Goal: Task Accomplishment & Management: Manage account settings

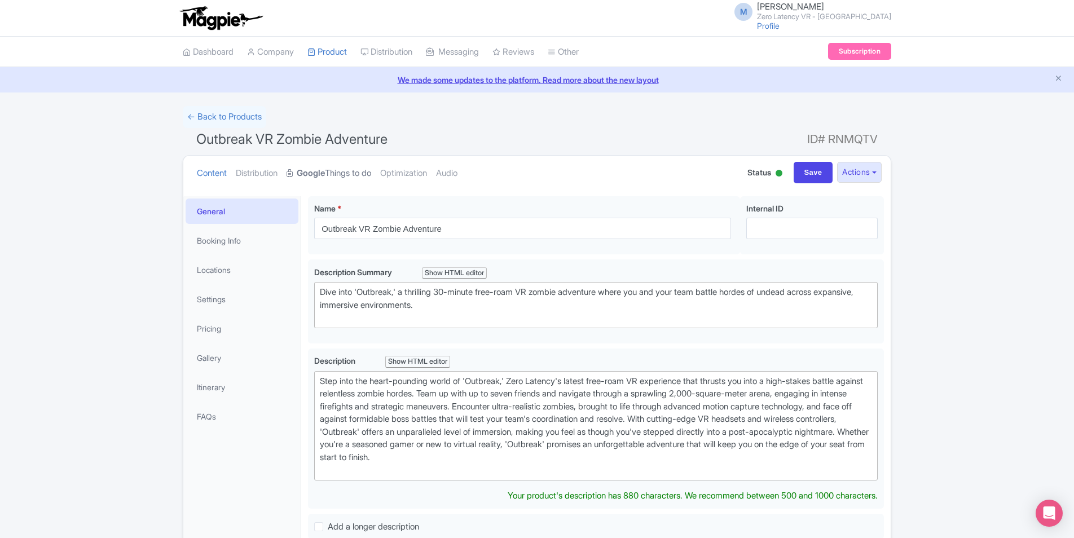
click at [351, 171] on link "Google Things to do" at bounding box center [329, 174] width 85 height 36
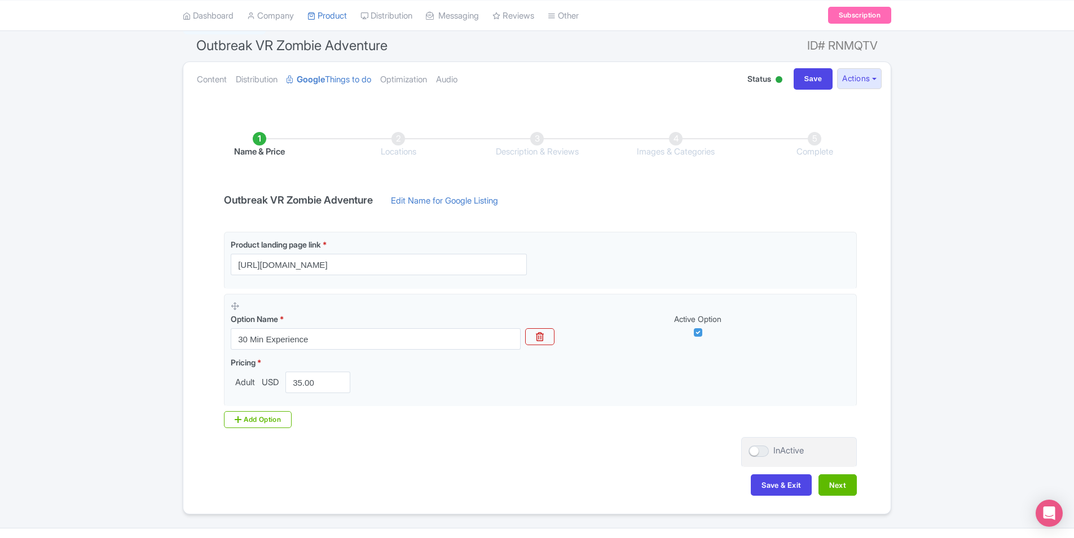
scroll to position [113, 0]
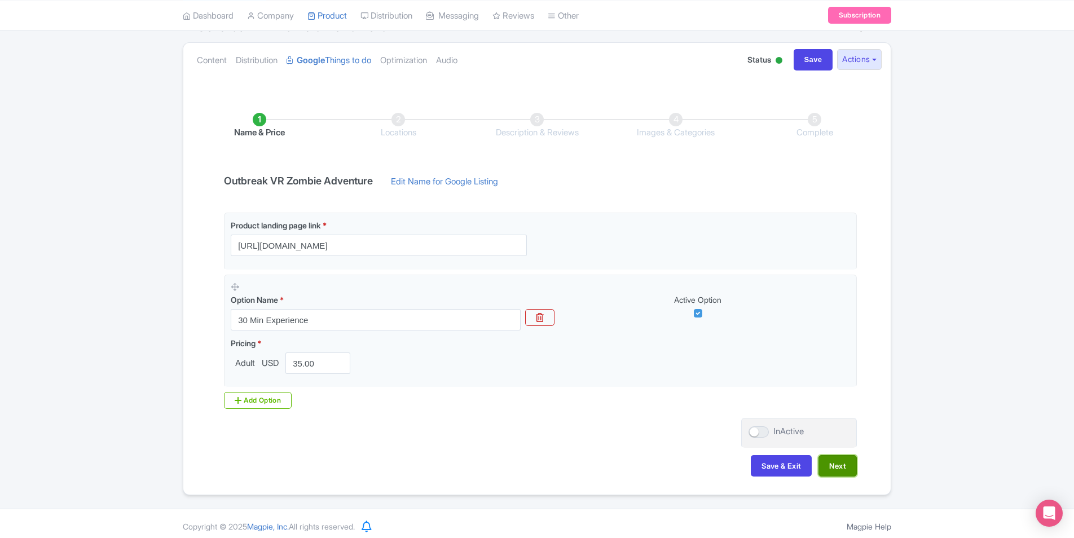
click at [841, 470] on button "Next" at bounding box center [838, 465] width 38 height 21
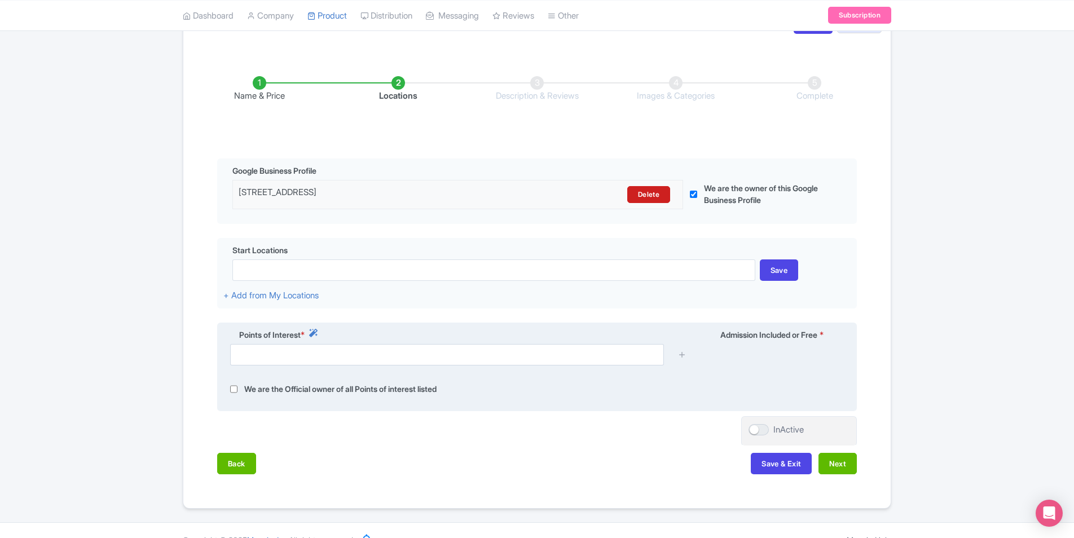
scroll to position [169, 0]
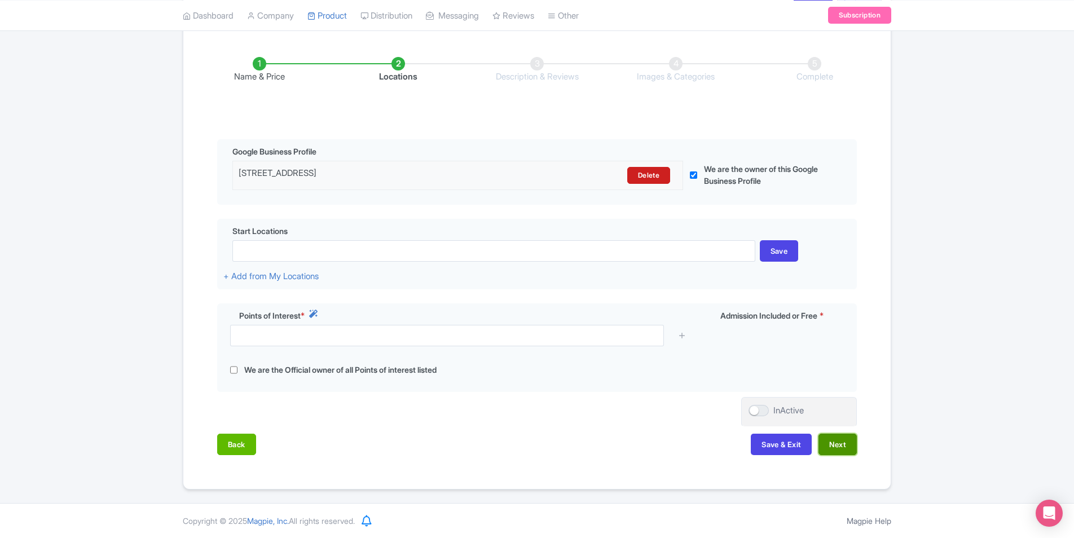
click at [841, 444] on button "Next" at bounding box center [838, 444] width 38 height 21
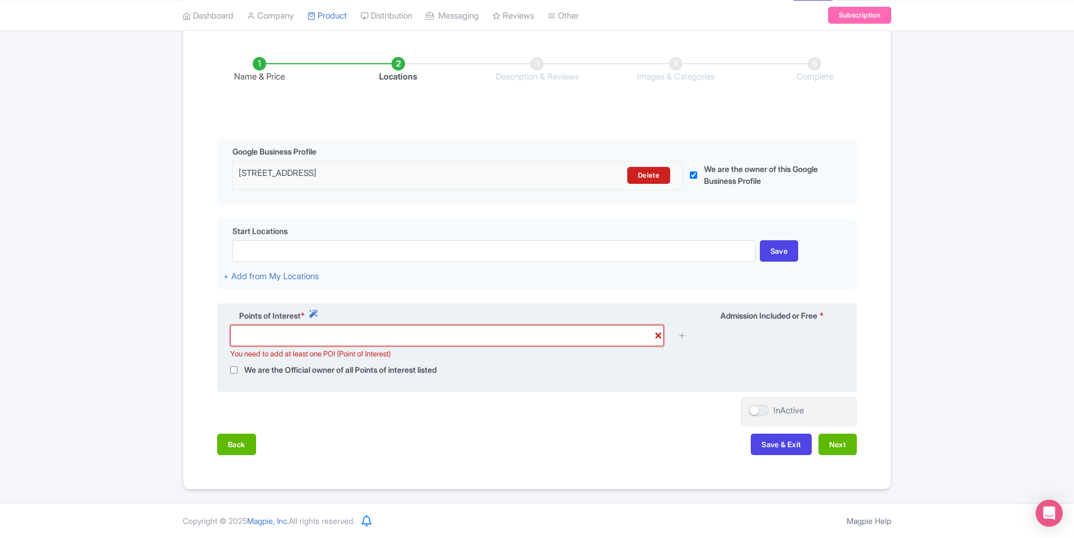
click at [483, 332] on input "text" at bounding box center [447, 335] width 434 height 21
click at [402, 338] on input "text" at bounding box center [447, 335] width 434 height 21
click at [317, 313] on icon at bounding box center [313, 314] width 8 height 8
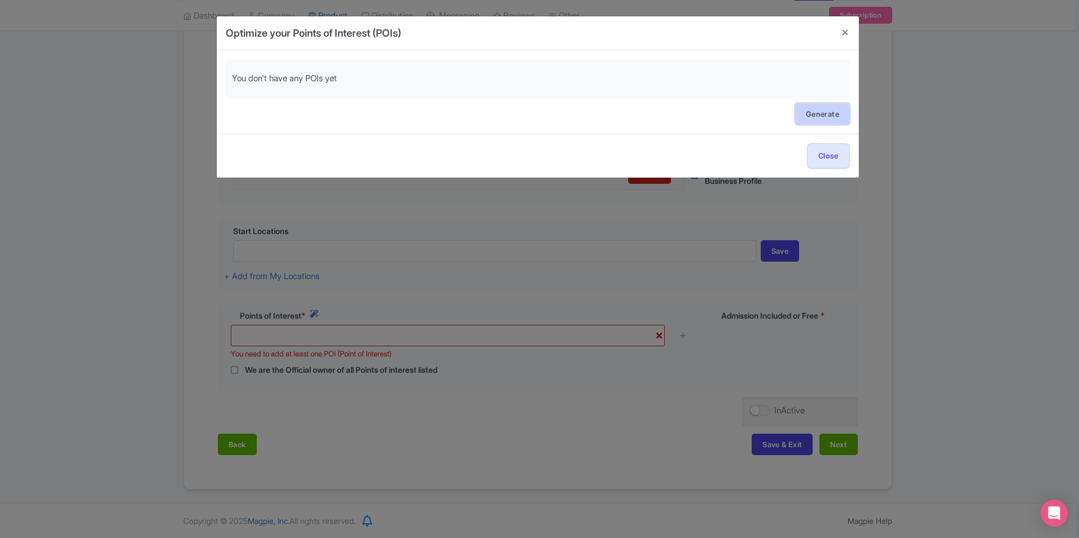
click at [816, 112] on link "Generate" at bounding box center [822, 113] width 55 height 21
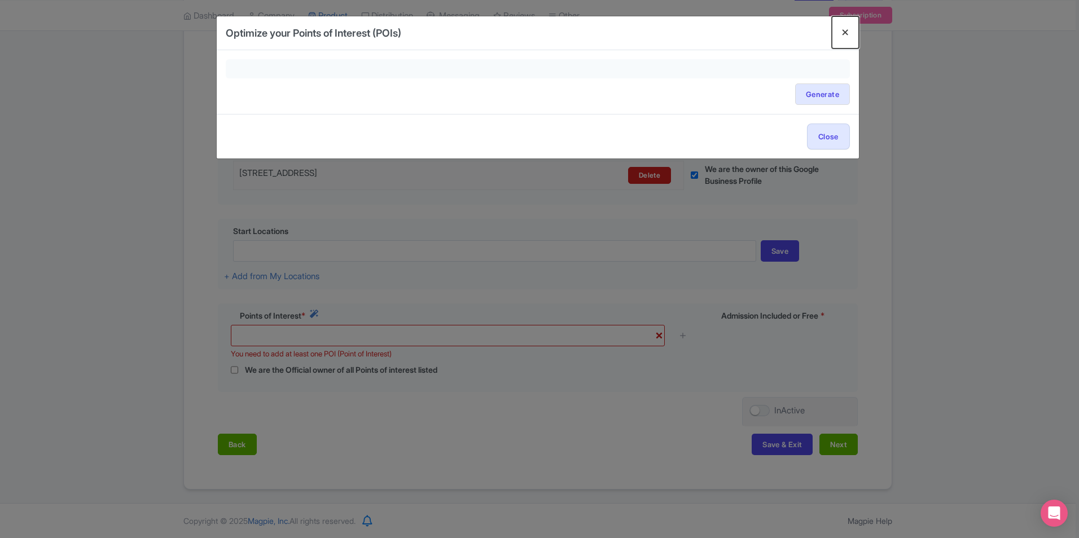
click at [845, 36] on button "Close" at bounding box center [845, 32] width 27 height 32
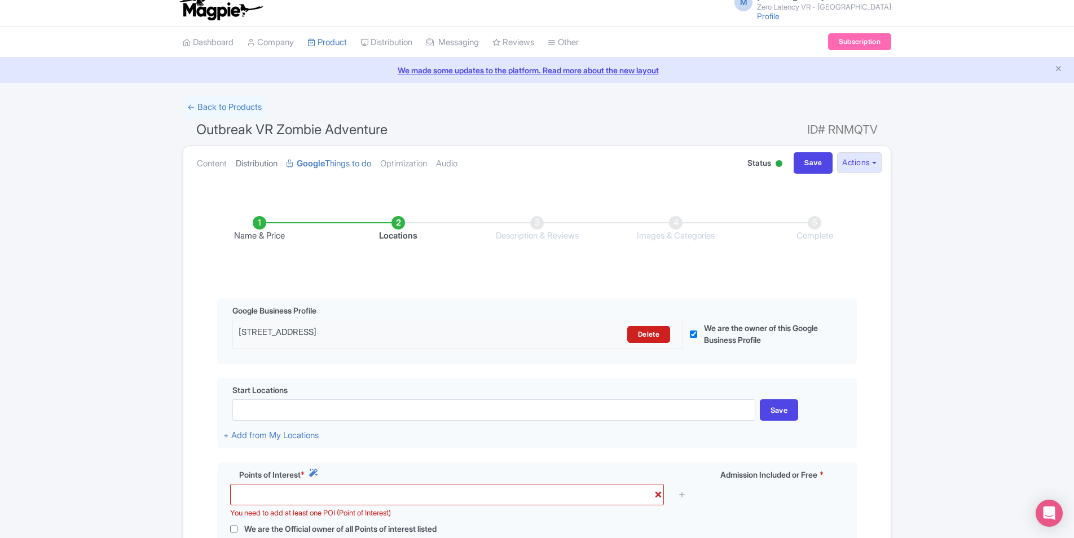
scroll to position [0, 0]
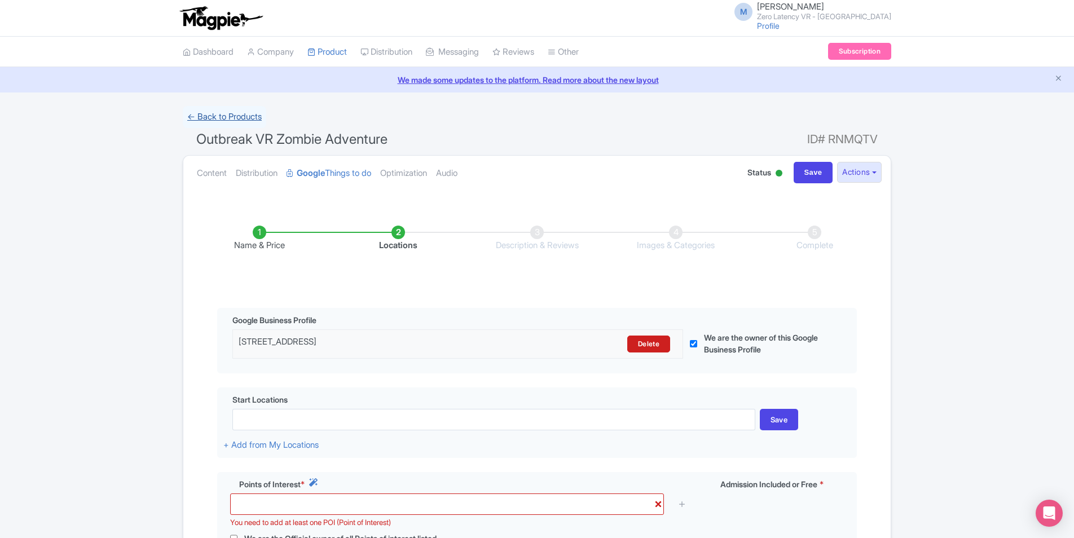
click at [237, 117] on link "← Back to Products" at bounding box center [225, 117] width 84 height 22
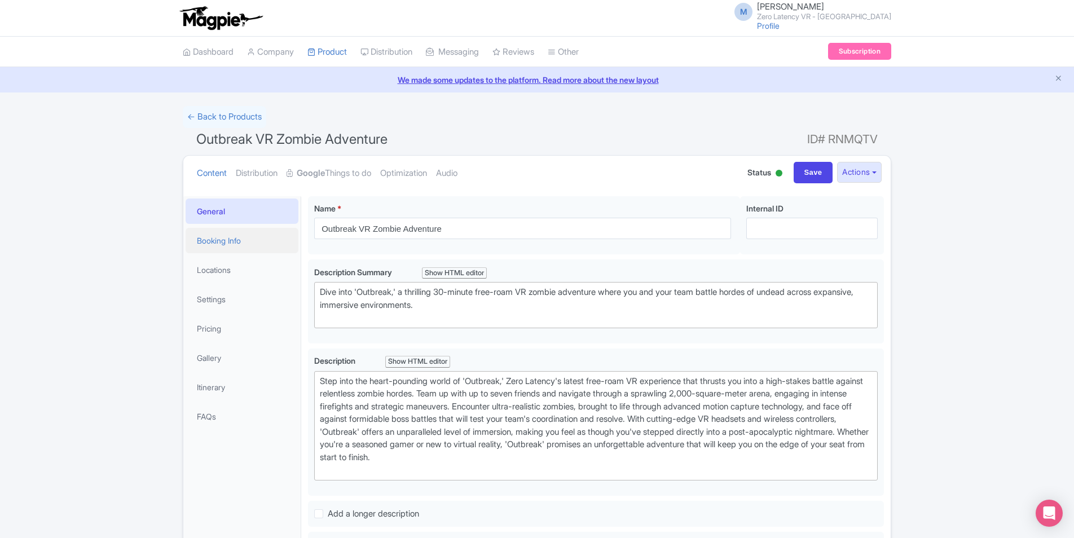
click at [231, 240] on link "Booking Info" at bounding box center [242, 240] width 113 height 25
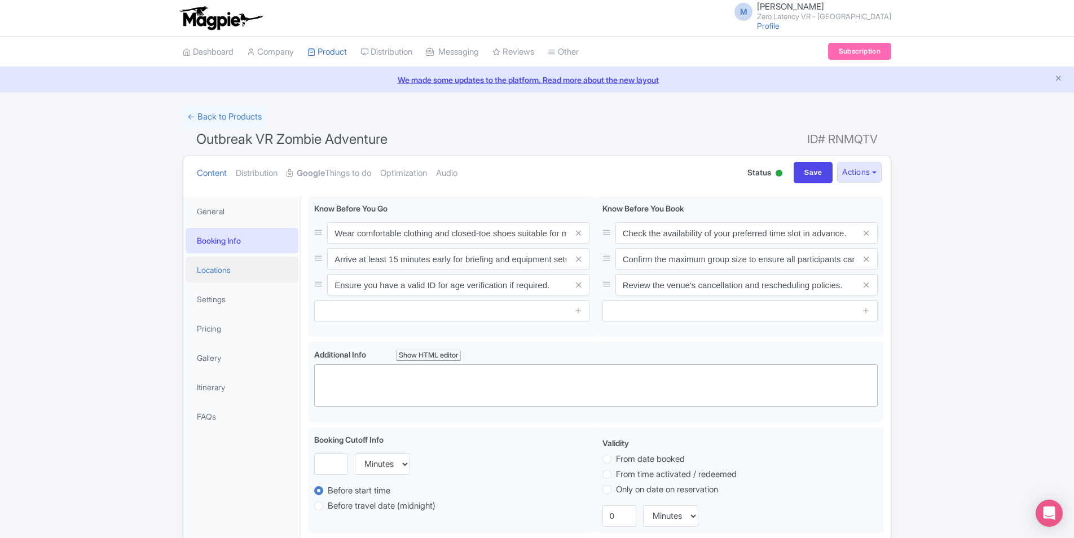
click at [231, 269] on link "Locations" at bounding box center [242, 269] width 113 height 25
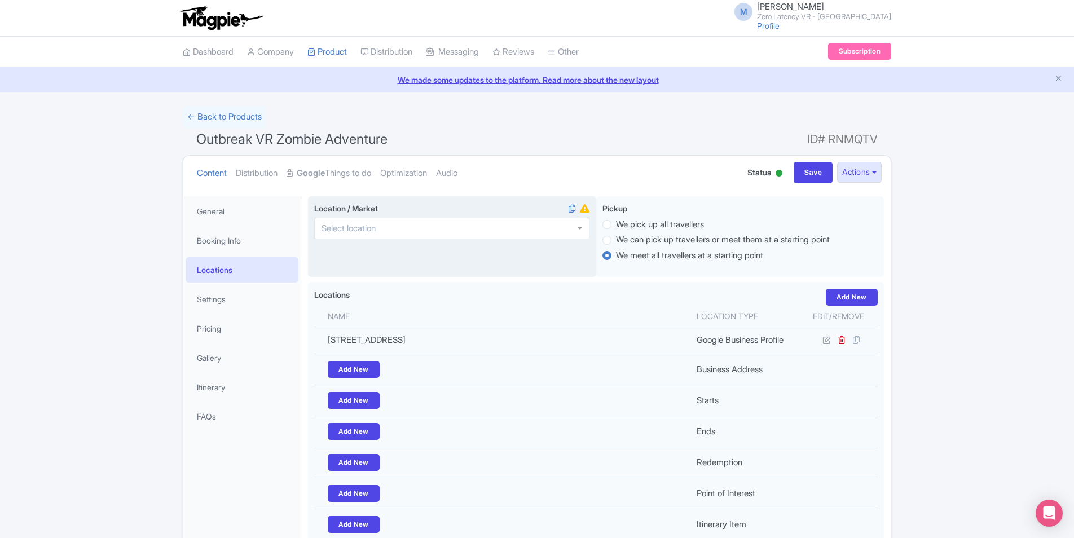
click at [455, 227] on div at bounding box center [451, 228] width 275 height 21
type input "Austin"
click at [816, 167] on input "Save" at bounding box center [813, 172] width 39 height 21
type input "Saving..."
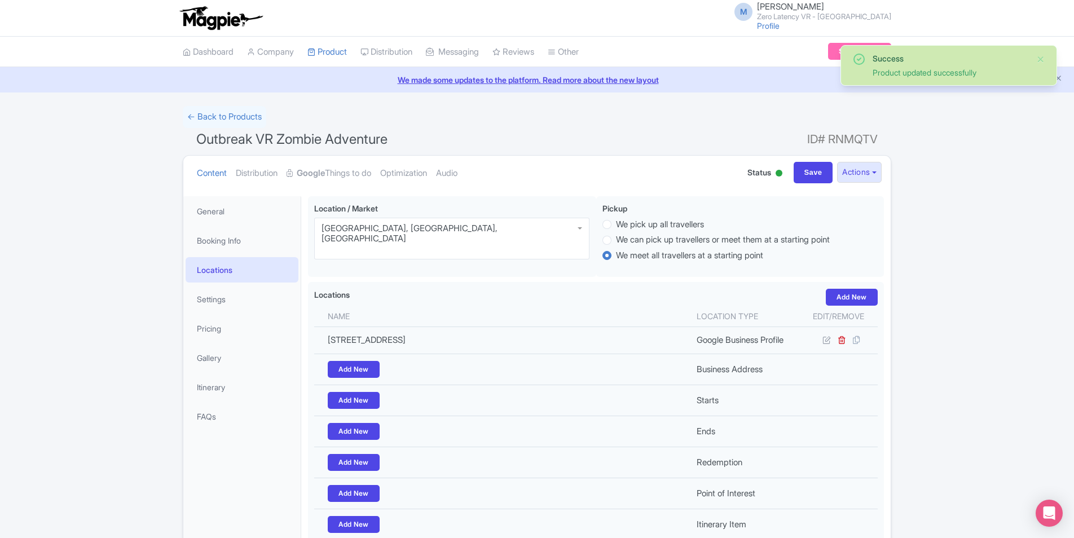
scroll to position [103, 0]
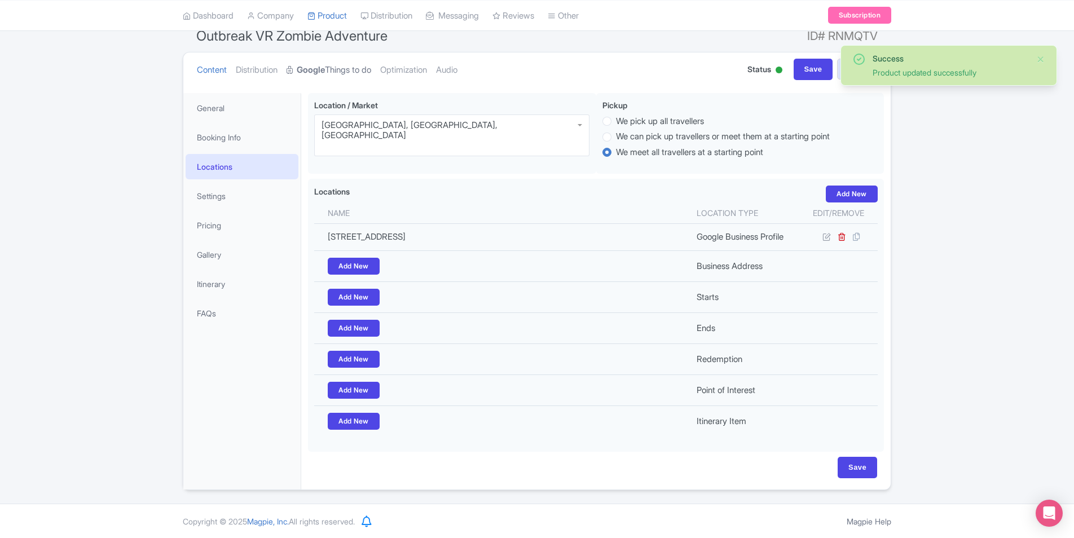
click at [353, 71] on link "Google Things to do" at bounding box center [329, 70] width 85 height 36
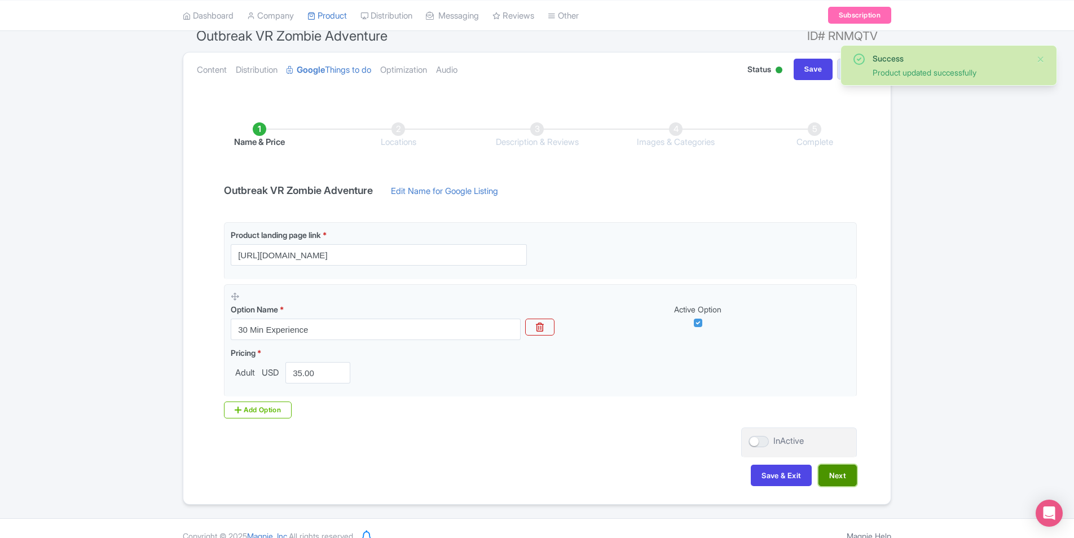
click at [839, 476] on button "Next" at bounding box center [838, 475] width 38 height 21
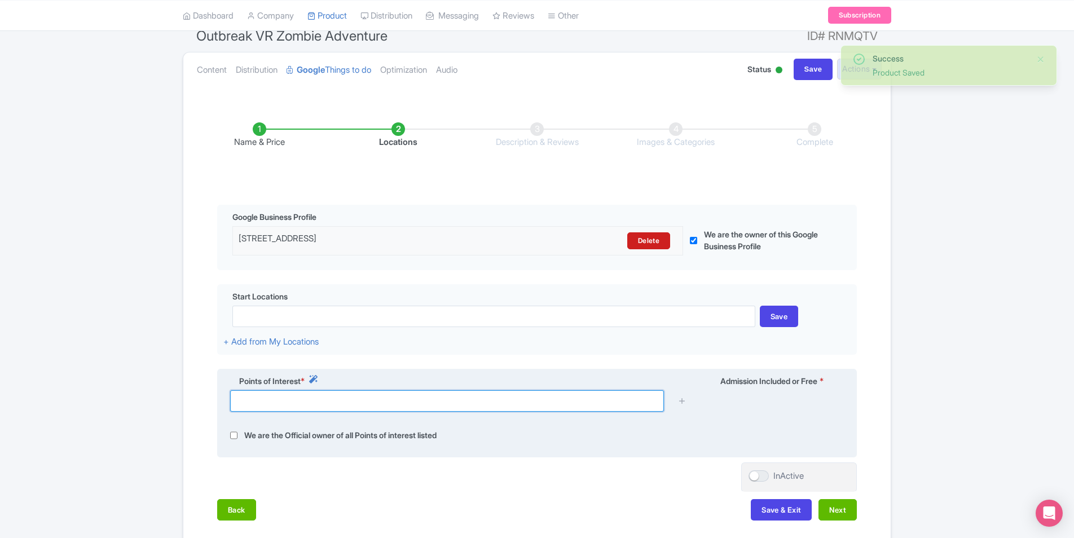
click at [564, 401] on input "text" at bounding box center [447, 400] width 434 height 21
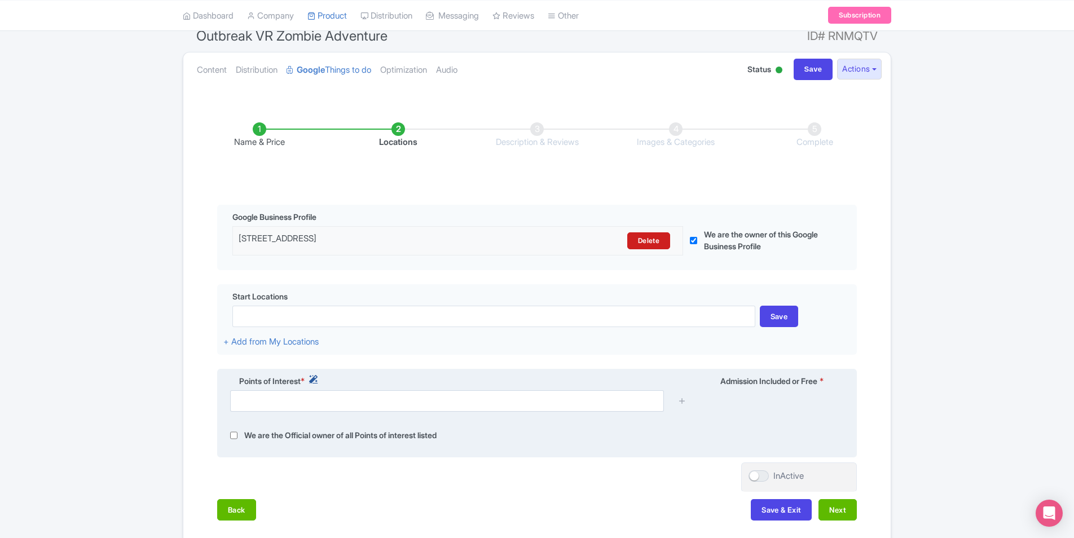
click at [315, 380] on icon at bounding box center [313, 379] width 8 height 8
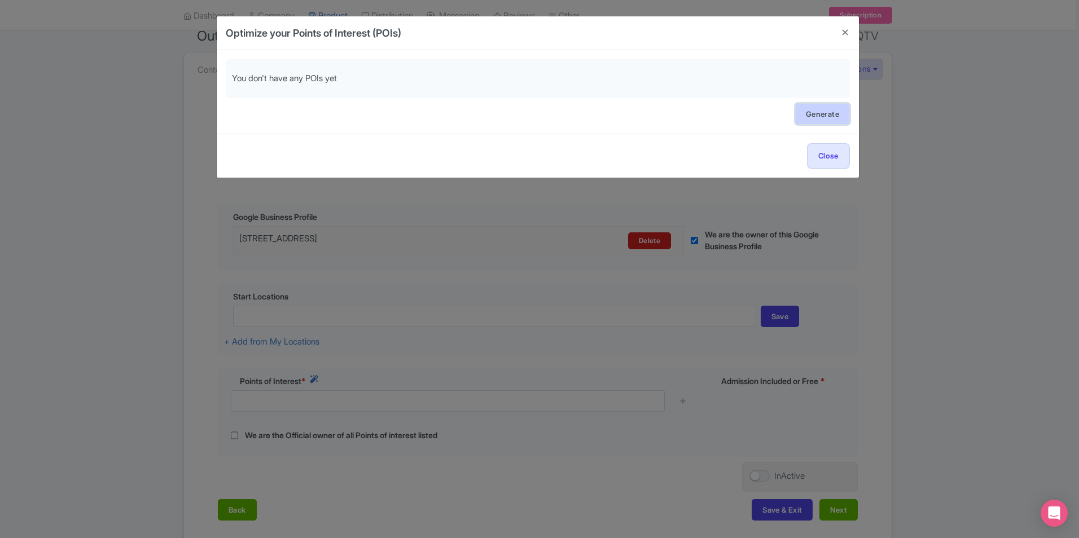
click at [829, 112] on link "Generate" at bounding box center [822, 113] width 55 height 21
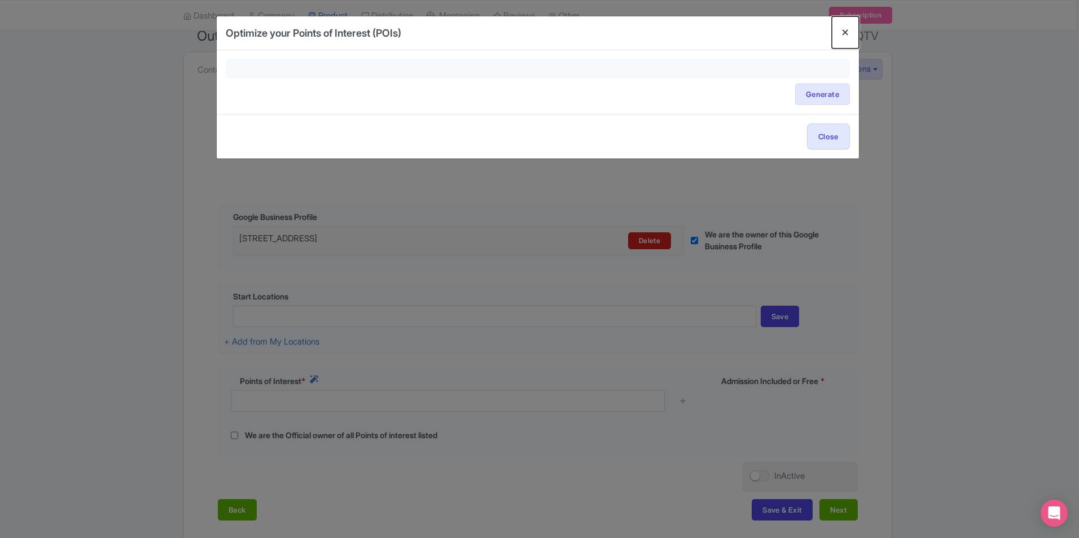
click at [851, 32] on button "Close" at bounding box center [845, 32] width 27 height 32
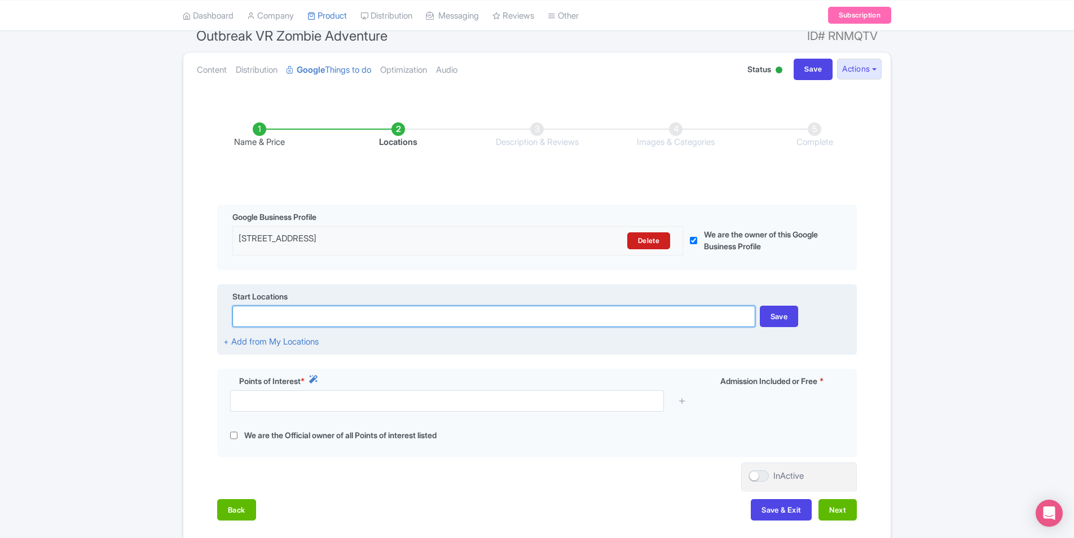
click at [569, 318] on input at bounding box center [493, 316] width 523 height 21
click at [591, 321] on input at bounding box center [493, 316] width 523 height 21
click at [471, 312] on input at bounding box center [493, 316] width 523 height 21
paste input "9900 I-35 Ste M500 Suite 2, Austin, TX 78748"
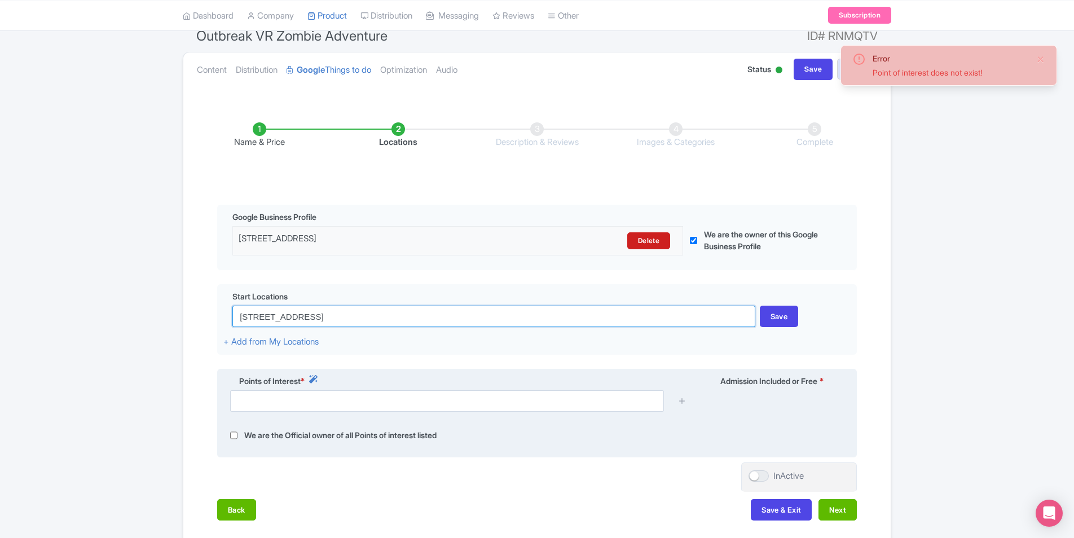
type input "9900 I-35 Ste M500 Suite 2, Austin, TX 78748"
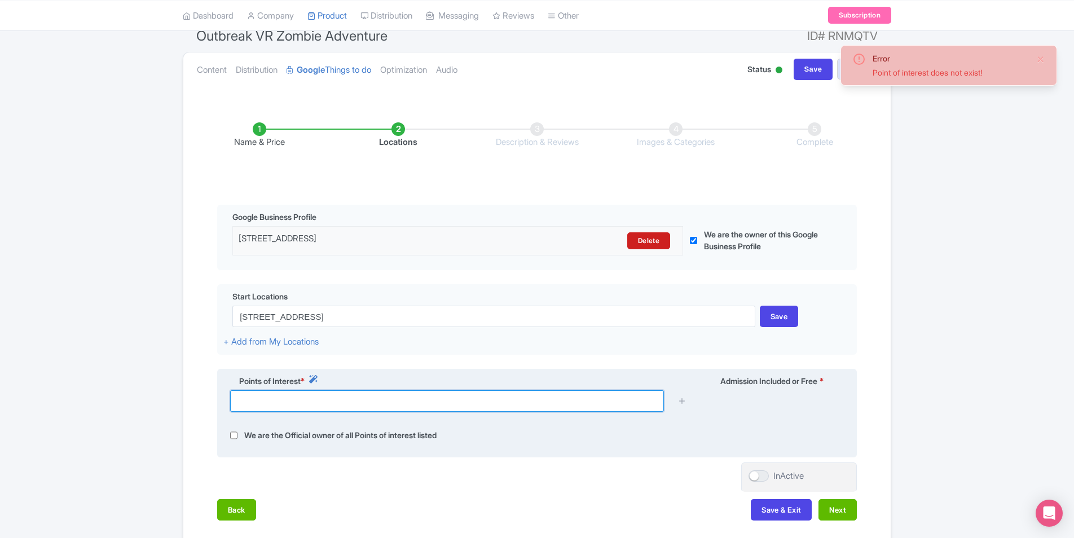
click at [390, 406] on input "text" at bounding box center [447, 400] width 434 height 21
paste input "9900 I-35 Ste M500 Suite 2, Austin, TX 78748"
type input "9900 I-35 Ste M500 Suite 2, Austin, TX 78748"
click at [580, 454] on div "Points of Interest * Admission Included or Free * 9900 I-35 Ste M500 Suite 2, A…" at bounding box center [537, 413] width 640 height 89
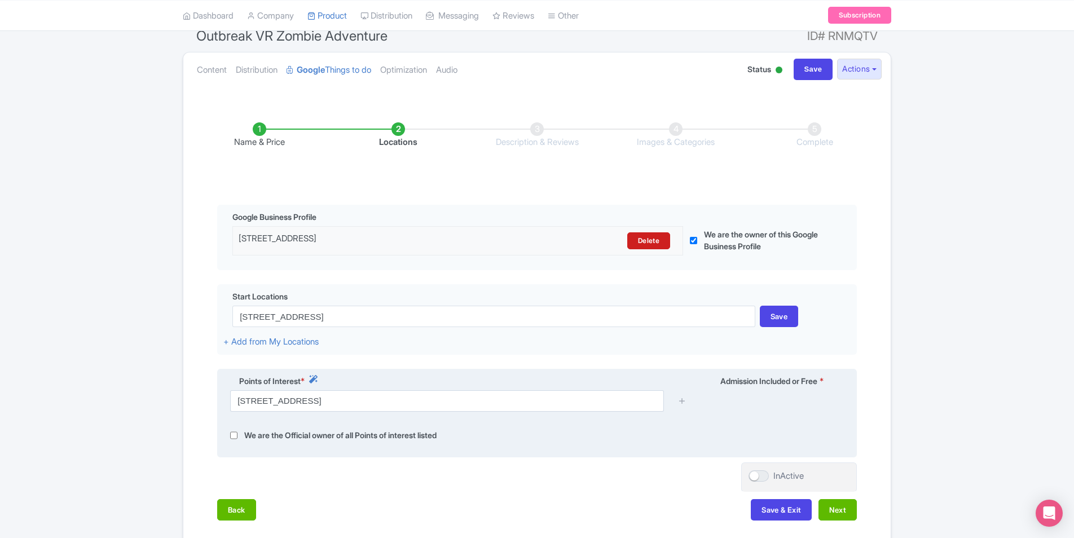
click at [267, 434] on label "We are the Official owner of all Points of interest listed" at bounding box center [340, 435] width 192 height 13
click at [235, 434] on input "checkbox" at bounding box center [233, 435] width 7 height 13
checkbox input "true"
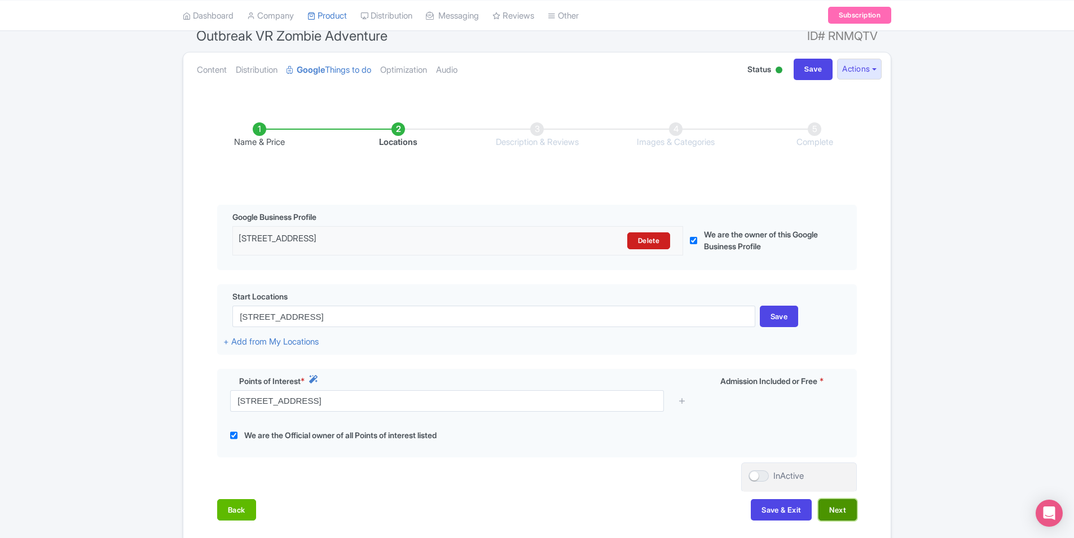
click at [833, 513] on button "Next" at bounding box center [838, 509] width 38 height 21
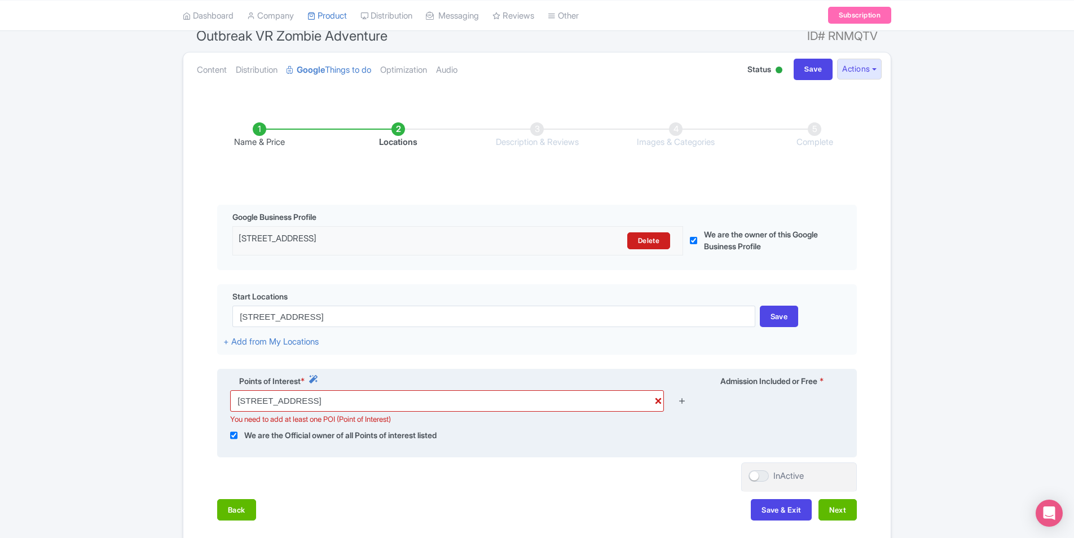
click at [683, 403] on icon at bounding box center [682, 401] width 8 height 8
click at [617, 404] on input "9900 I-35 Ste M500 Suite 2, Austin, TX 78748" at bounding box center [447, 400] width 434 height 21
click at [318, 378] on icon at bounding box center [313, 379] width 8 height 8
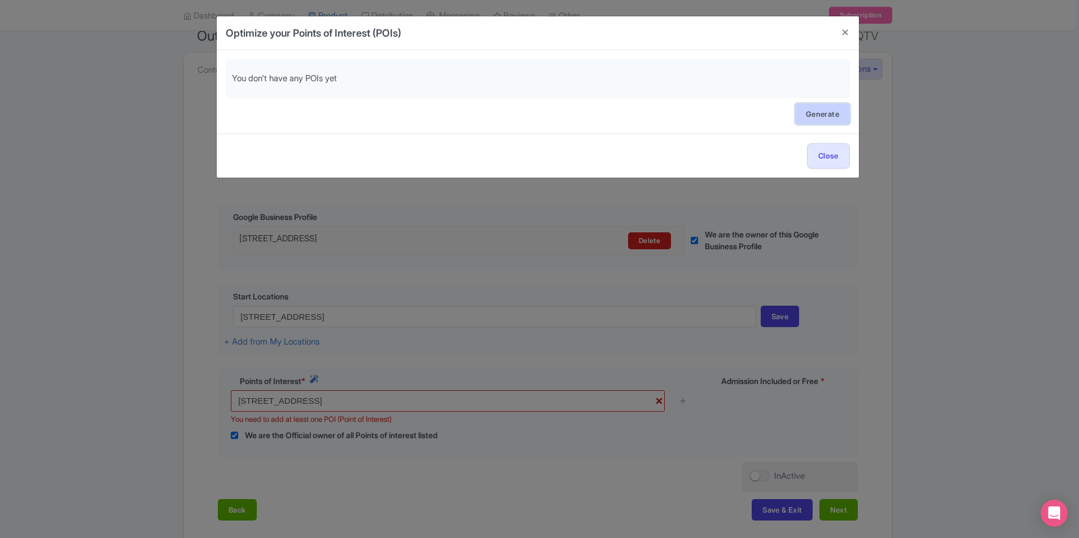
click at [818, 109] on link "Generate" at bounding box center [822, 113] width 55 height 21
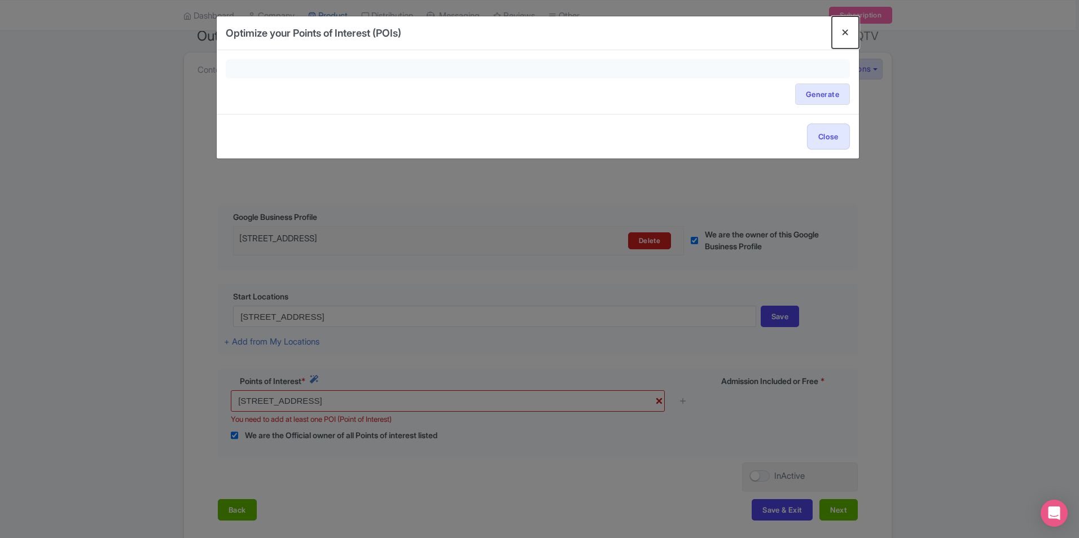
click at [841, 32] on button "Close" at bounding box center [845, 32] width 27 height 32
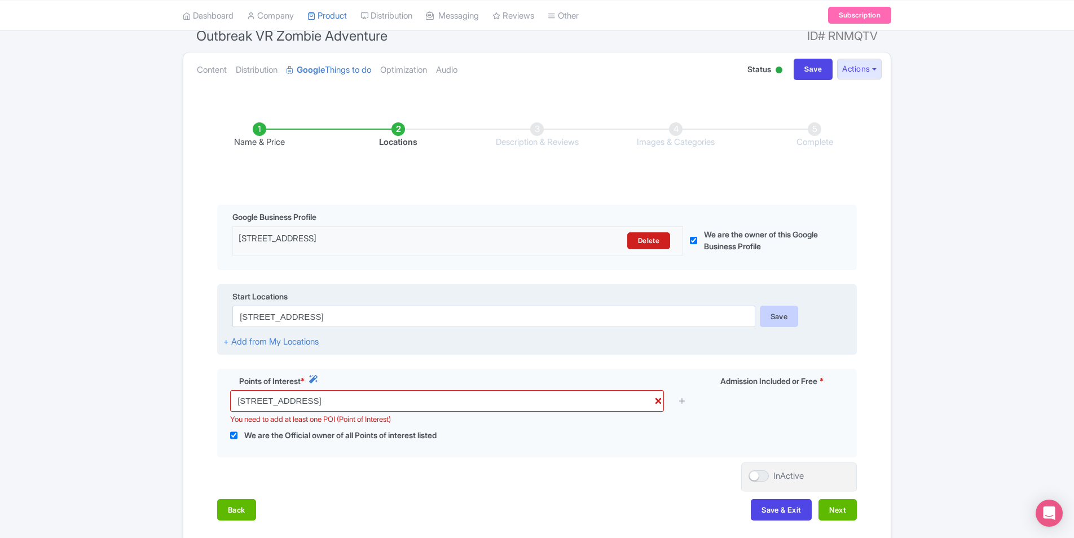
click at [778, 325] on div "Save" at bounding box center [779, 316] width 39 height 21
click at [782, 318] on div "Save" at bounding box center [779, 316] width 39 height 21
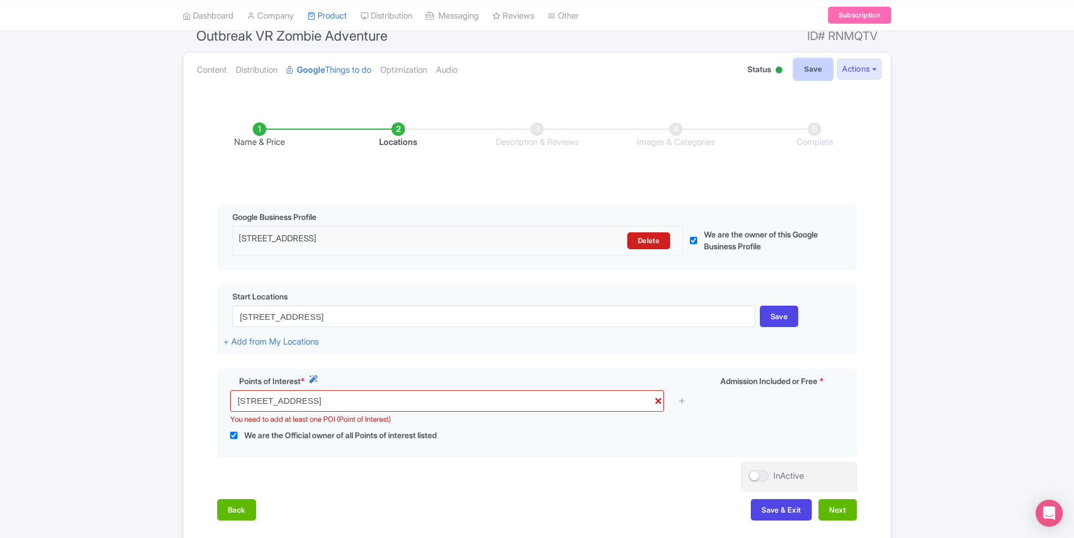
click at [809, 74] on input "Save" at bounding box center [813, 69] width 39 height 21
type input "Saving..."
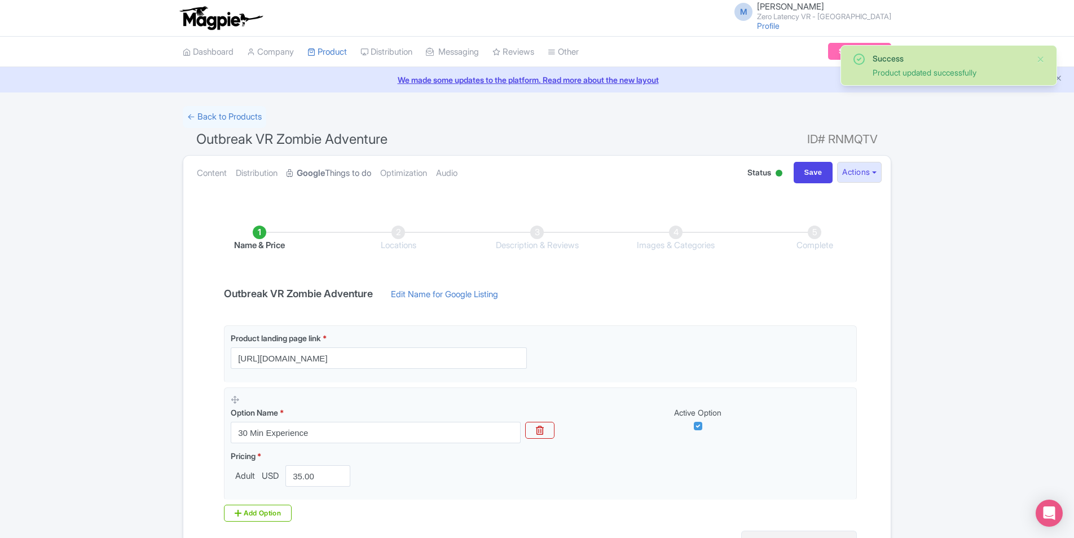
click at [325, 177] on strong "Google" at bounding box center [311, 173] width 28 height 13
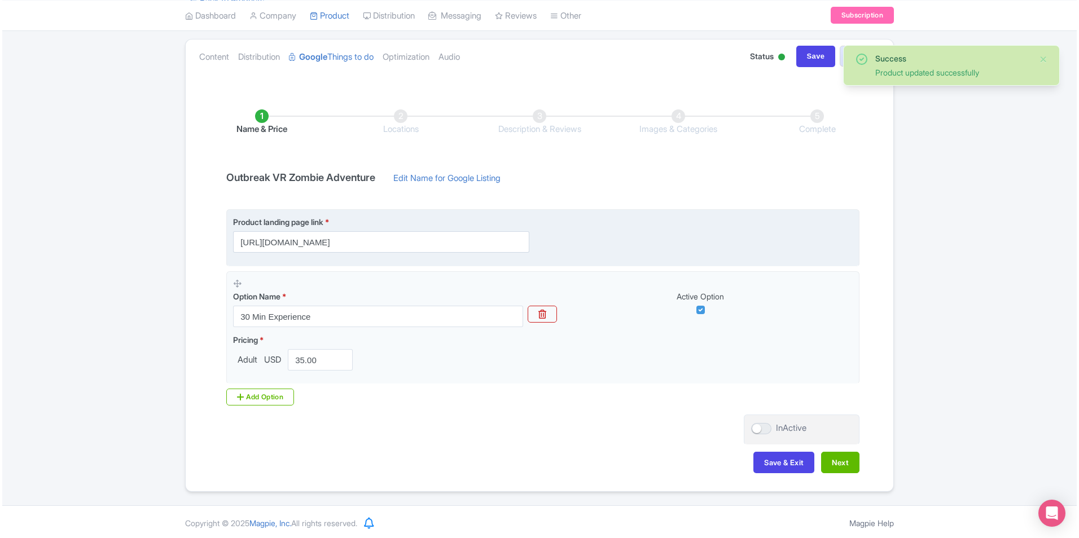
scroll to position [118, 0]
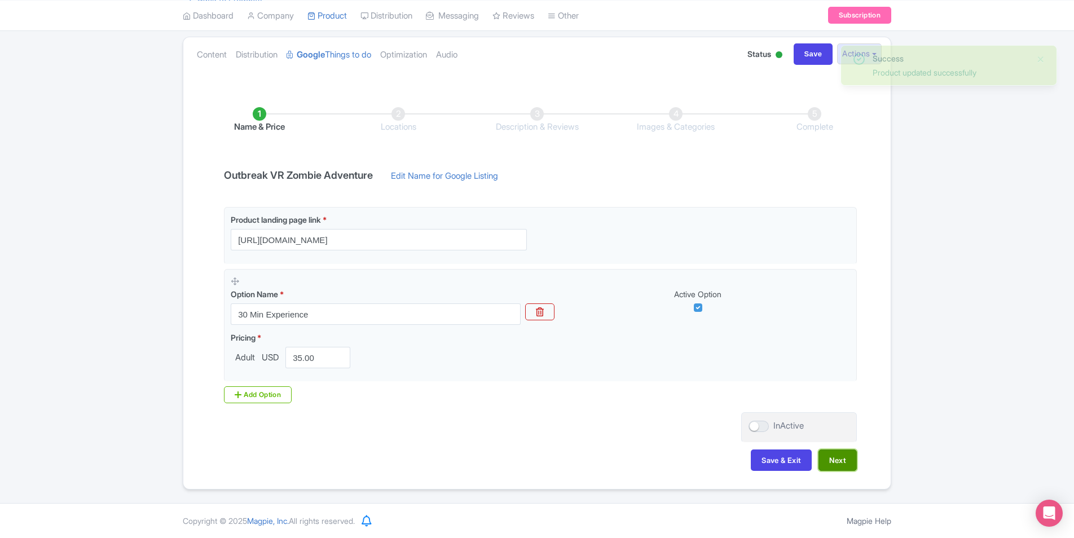
click at [841, 466] on button "Next" at bounding box center [838, 460] width 38 height 21
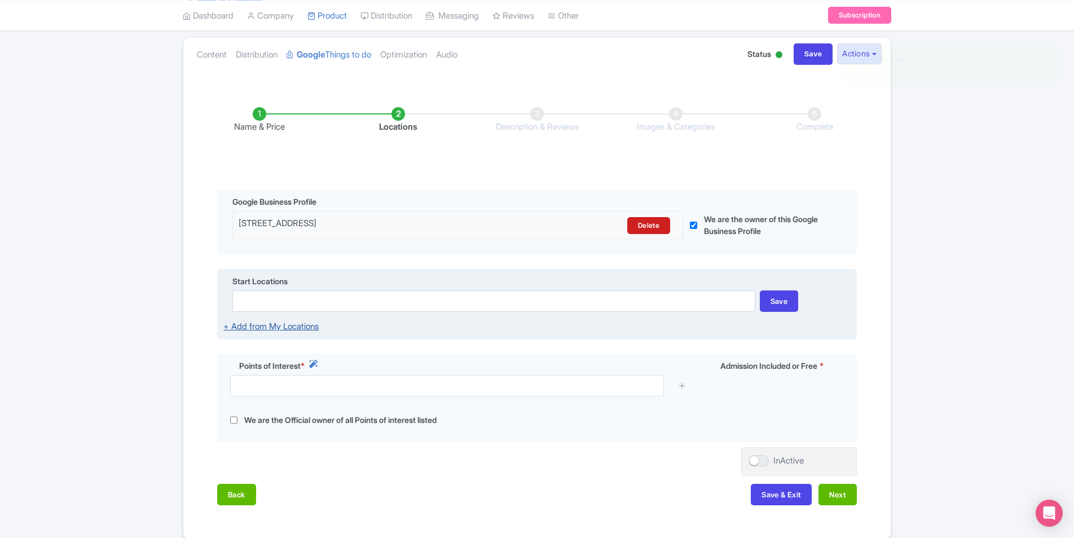
click at [295, 331] on link "+ Add from My Locations" at bounding box center [270, 326] width 95 height 11
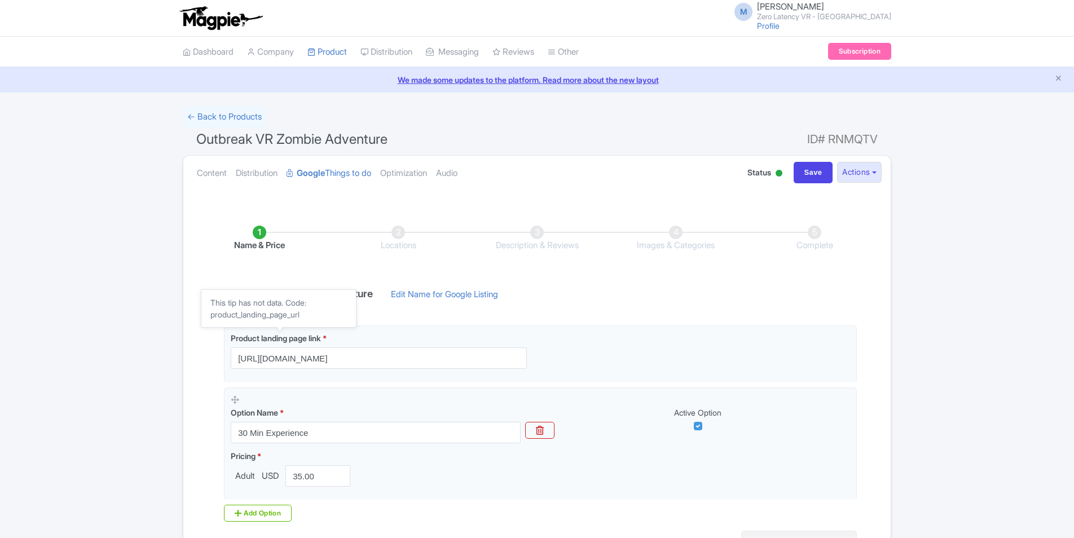
scroll to position [113, 0]
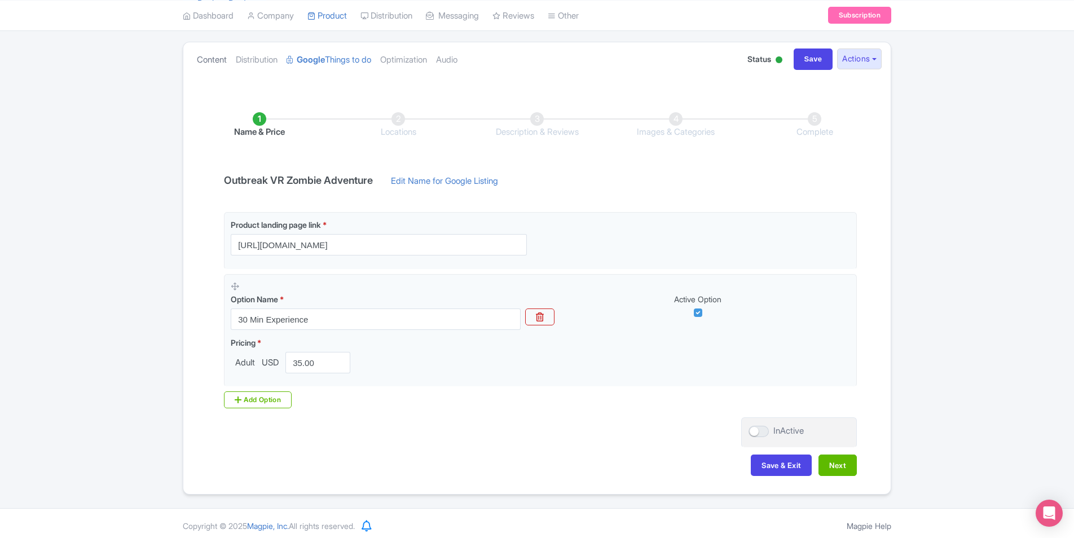
click at [219, 57] on link "Content" at bounding box center [212, 60] width 30 height 36
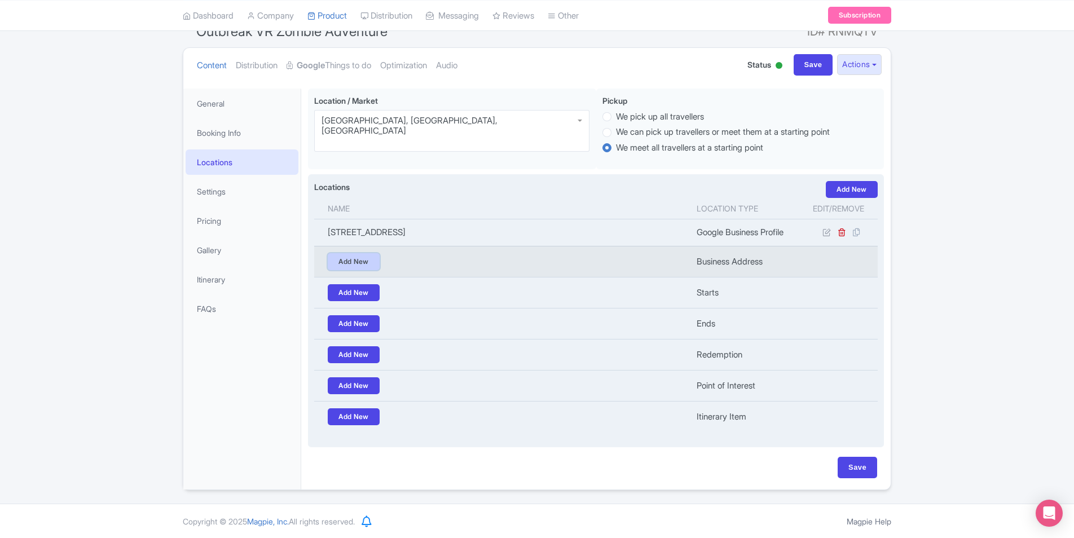
click at [356, 261] on link "Add New" at bounding box center [354, 261] width 52 height 17
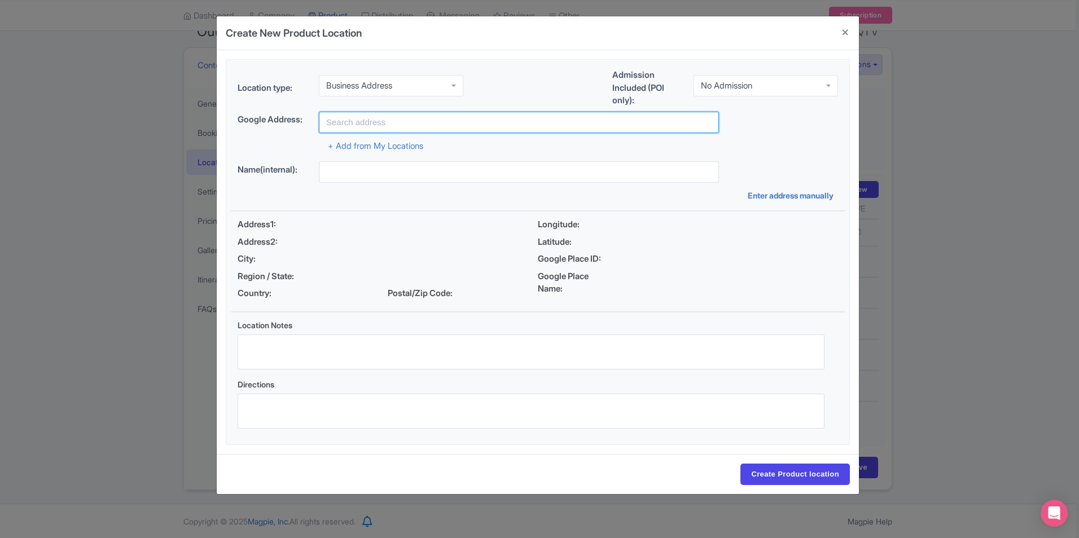
click at [408, 124] on input "text" at bounding box center [519, 122] width 400 height 21
paste input "9900 I-35 Ste M500 Suite 2, Austin, TX 78748"
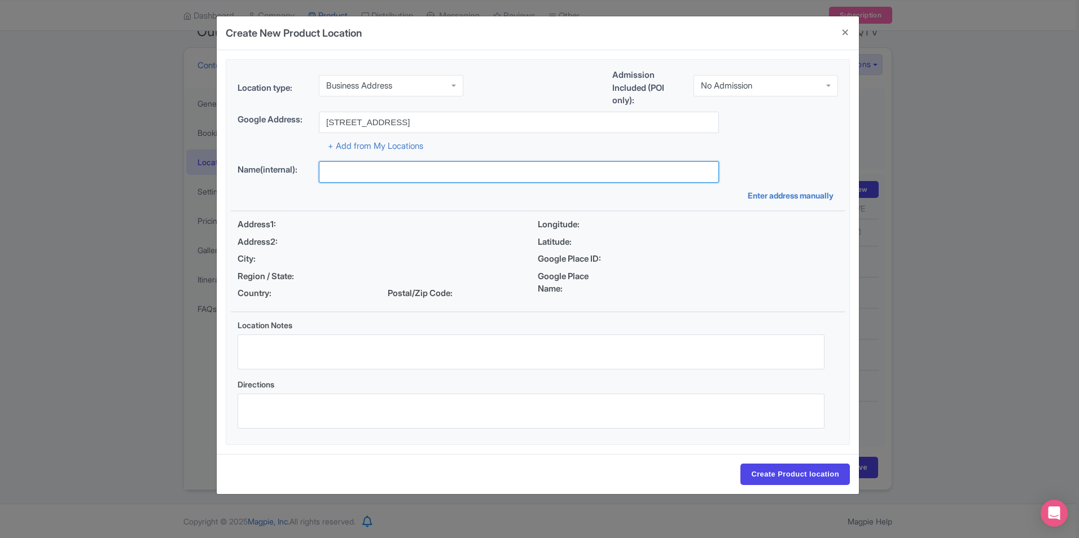
click at [667, 174] on input "text" at bounding box center [519, 171] width 400 height 21
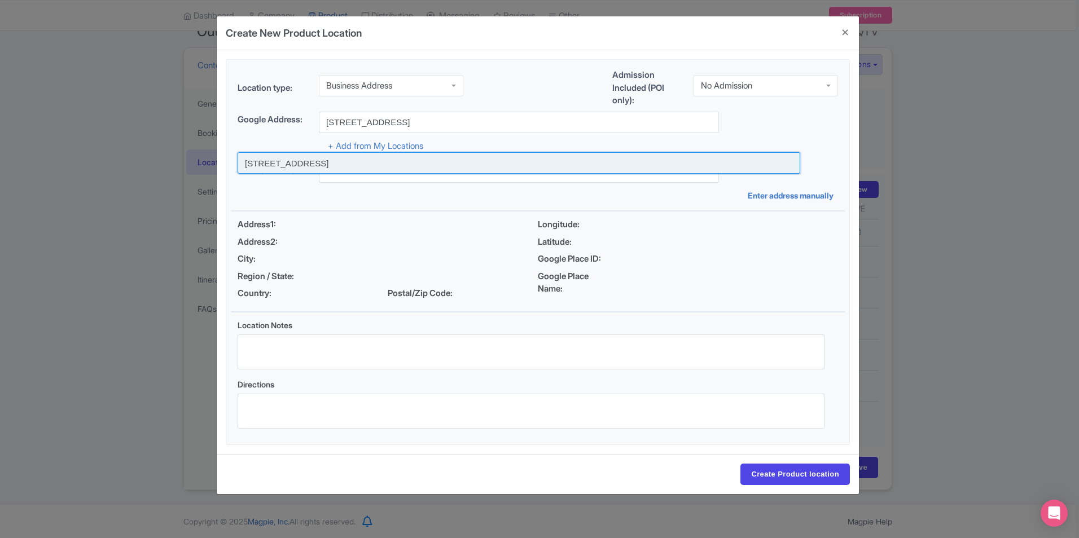
click at [514, 161] on input at bounding box center [519, 162] width 563 height 21
type input "9900 I-35 ste m500 suite 2, Austin, TX 78748, USA"
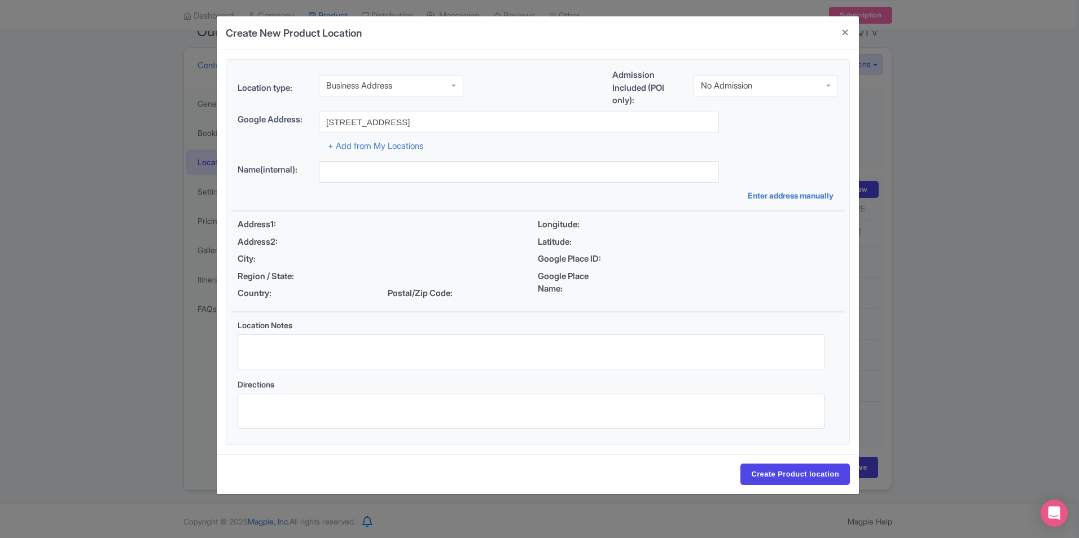
type input "9900 I-35 ste m500 suite 2, Austin, TX 78748, USA"
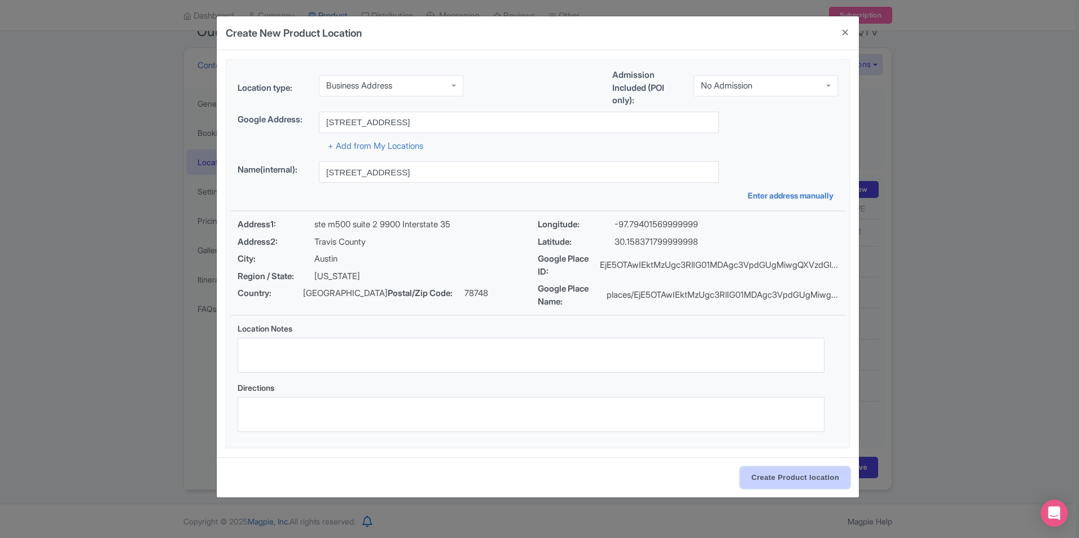
click at [768, 477] on input "Create Product location" at bounding box center [794, 477] width 109 height 21
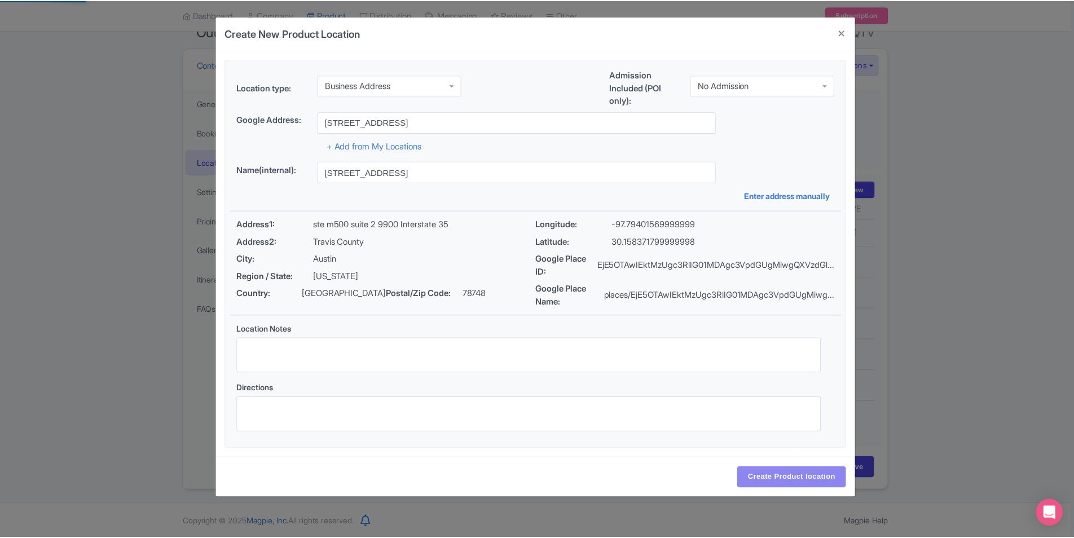
scroll to position [104, 0]
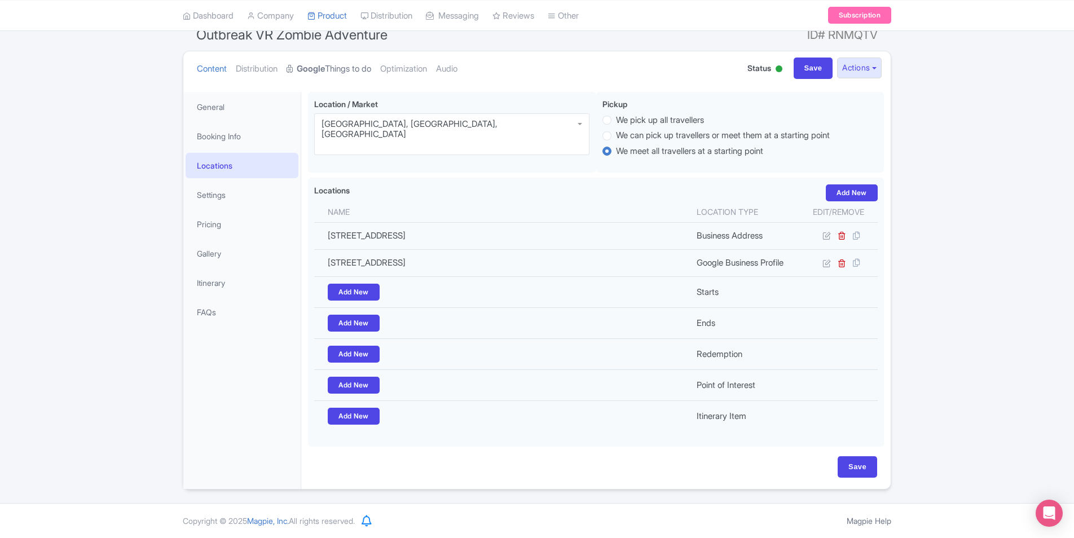
click at [338, 71] on link "Google Things to do" at bounding box center [329, 69] width 85 height 36
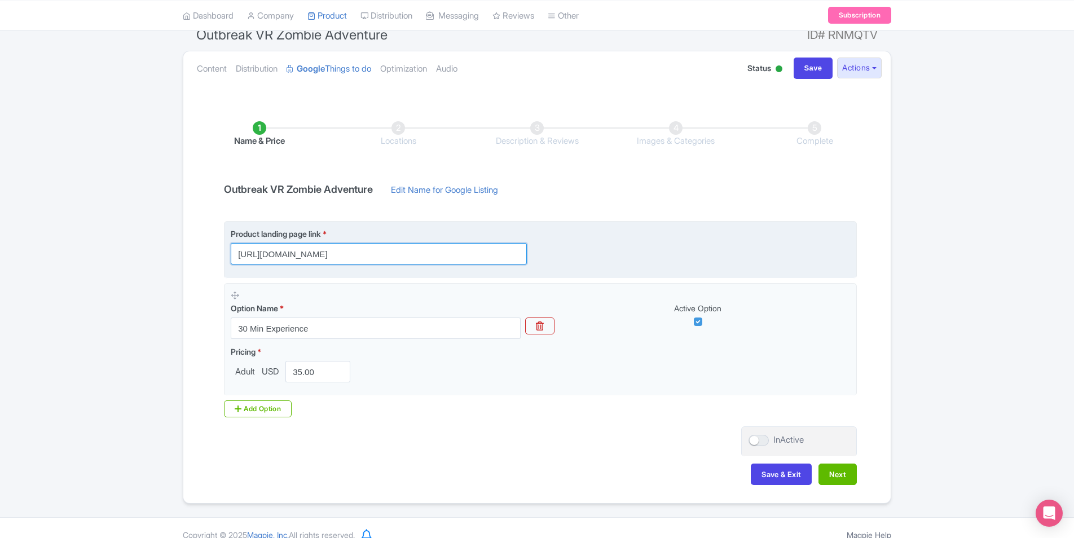
click at [435, 252] on input "https://zerolatencyvr.com/en/experience/outbreak" at bounding box center [379, 253] width 296 height 21
paste input "[DOMAIN_NAME][URL]"
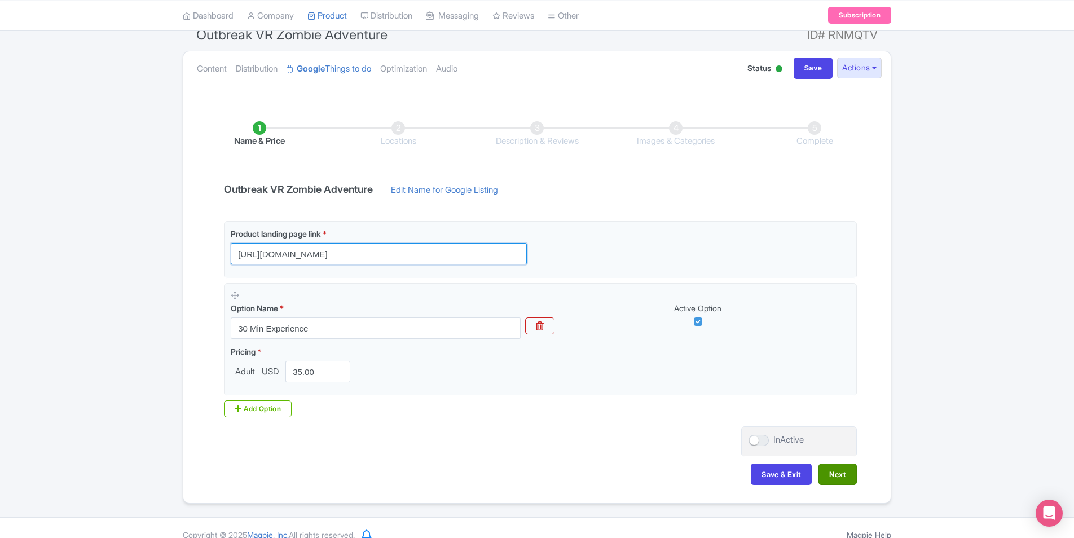
type input "[URL][DOMAIN_NAME]"
click at [846, 467] on button "Next" at bounding box center [838, 474] width 38 height 21
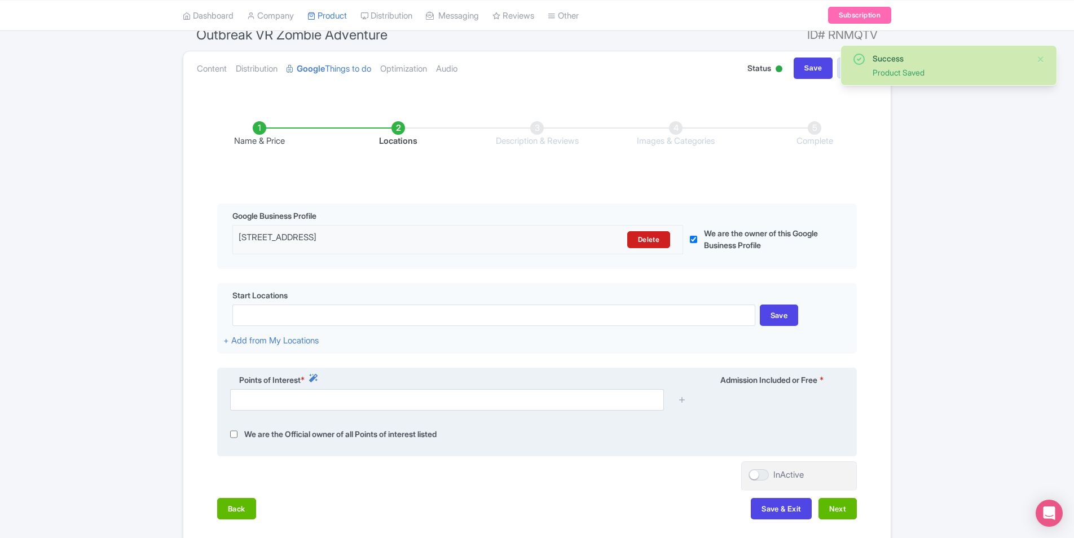
click at [316, 428] on label "We are the Official owner of all Points of interest listed" at bounding box center [340, 434] width 192 height 13
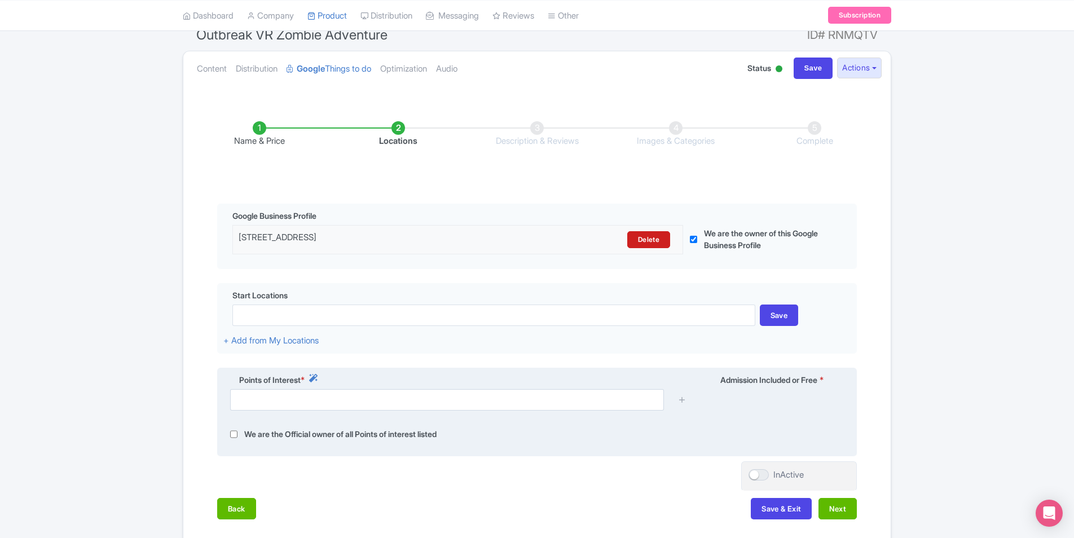
click at [232, 437] on input "checkbox" at bounding box center [233, 434] width 7 height 13
checkbox input "true"
click at [313, 382] on icon at bounding box center [313, 378] width 8 height 8
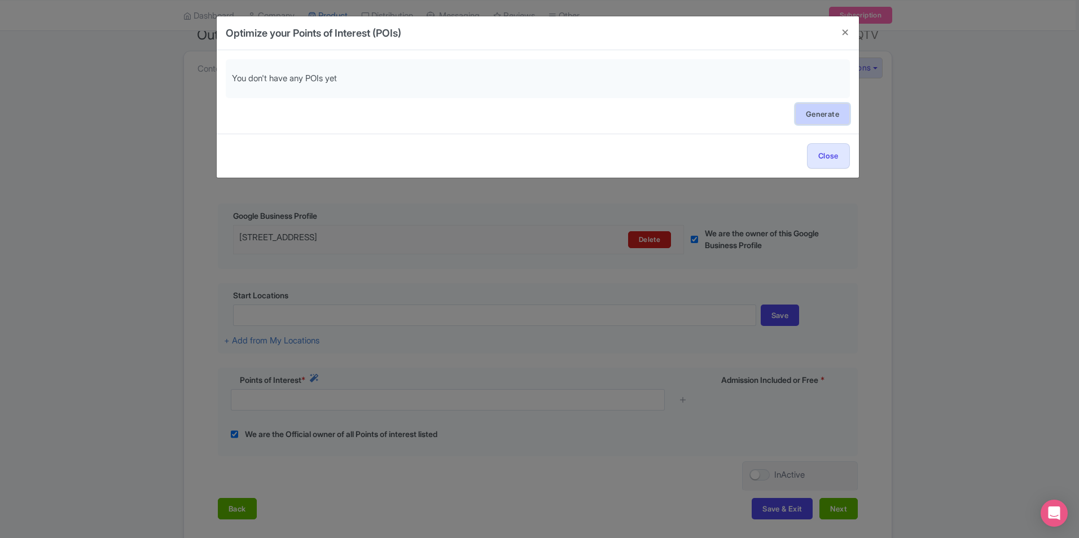
click at [815, 109] on link "Generate" at bounding box center [822, 113] width 55 height 21
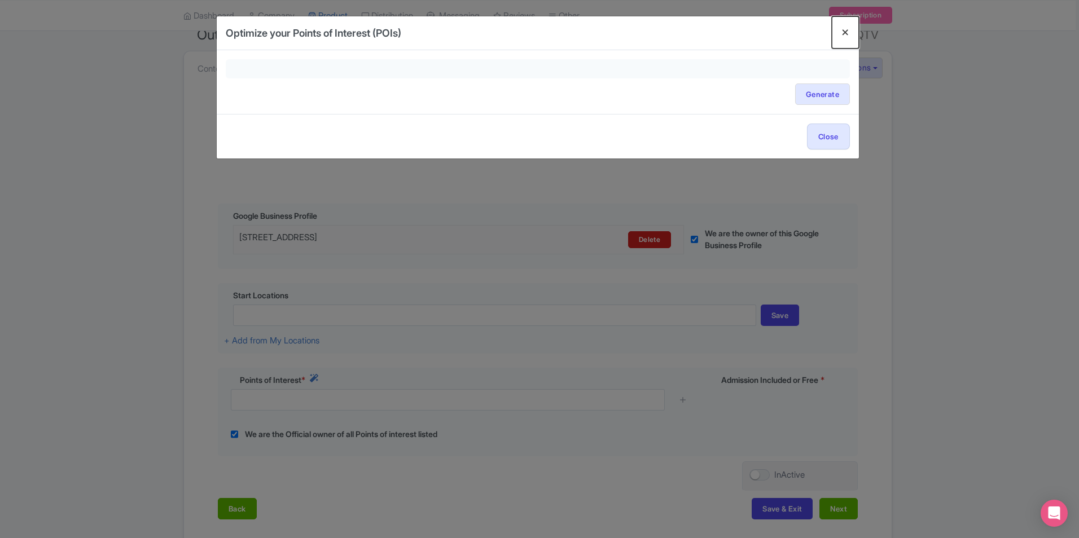
click at [846, 27] on button "Close" at bounding box center [845, 32] width 27 height 32
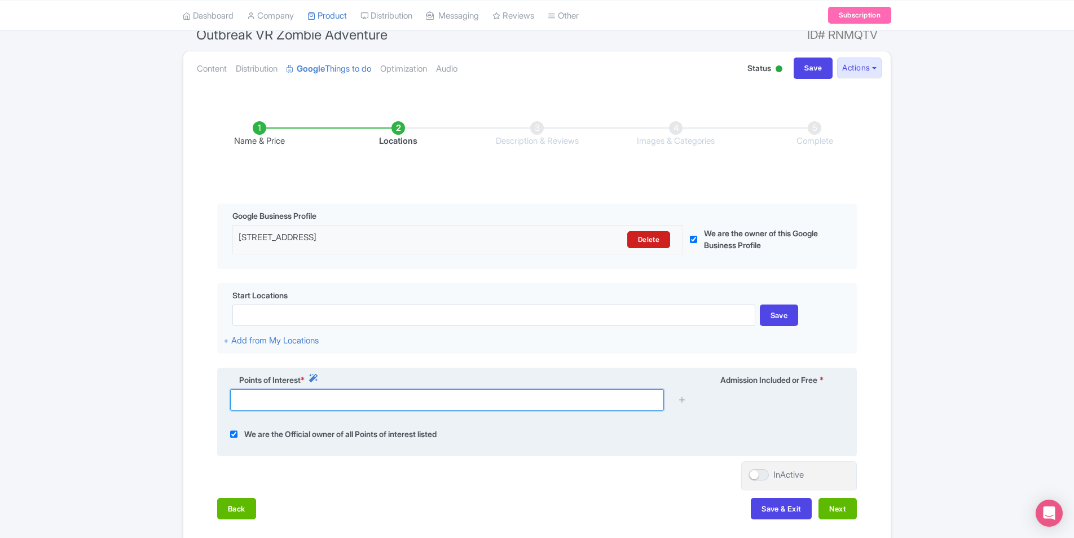
click at [446, 403] on input "text" at bounding box center [447, 399] width 434 height 21
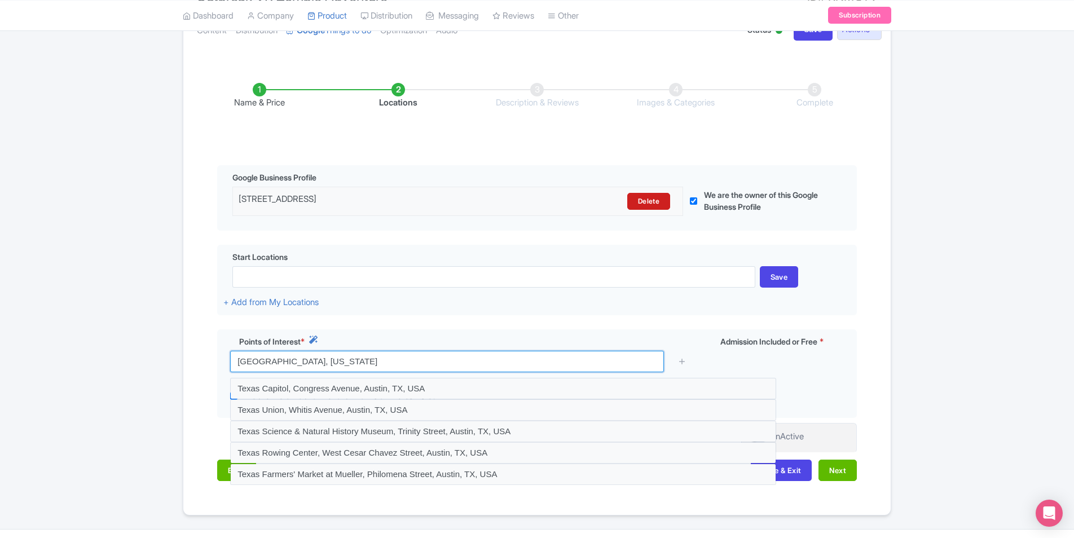
scroll to position [169, 0]
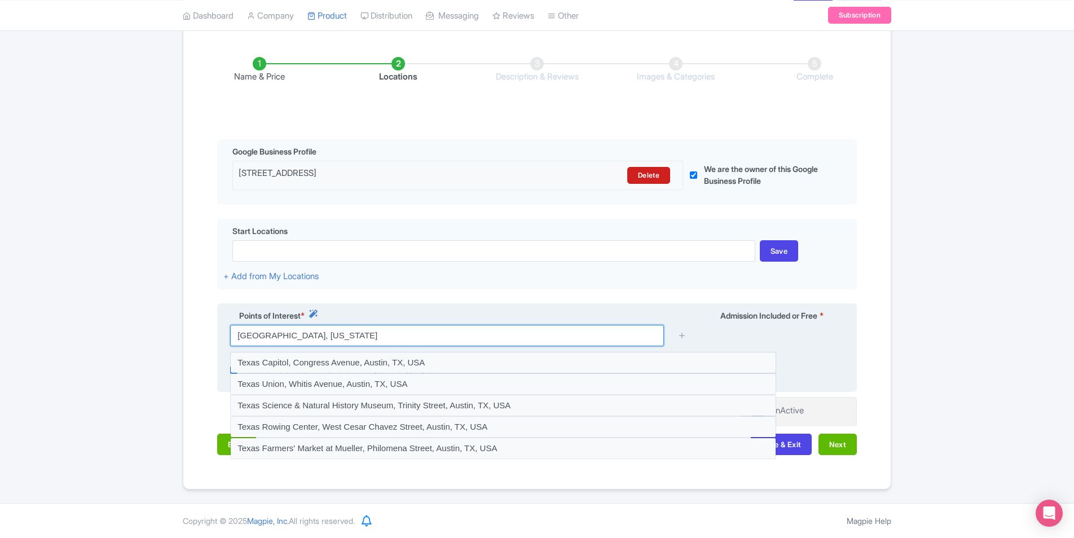
click at [395, 331] on input "Austin, Texas" at bounding box center [447, 335] width 434 height 21
paste input "https://zerolatencysouthaustin.com/"
type input "https://zerolatencysouthaustin.com/"
click at [322, 331] on input "Austin, Texas" at bounding box center [447, 335] width 434 height 21
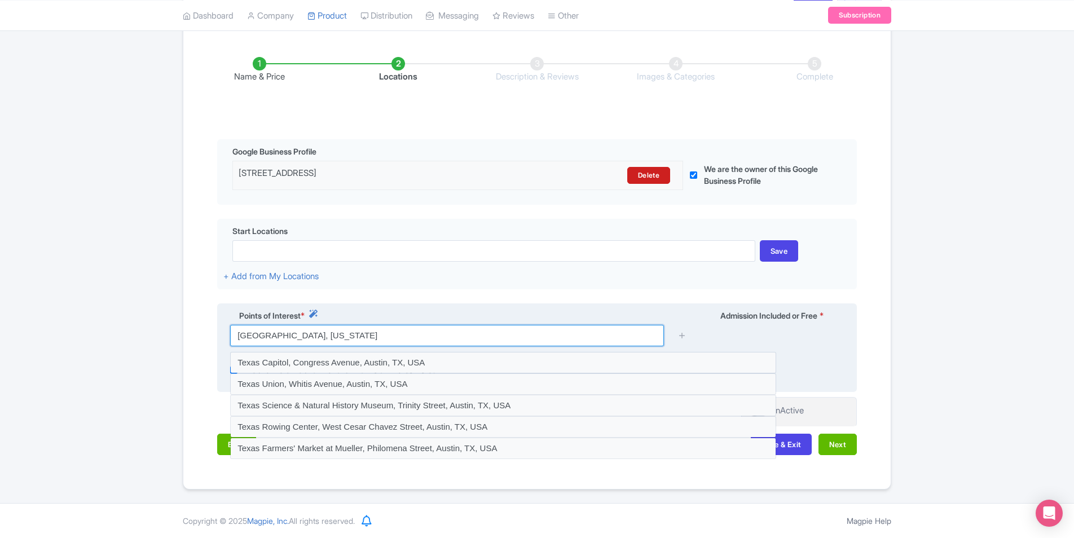
click at [322, 331] on input "Austin, Texas" at bounding box center [447, 335] width 434 height 21
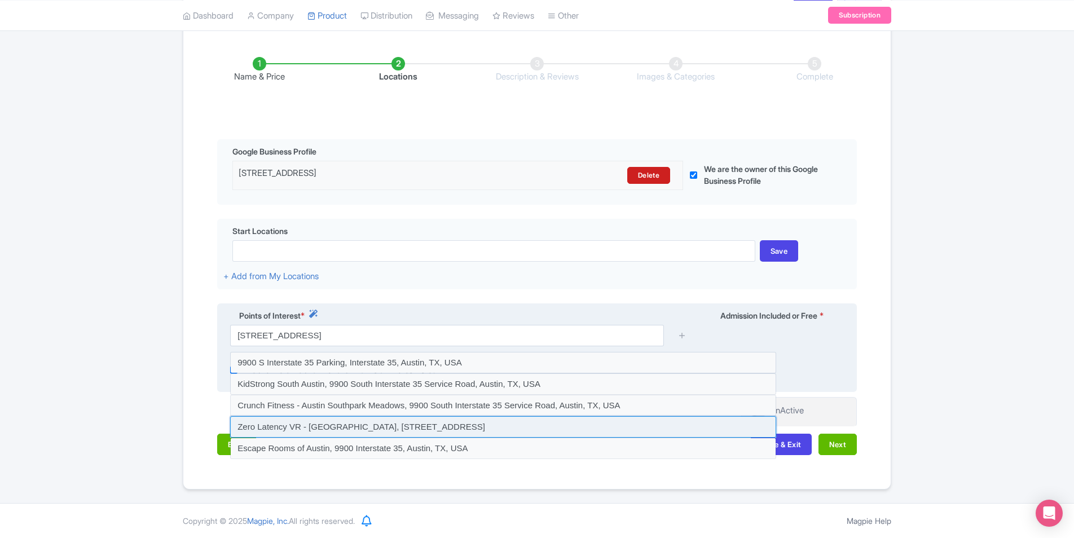
click at [349, 431] on input at bounding box center [503, 426] width 546 height 21
type input "Zero Latency VR - Austin, 9900 Interstate 35, Austin, TX, USA"
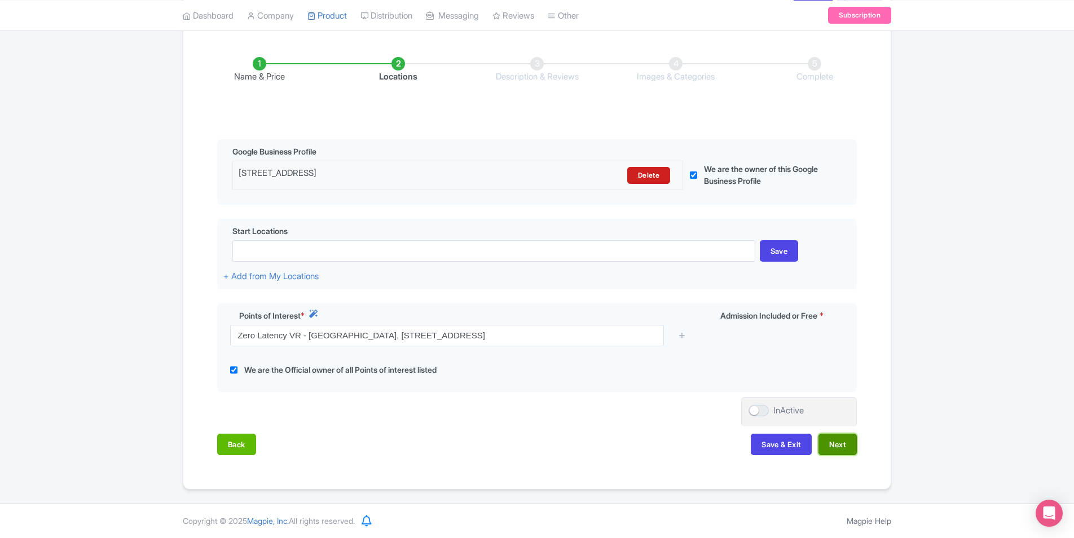
click at [840, 446] on button "Next" at bounding box center [838, 444] width 38 height 21
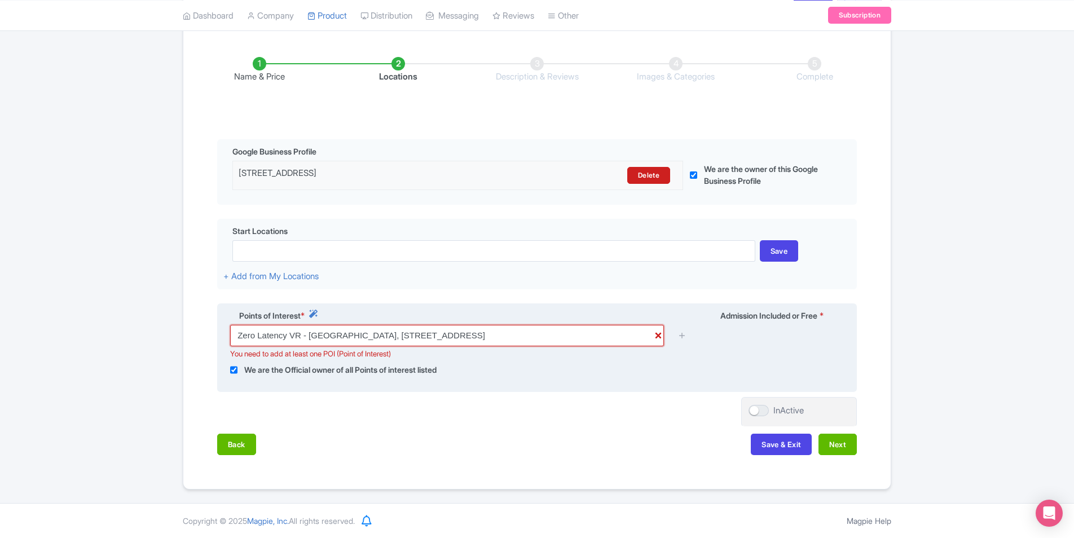
click at [519, 334] on input "Zero Latency VR - Austin, 9900 Interstate 35, Austin, TX, USA" at bounding box center [447, 335] width 434 height 21
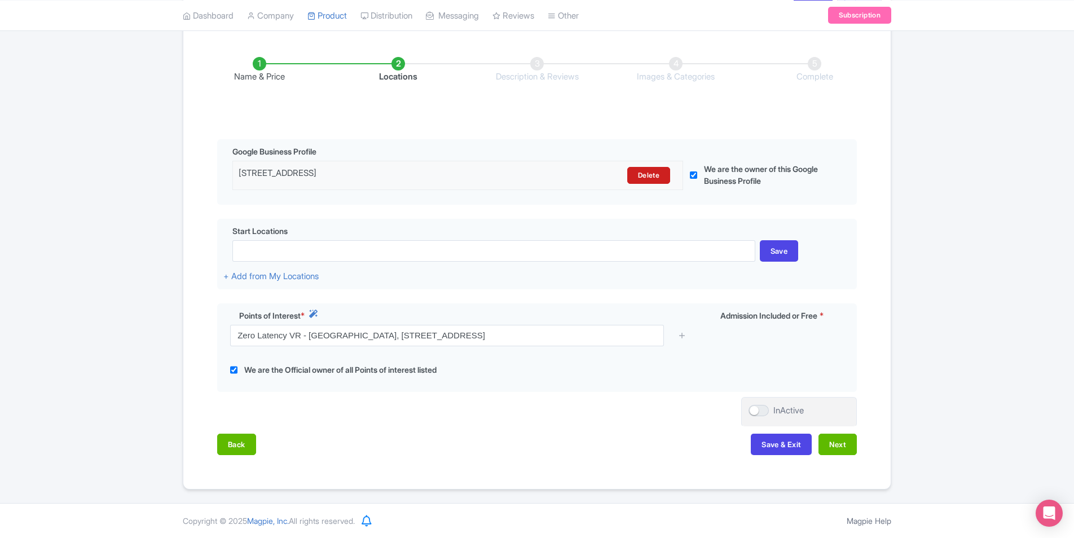
click at [511, 402] on div "Name & Price Locations Description & Reviews Images & Categories Complete Edit …" at bounding box center [537, 250] width 694 height 432
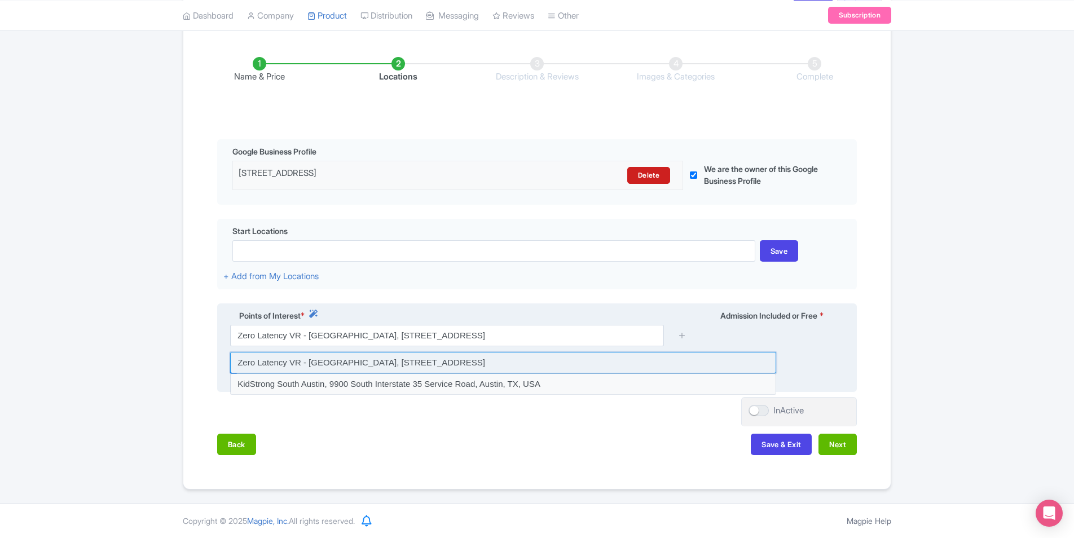
click at [344, 365] on input at bounding box center [503, 362] width 546 height 21
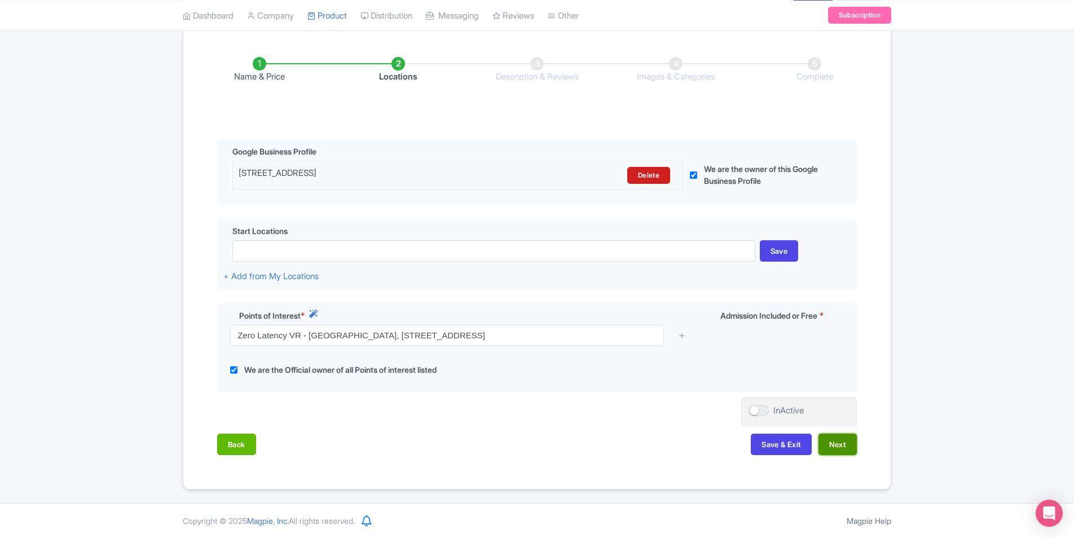
click at [825, 449] on button "Next" at bounding box center [838, 444] width 38 height 21
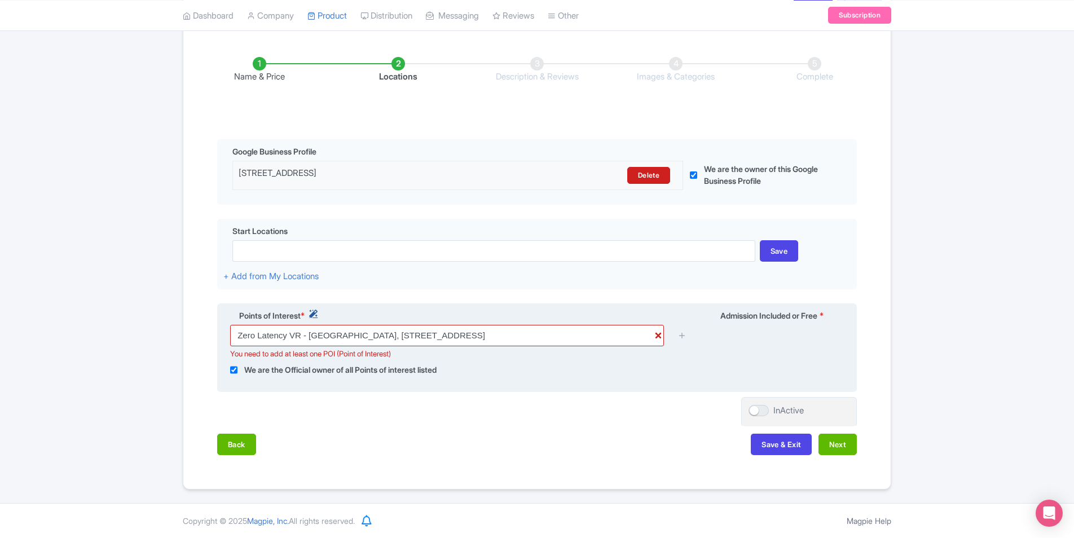
click at [317, 315] on icon at bounding box center [313, 314] width 8 height 8
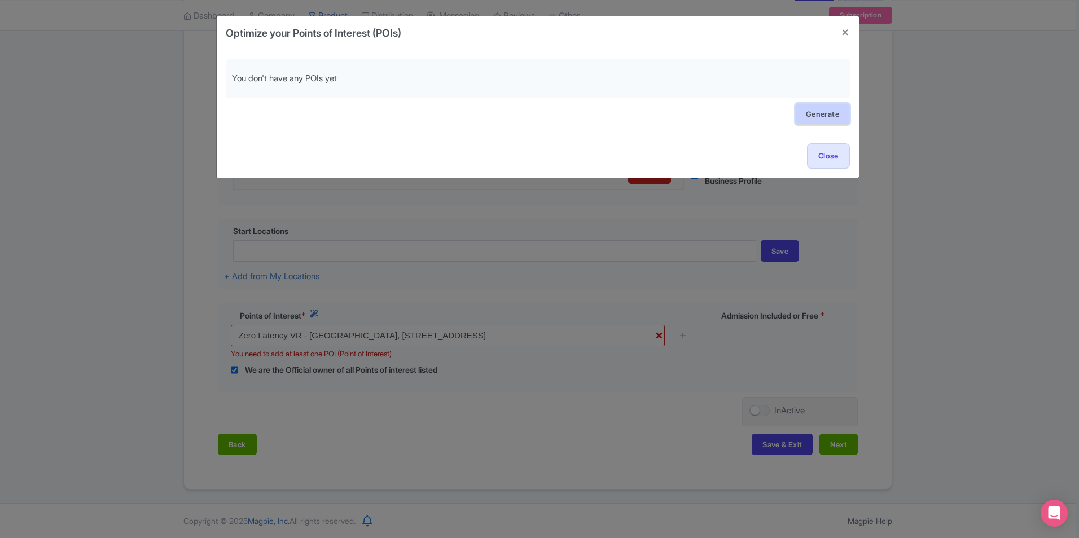
click at [800, 118] on link "Generate" at bounding box center [822, 113] width 55 height 21
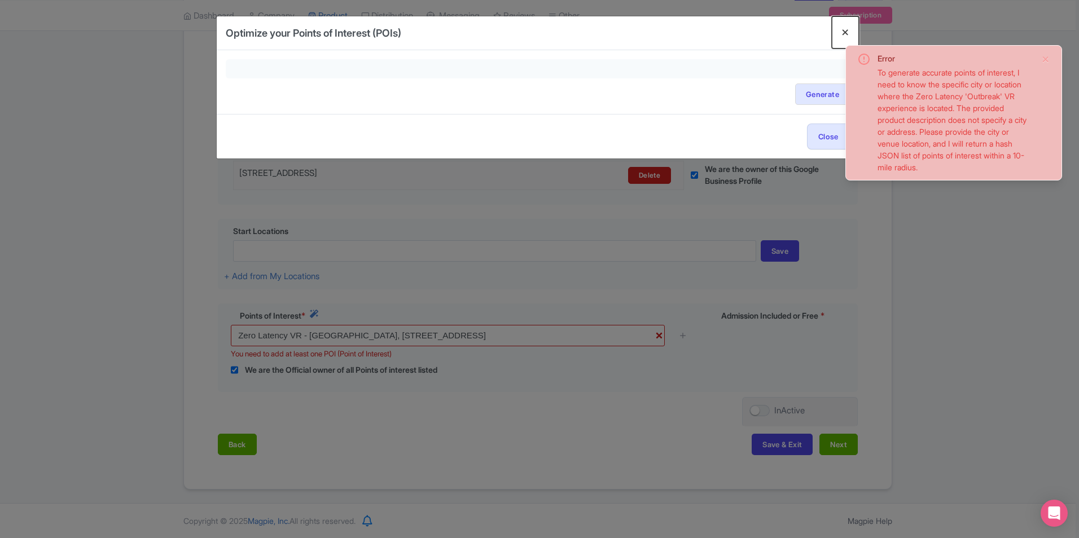
click at [850, 32] on button "Close" at bounding box center [845, 32] width 27 height 32
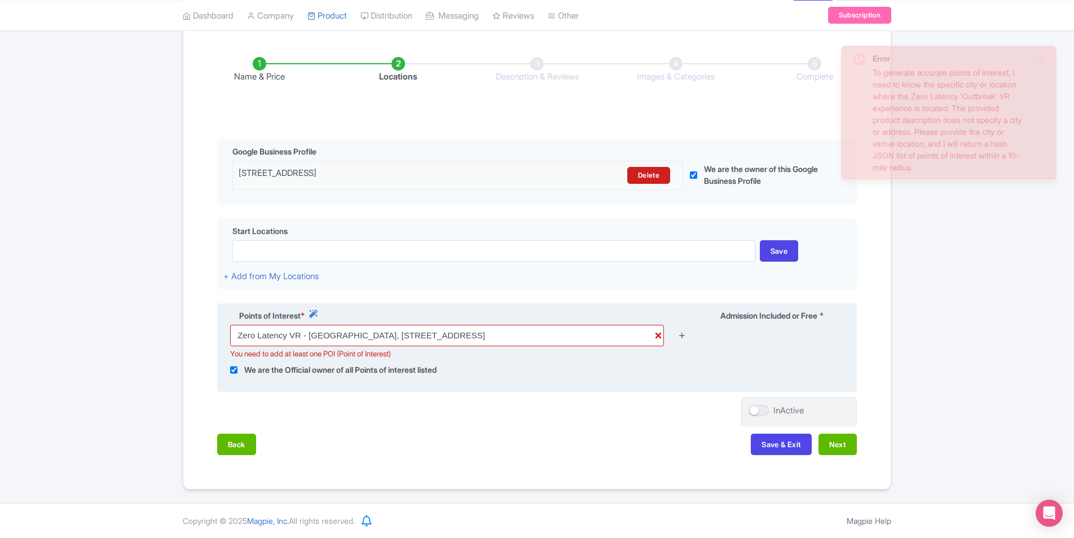
click at [685, 333] on icon at bounding box center [682, 335] width 8 height 8
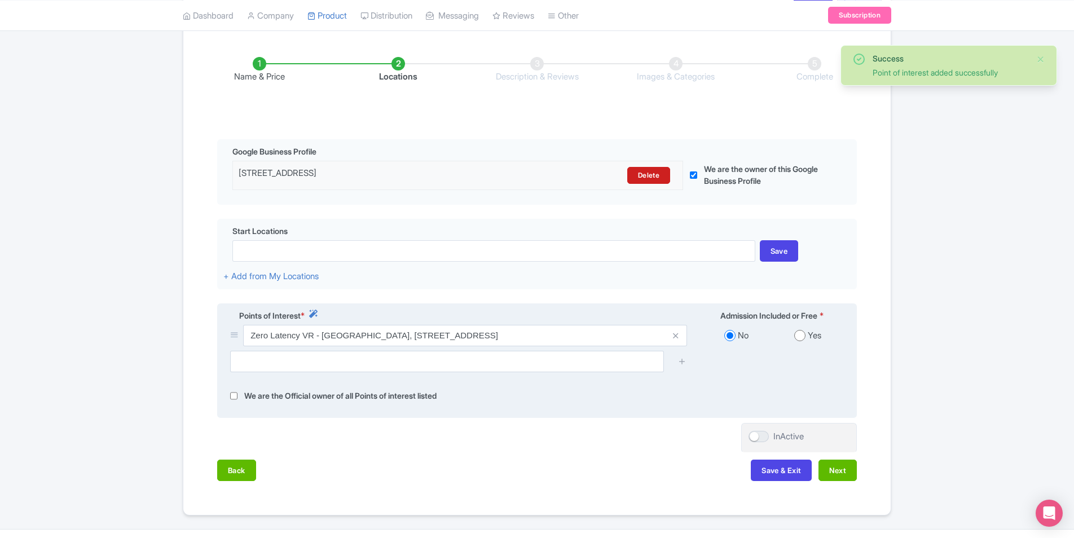
click at [683, 336] on span at bounding box center [676, 335] width 23 height 21
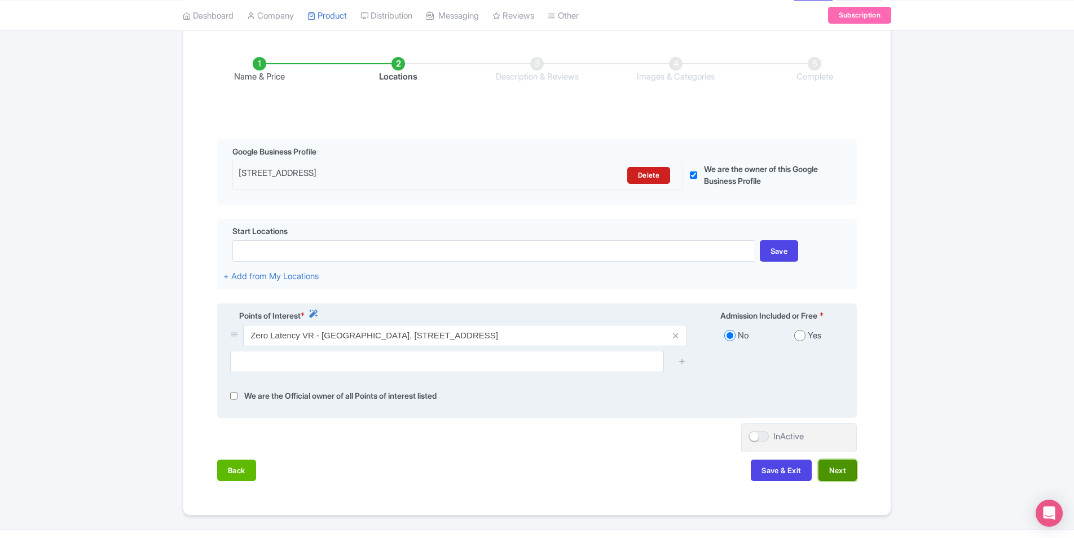
click at [839, 465] on button "Next" at bounding box center [838, 470] width 38 height 21
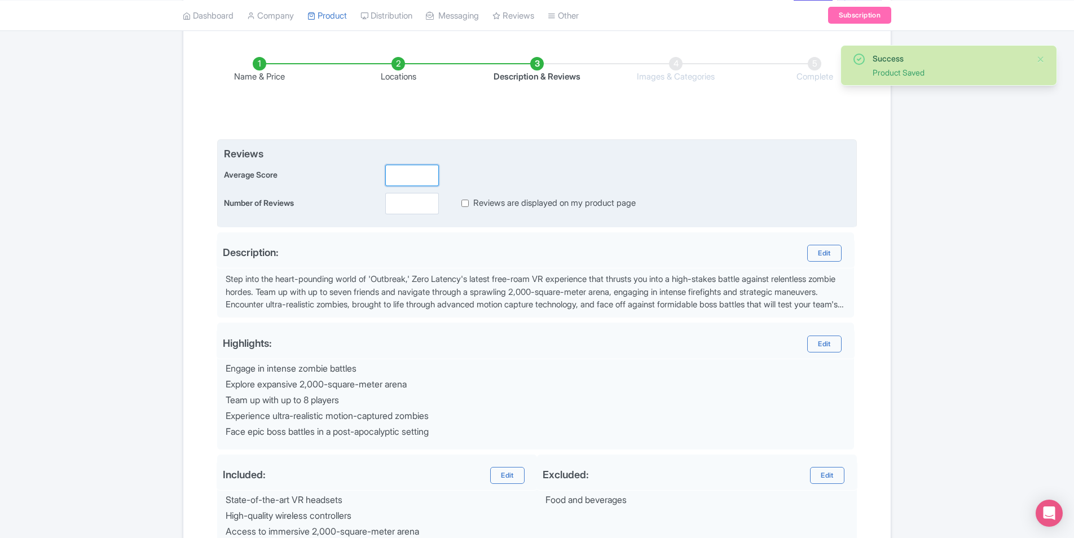
click at [416, 173] on input "number" at bounding box center [412, 175] width 54 height 21
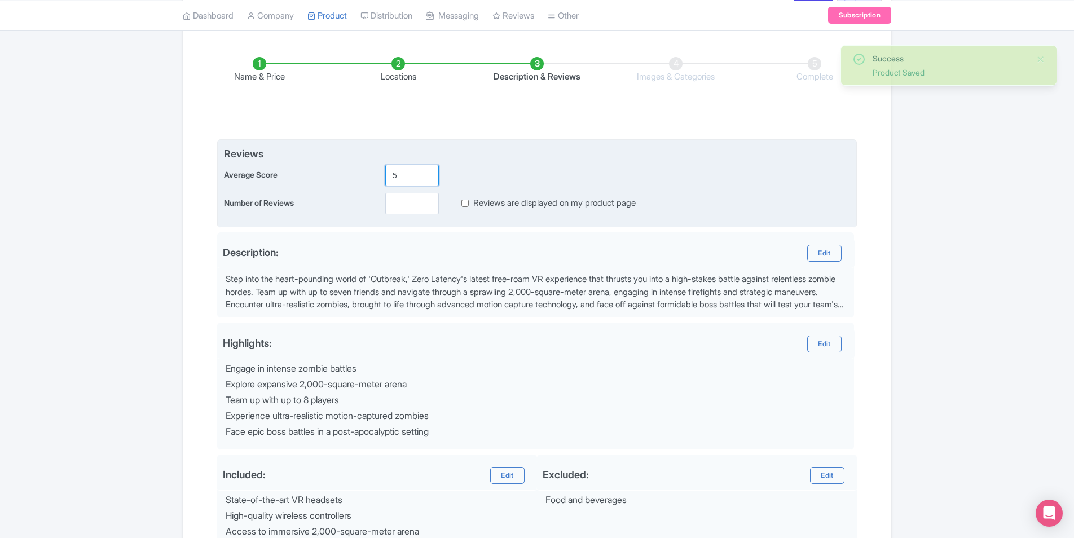
type input "5"
click at [408, 201] on input "number" at bounding box center [412, 203] width 54 height 21
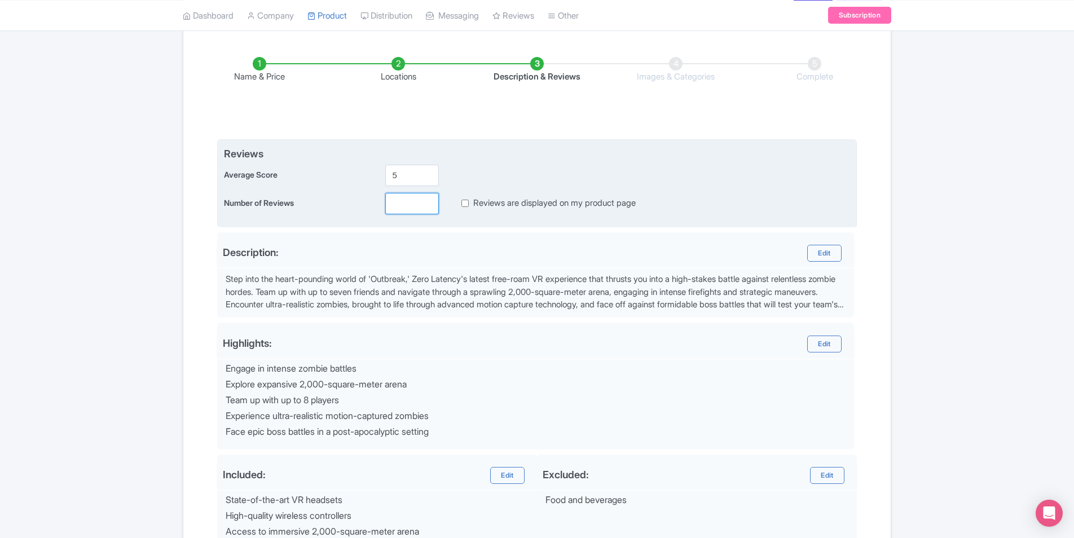
click at [397, 202] on input "number" at bounding box center [412, 203] width 54 height 21
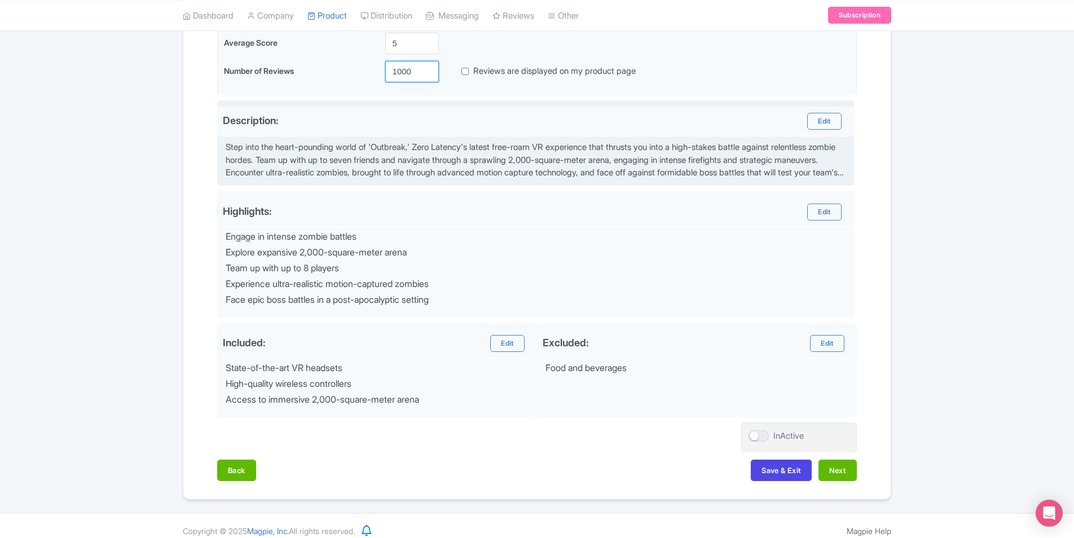
scroll to position [311, 0]
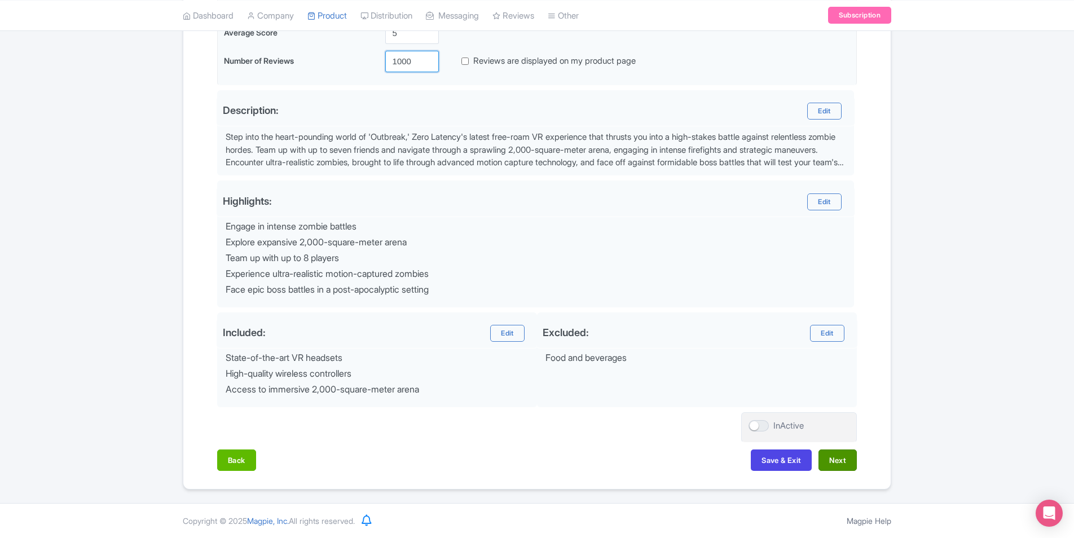
type input "1000"
click at [853, 462] on button "Next" at bounding box center [838, 460] width 38 height 21
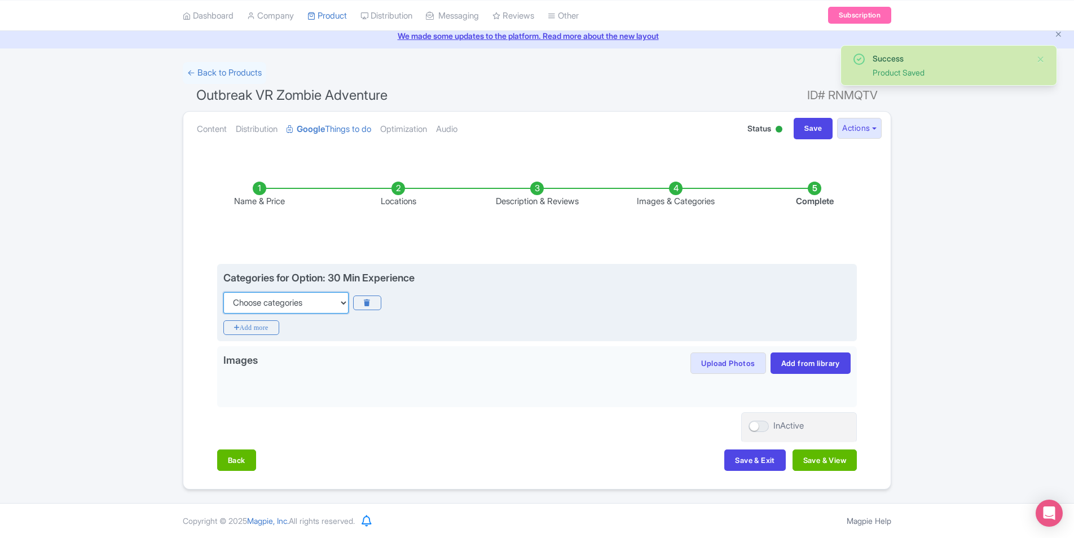
click at [305, 304] on select "Choose categories Adults Only Animals Audio Guide Beaches Bike Tours Boat Tours…" at bounding box center [285, 302] width 125 height 21
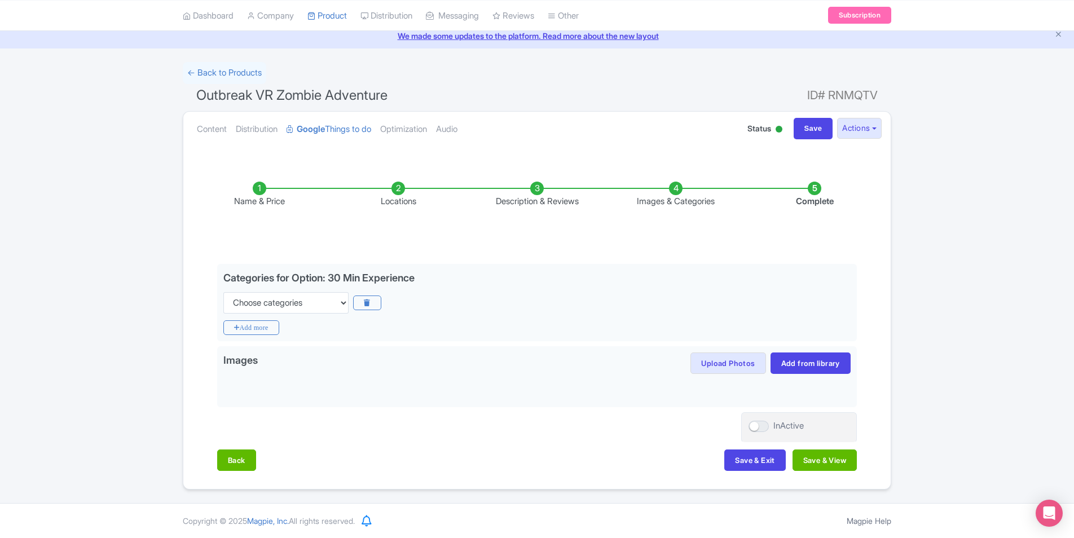
click at [95, 245] on div "Success Product Saved ← Back to Products Outbreak VR Zombie Adventure ID# RNMQT…" at bounding box center [537, 276] width 1074 height 428
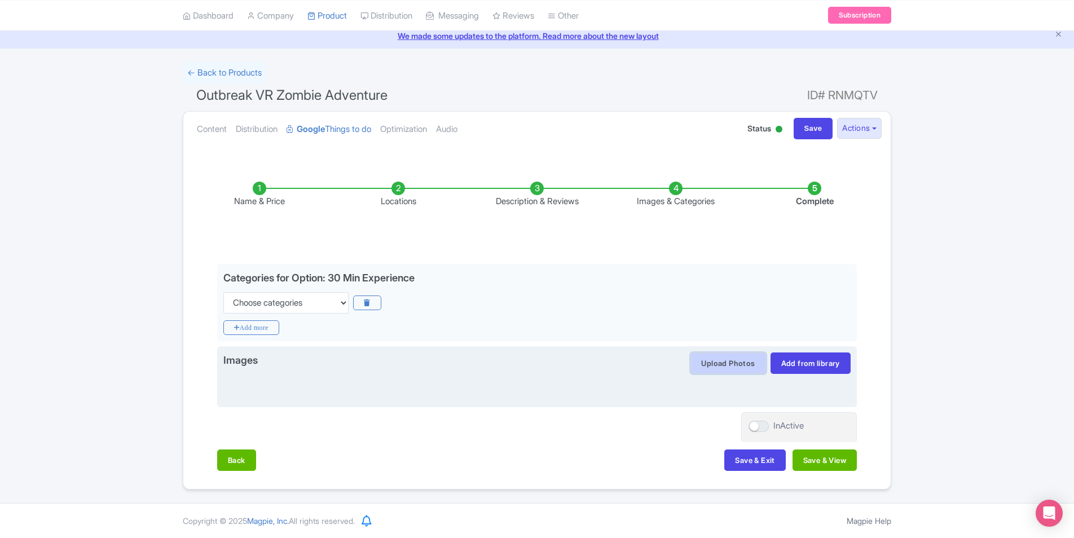
click at [708, 357] on button "Upload Photos" at bounding box center [728, 363] width 75 height 21
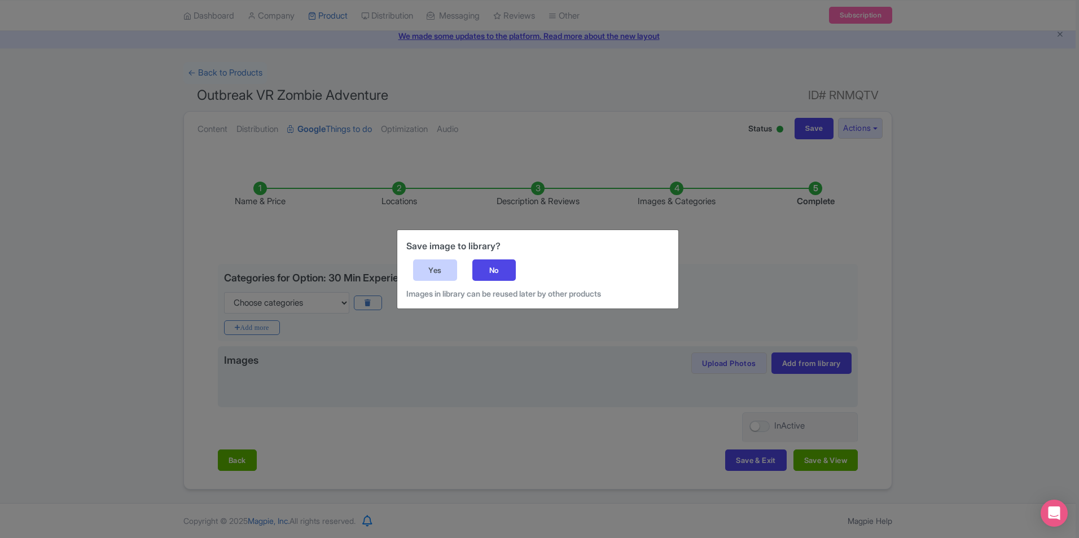
click at [443, 270] on div "Yes" at bounding box center [435, 270] width 44 height 21
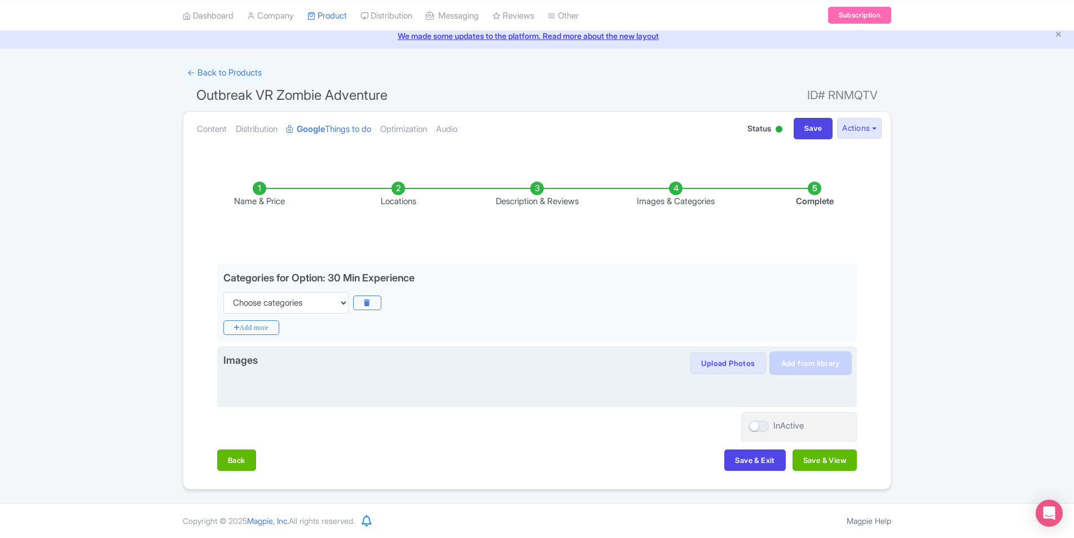
click at [802, 368] on link "Add from library" at bounding box center [811, 363] width 80 height 21
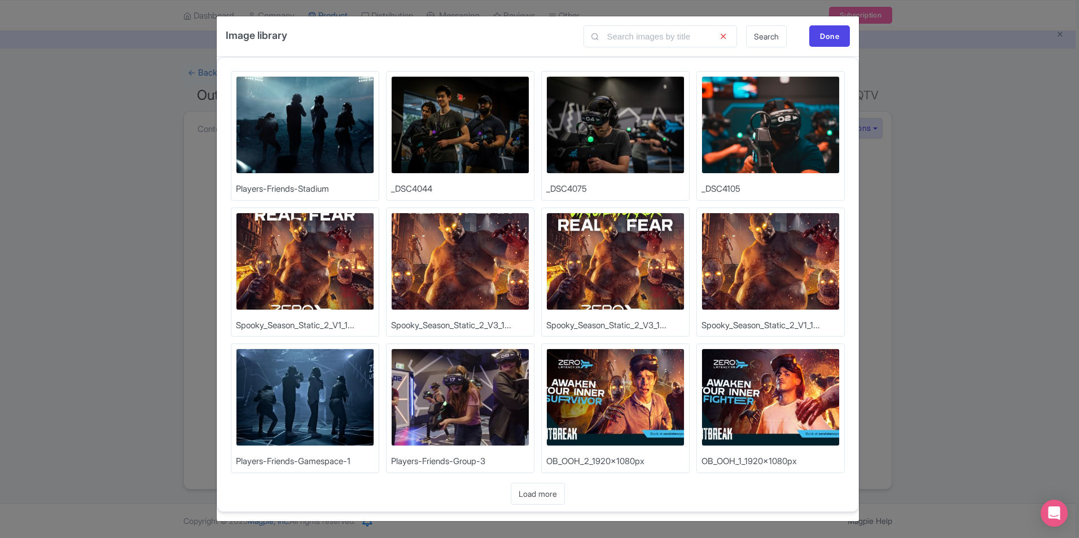
click at [326, 113] on img at bounding box center [305, 125] width 138 height 98
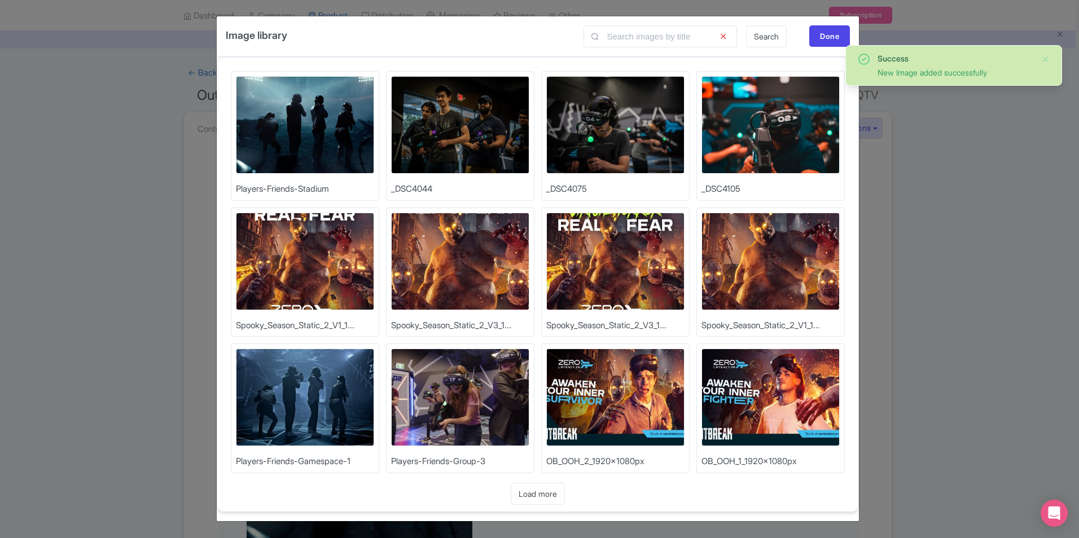
click at [617, 256] on img at bounding box center [615, 262] width 138 height 98
click at [626, 396] on img at bounding box center [615, 398] width 138 height 98
click at [302, 388] on img at bounding box center [305, 398] width 138 height 98
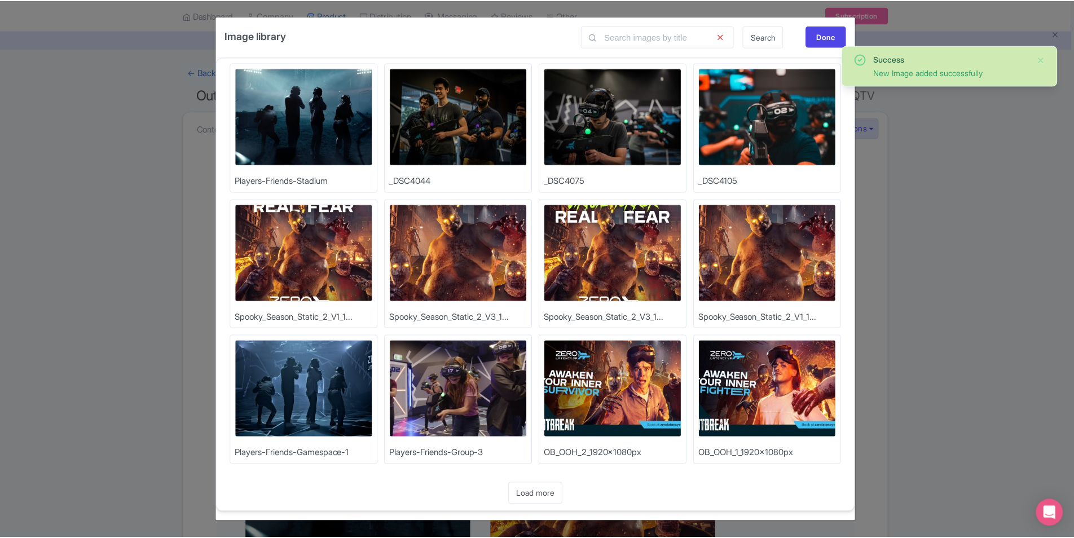
scroll to position [0, 0]
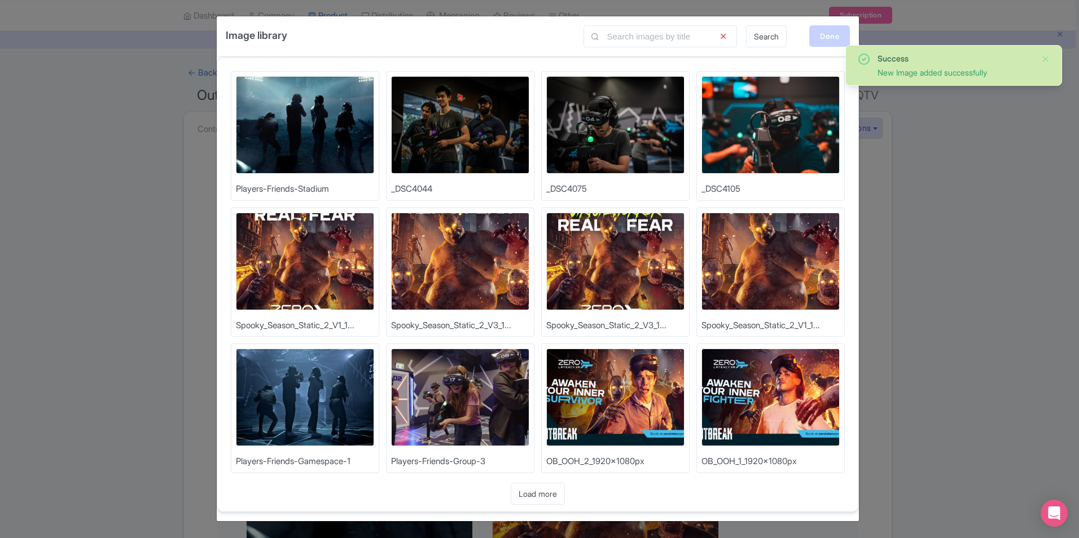
click at [812, 37] on div "Done" at bounding box center [829, 35] width 41 height 21
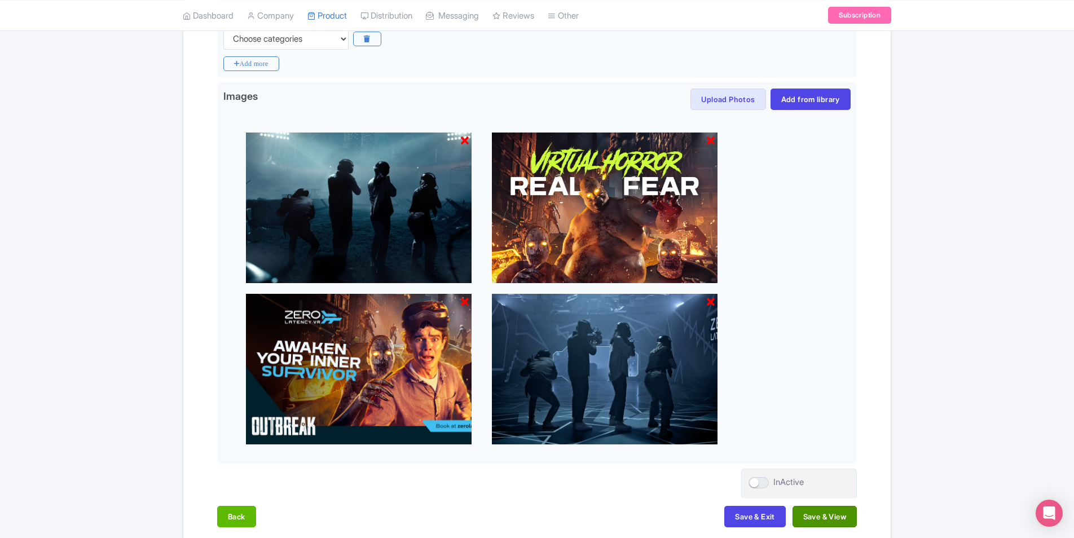
scroll to position [365, 0]
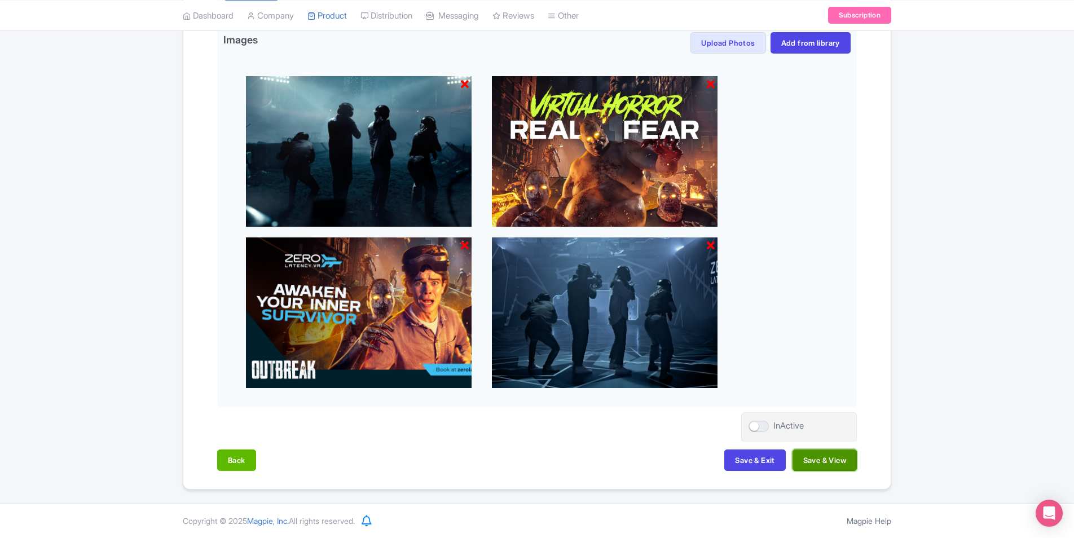
click at [818, 462] on button "Save & View" at bounding box center [825, 460] width 64 height 21
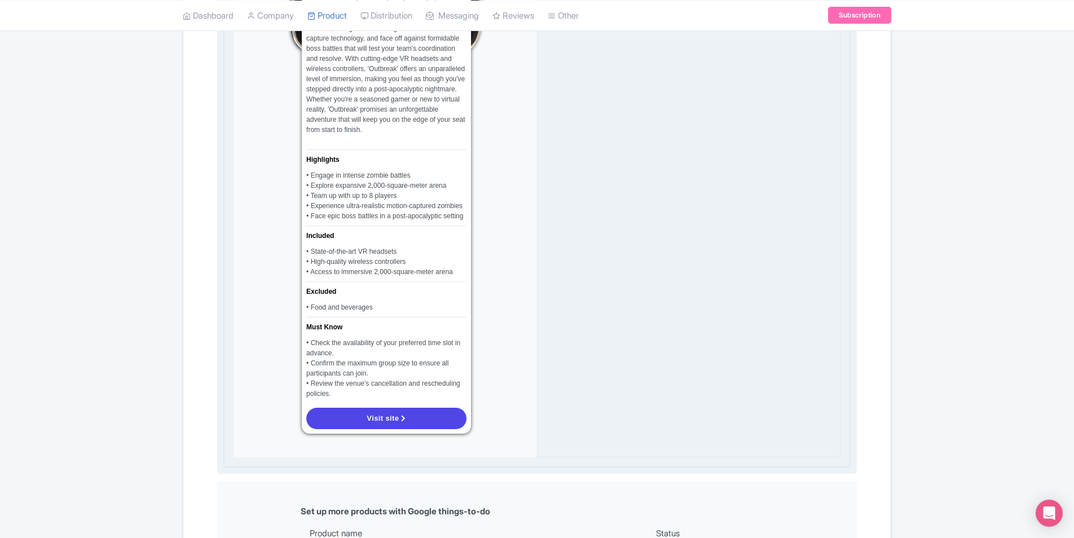
scroll to position [816, 0]
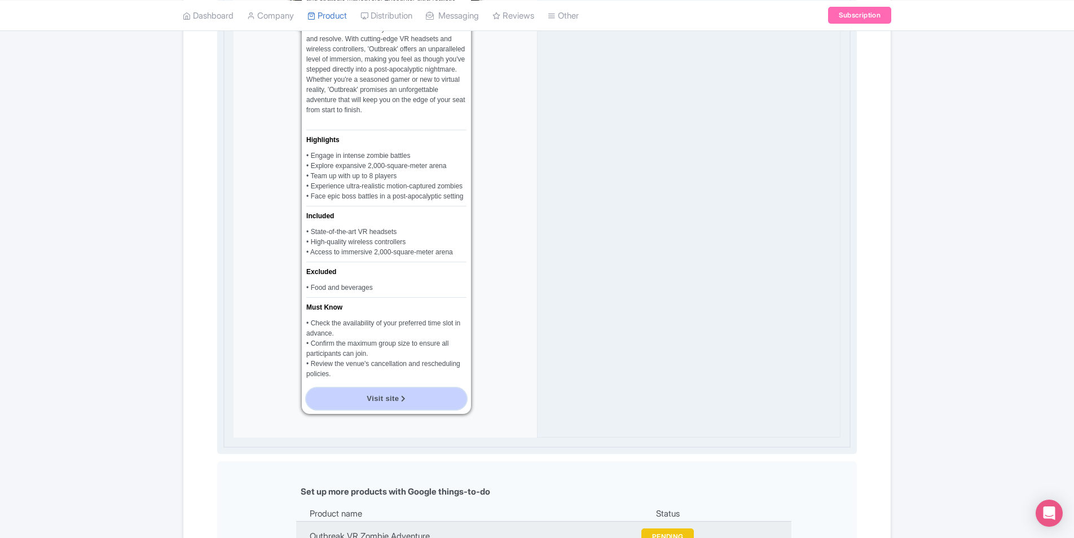
click at [435, 393] on link "Visit site" at bounding box center [386, 398] width 160 height 21
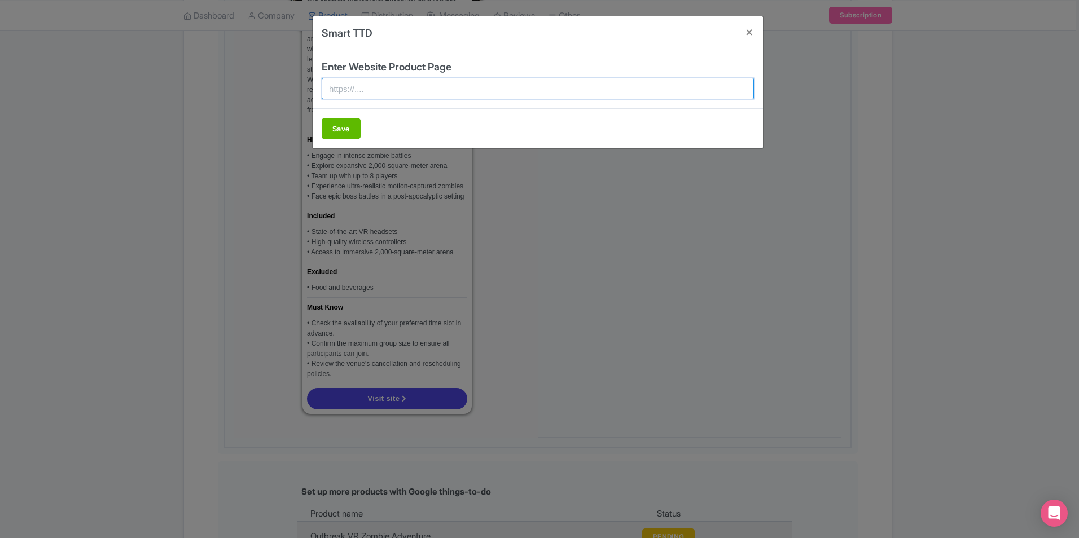
click at [371, 87] on input "text" at bounding box center [538, 88] width 432 height 21
click at [416, 89] on input "text" at bounding box center [538, 88] width 432 height 21
paste input "https://zerolatencysouthaustin.com/"
type input "https://zerolatencysouthaustin.com/"
click at [354, 123] on button "Save" at bounding box center [341, 128] width 39 height 21
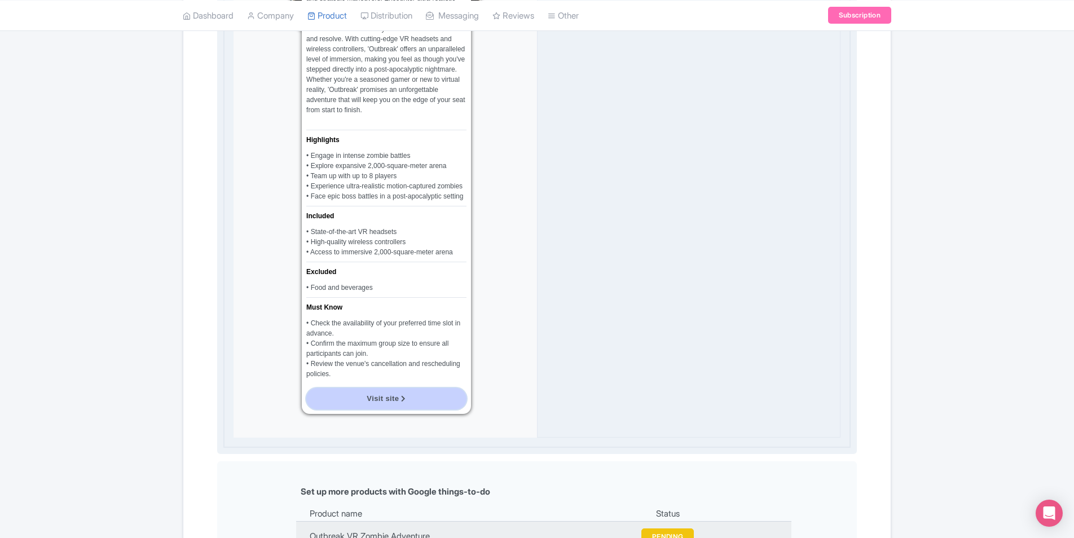
click at [419, 399] on link "Visit site" at bounding box center [386, 398] width 160 height 21
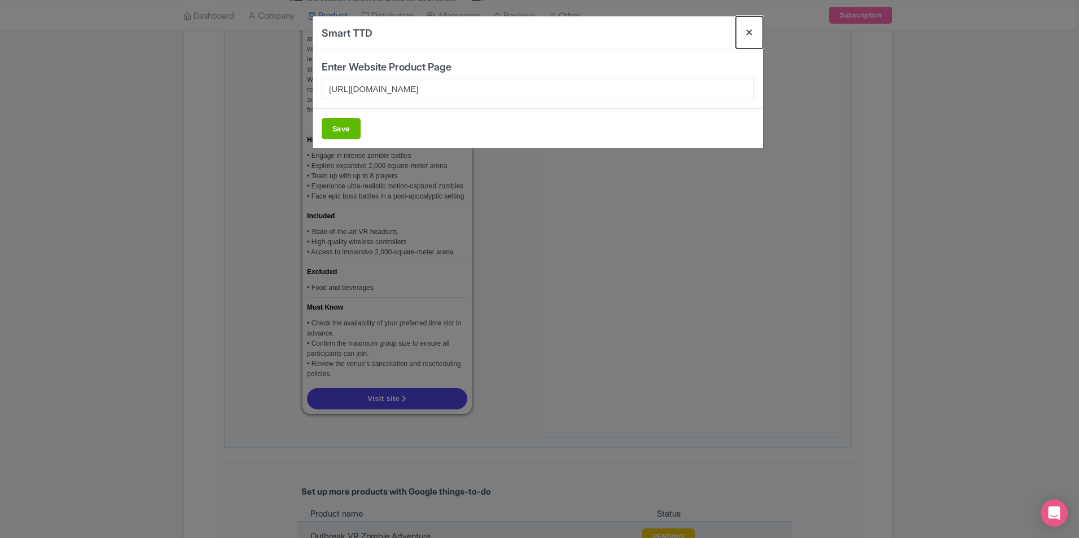
click at [754, 33] on button "Close" at bounding box center [749, 32] width 27 height 32
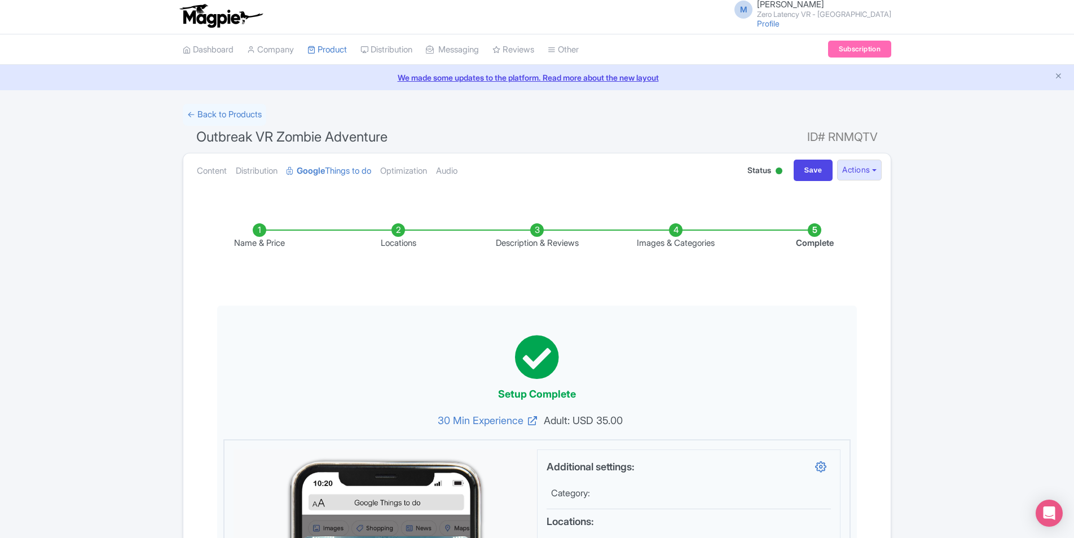
scroll to position [0, 0]
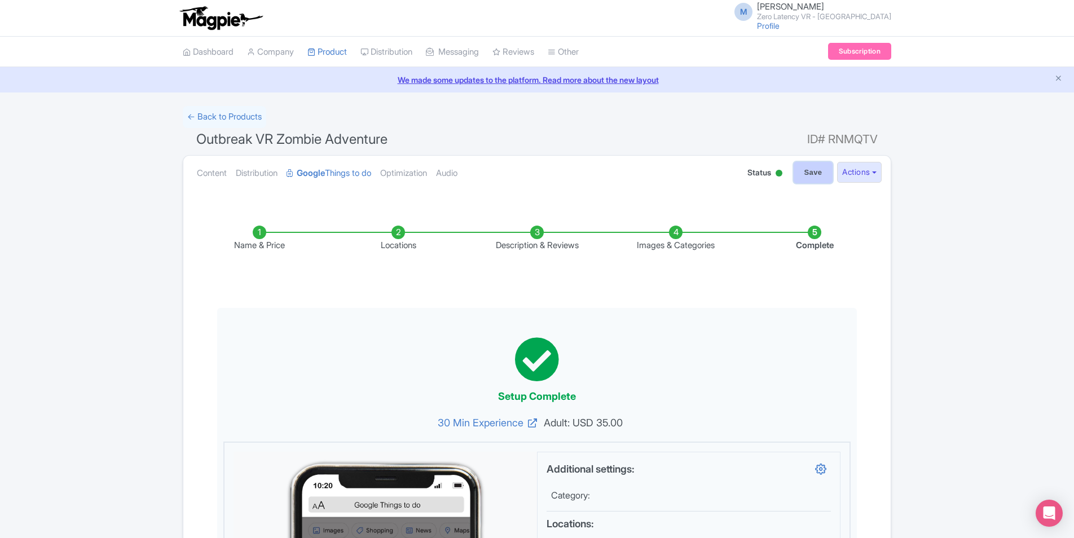
click at [816, 174] on input "Save" at bounding box center [813, 172] width 39 height 21
type input "Update Product"
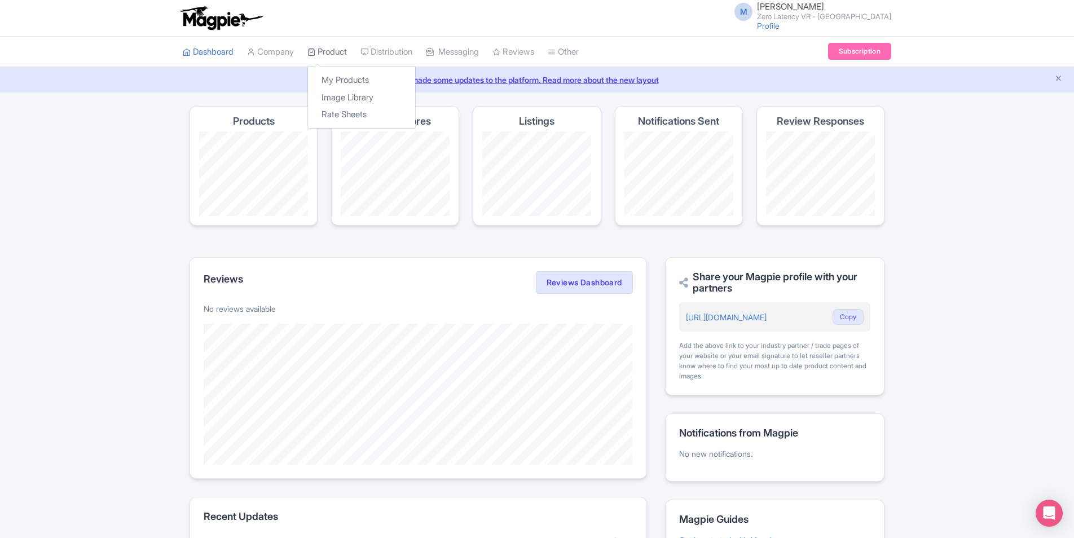
click at [322, 47] on link "Product" at bounding box center [327, 52] width 39 height 31
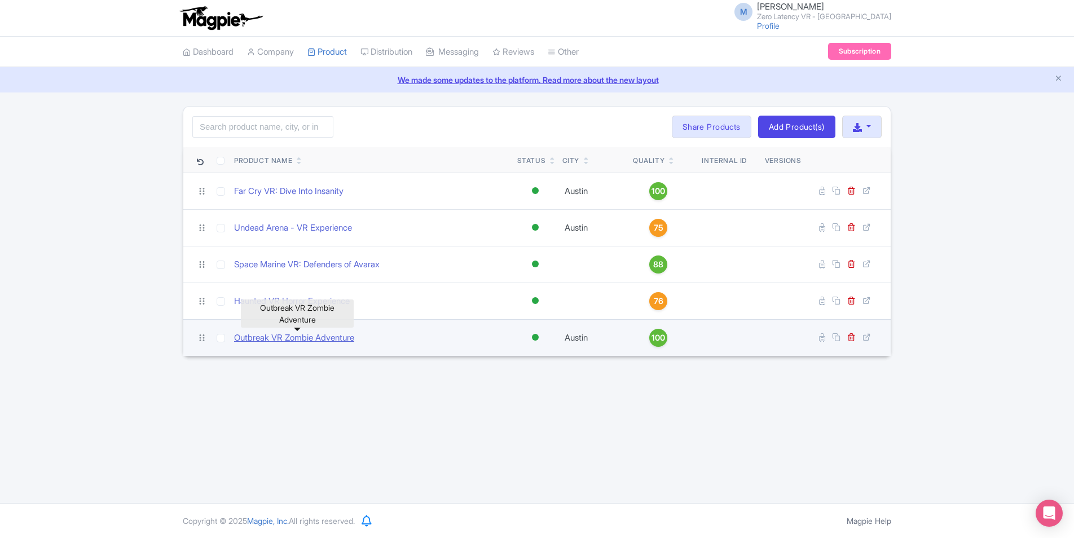
click at [274, 340] on link "Outbreak VR Zombie Adventure" at bounding box center [294, 338] width 120 height 13
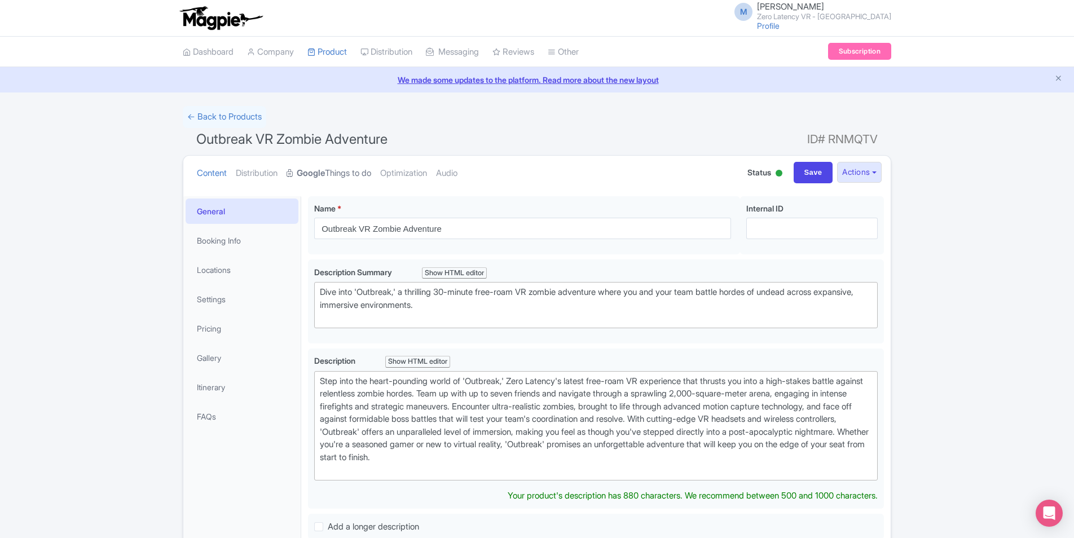
click at [335, 172] on link "Google Things to do" at bounding box center [329, 174] width 85 height 36
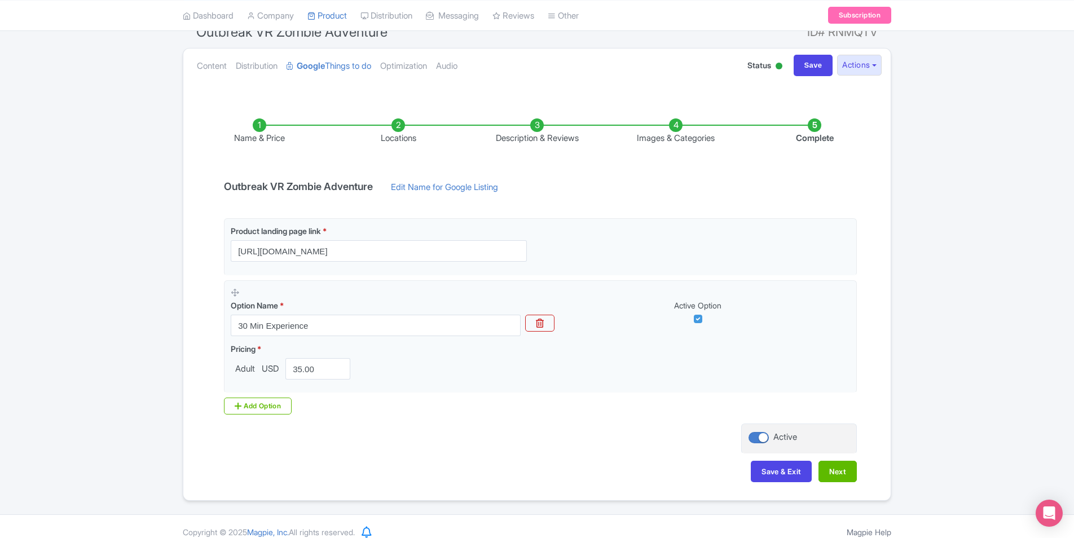
scroll to position [118, 0]
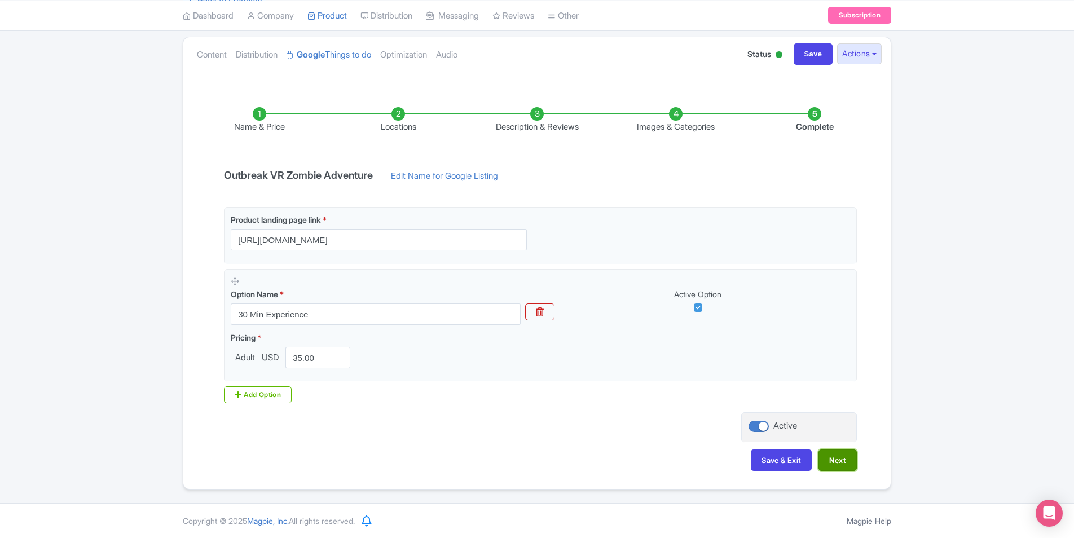
click at [841, 463] on button "Next" at bounding box center [838, 460] width 38 height 21
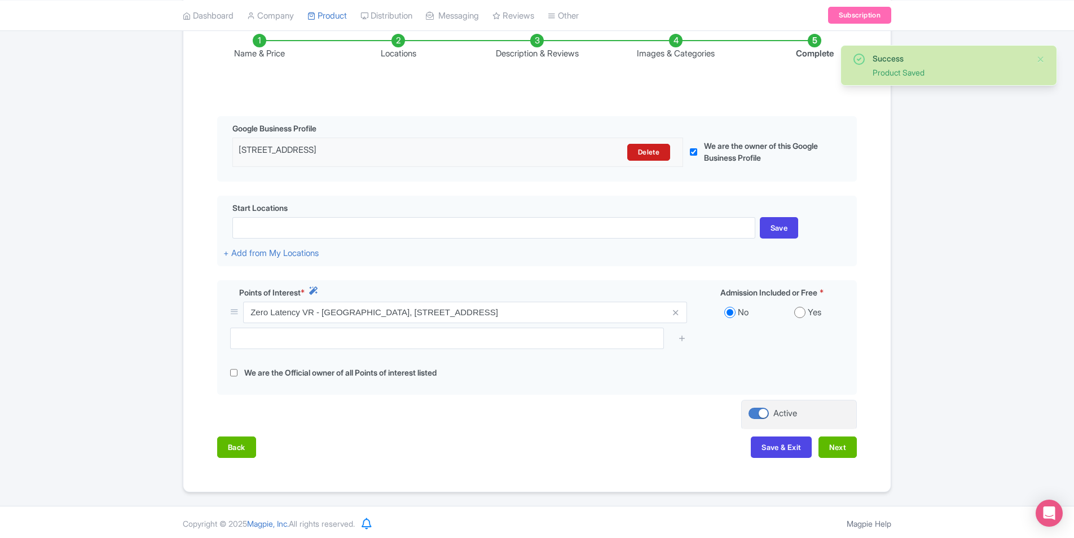
scroll to position [195, 0]
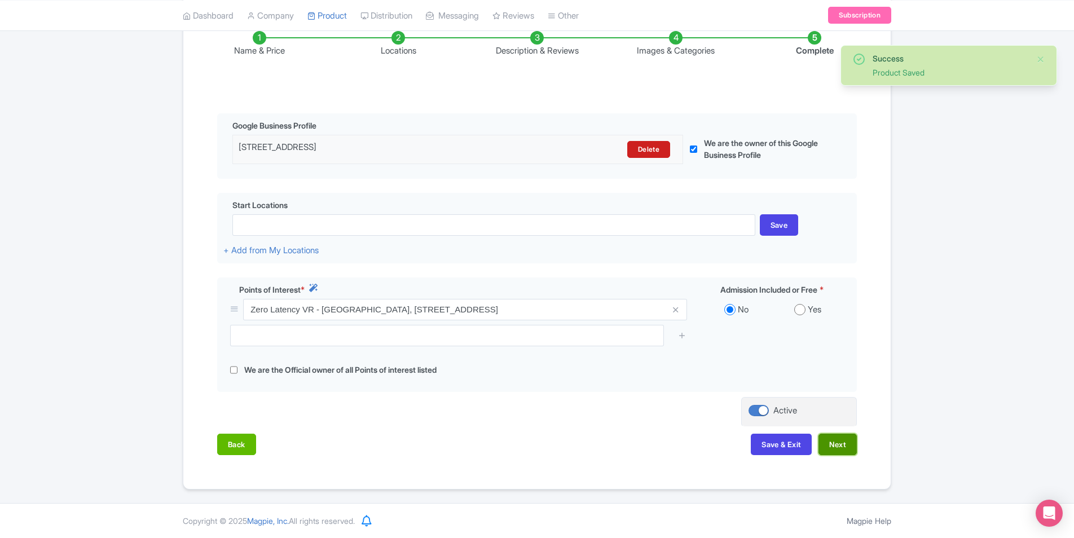
click at [844, 438] on button "Next" at bounding box center [838, 444] width 38 height 21
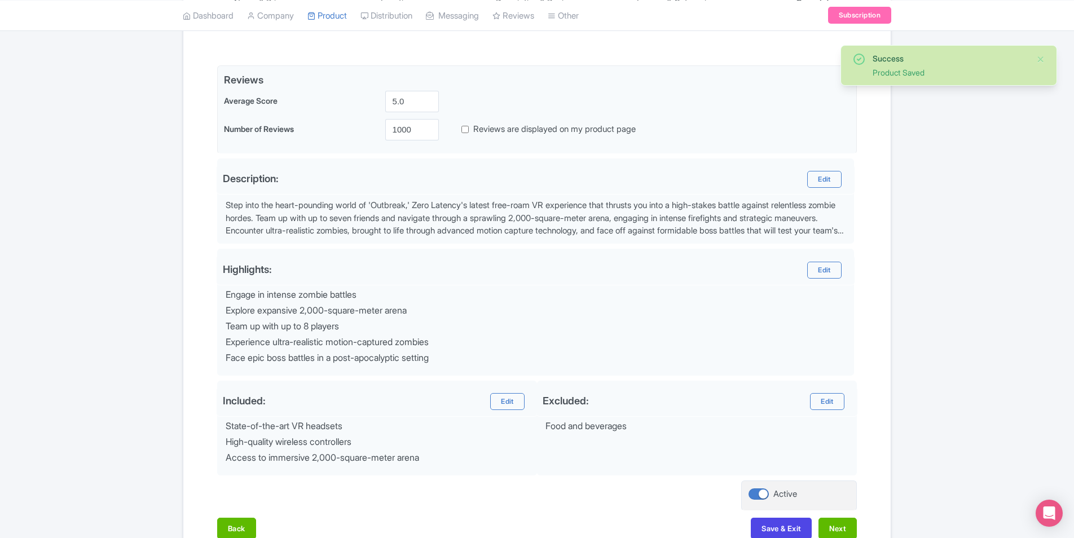
scroll to position [311, 0]
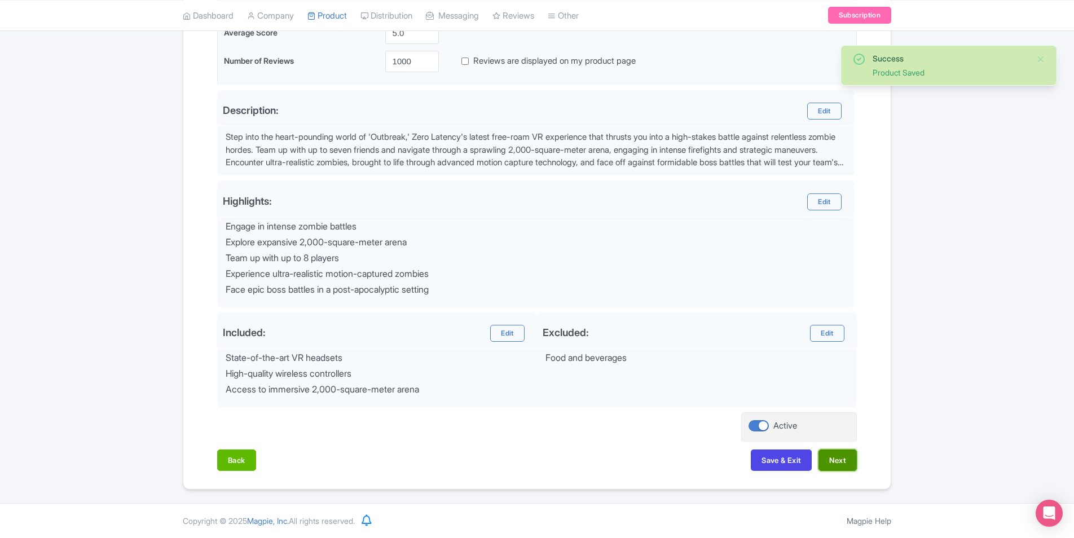
click at [846, 460] on button "Next" at bounding box center [838, 460] width 38 height 21
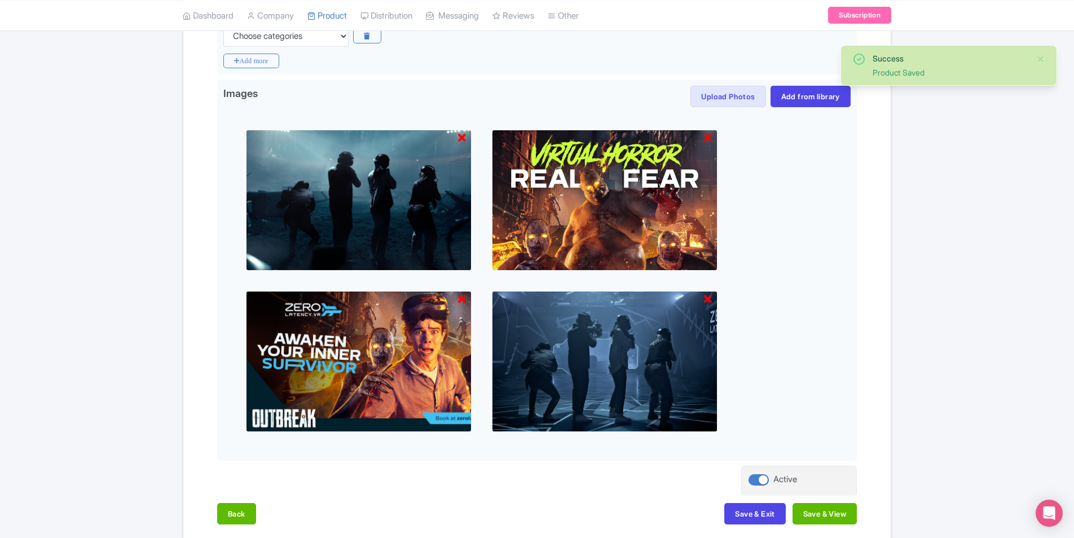
scroll to position [365, 0]
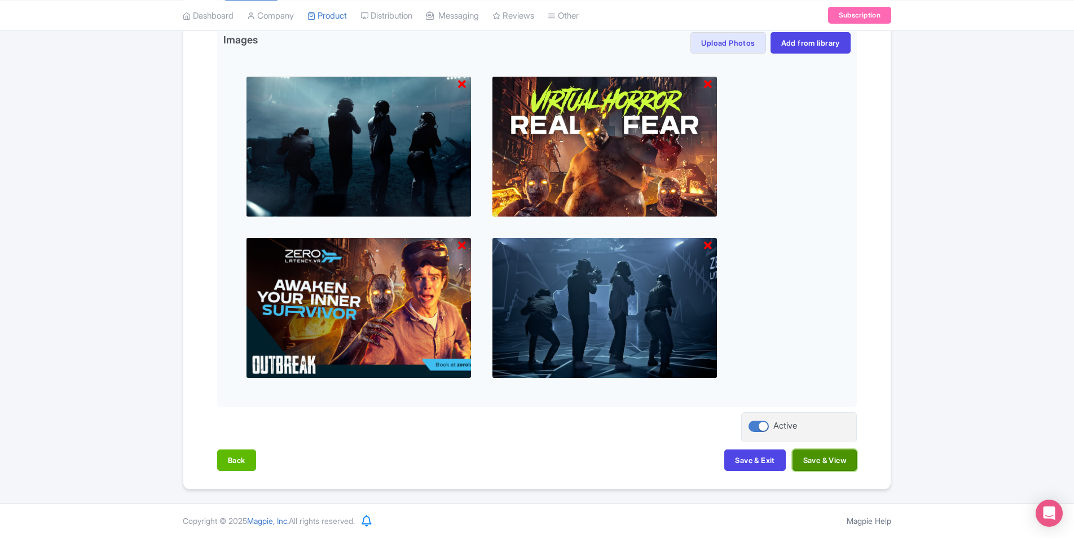
click at [842, 460] on button "Save & View" at bounding box center [825, 460] width 64 height 21
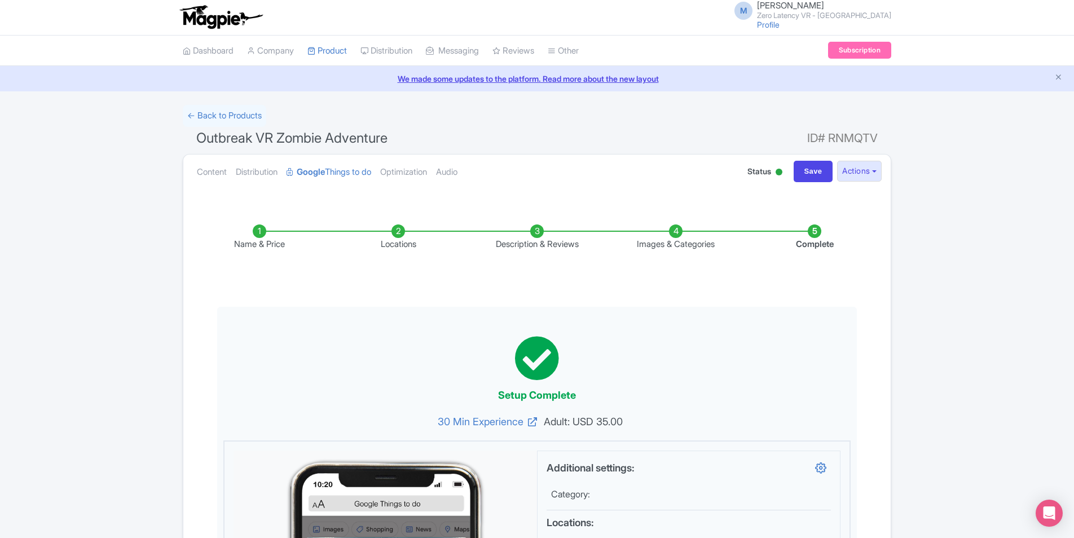
scroll to position [0, 0]
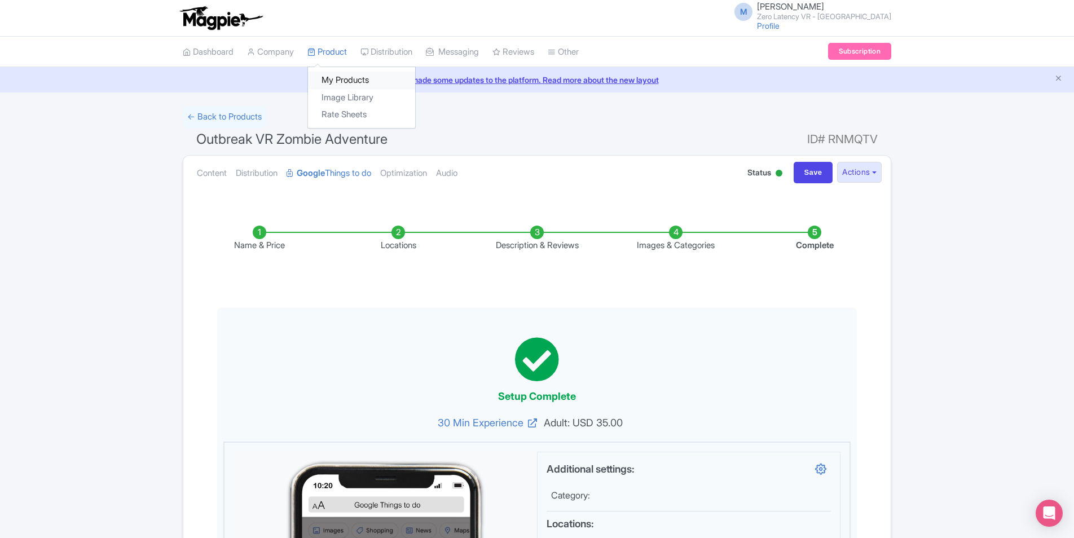
click at [333, 73] on link "My Products" at bounding box center [361, 80] width 107 height 17
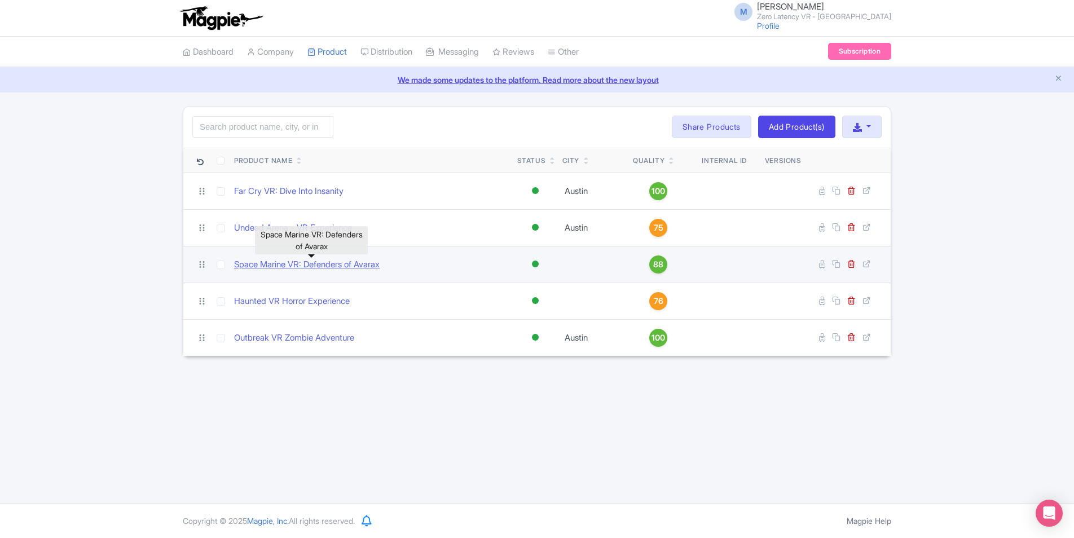
click at [289, 266] on link "Space Marine VR: Defenders of Avarax" at bounding box center [307, 264] width 146 height 13
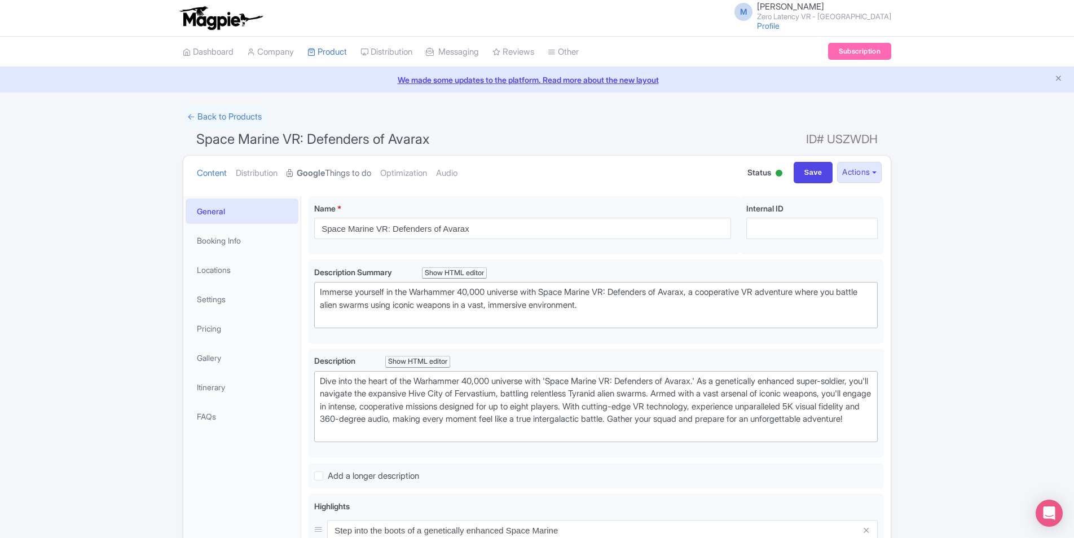
click at [343, 173] on link "Google Things to do" at bounding box center [329, 174] width 85 height 36
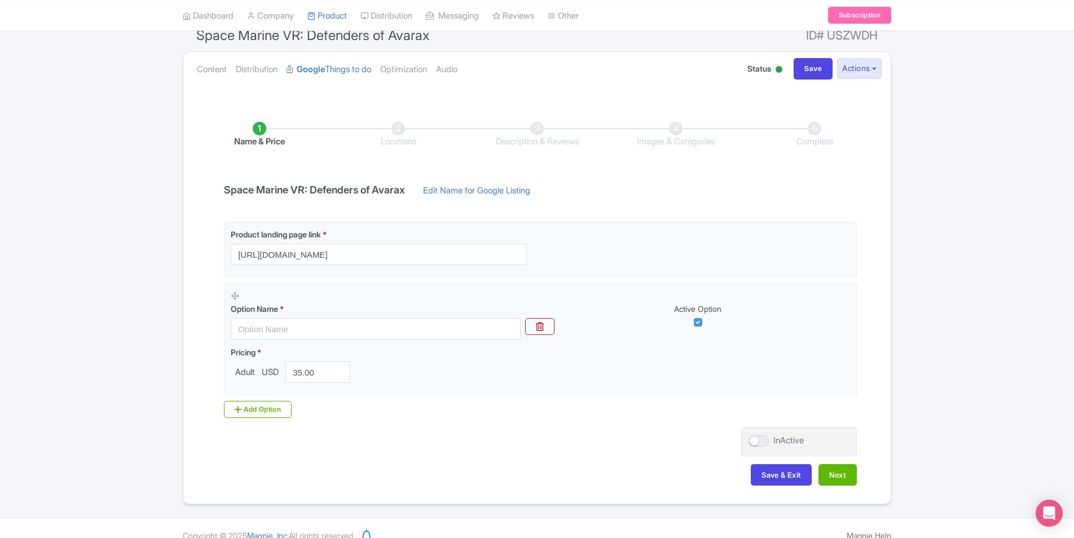
scroll to position [113, 0]
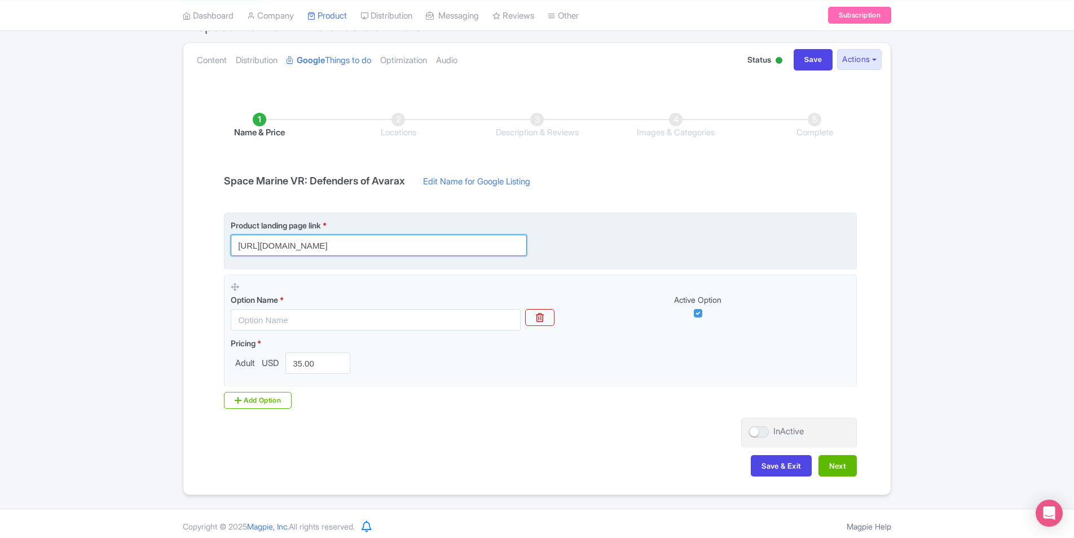
click at [467, 249] on input "[URL][DOMAIN_NAME]" at bounding box center [379, 245] width 296 height 21
paste input "[DOMAIN_NAME][URL]"
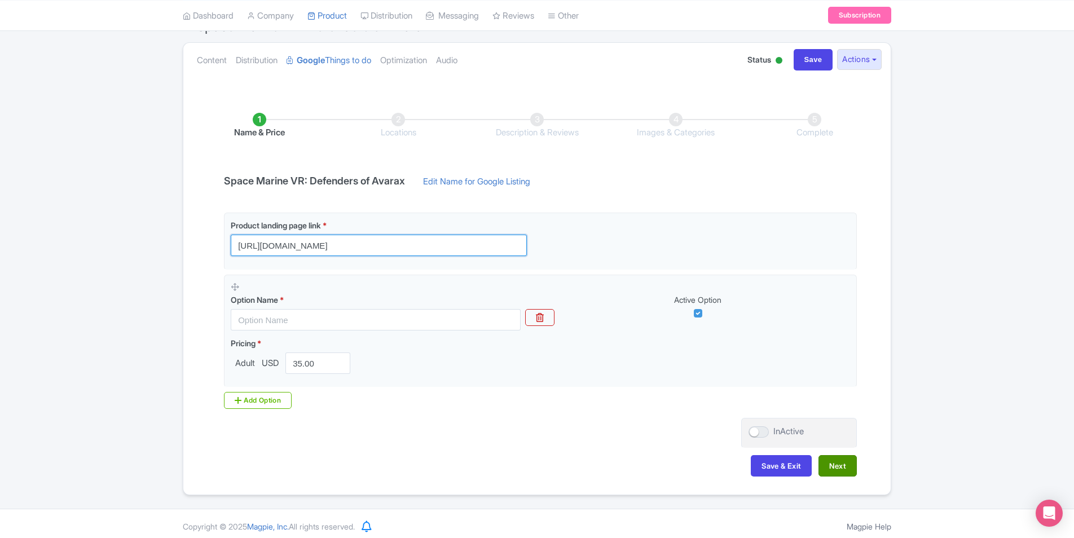
type input "[URL][DOMAIN_NAME]"
click at [838, 463] on button "Next" at bounding box center [838, 465] width 38 height 21
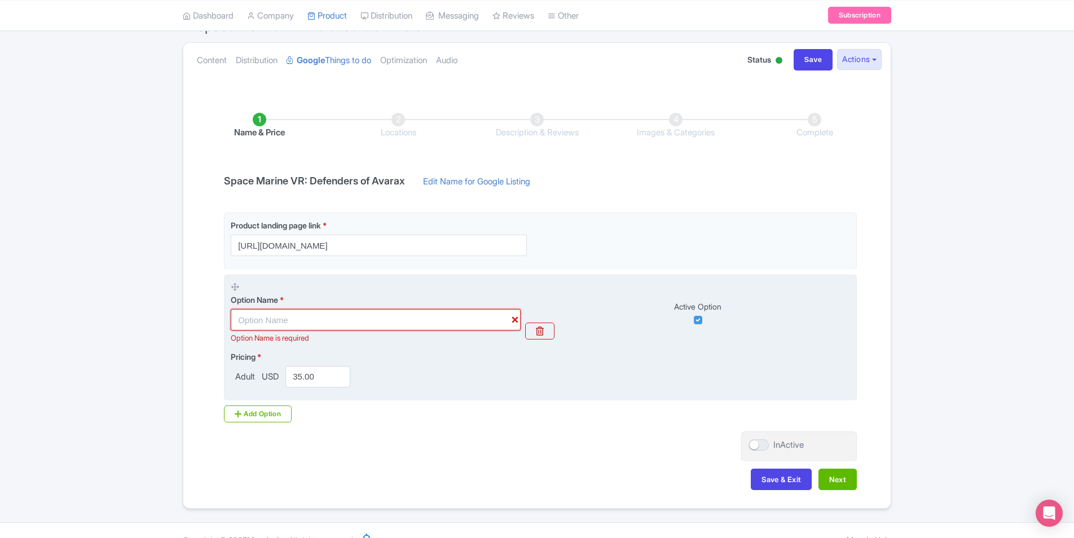
click at [374, 321] on input "text" at bounding box center [376, 319] width 290 height 21
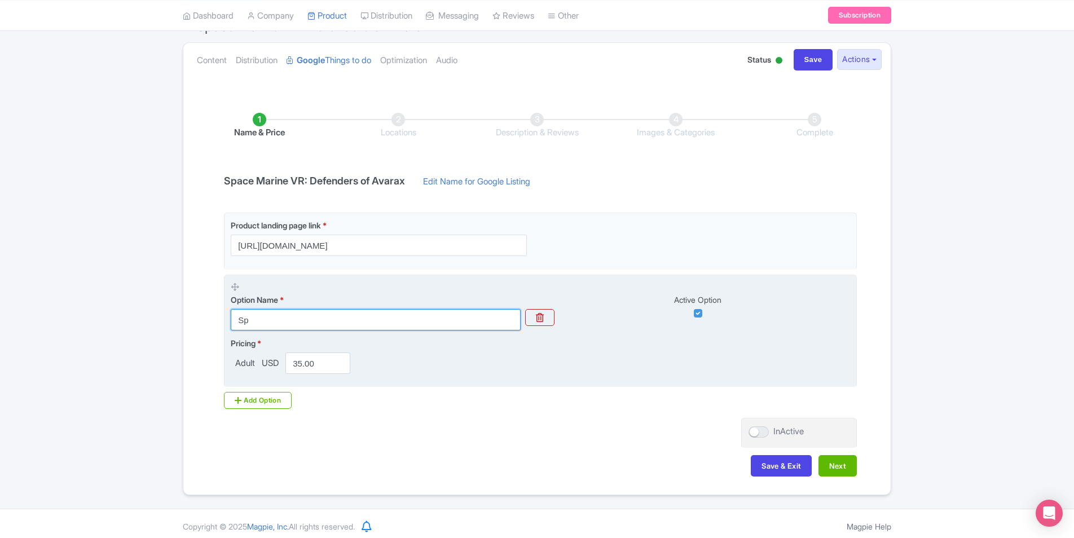
type input "S"
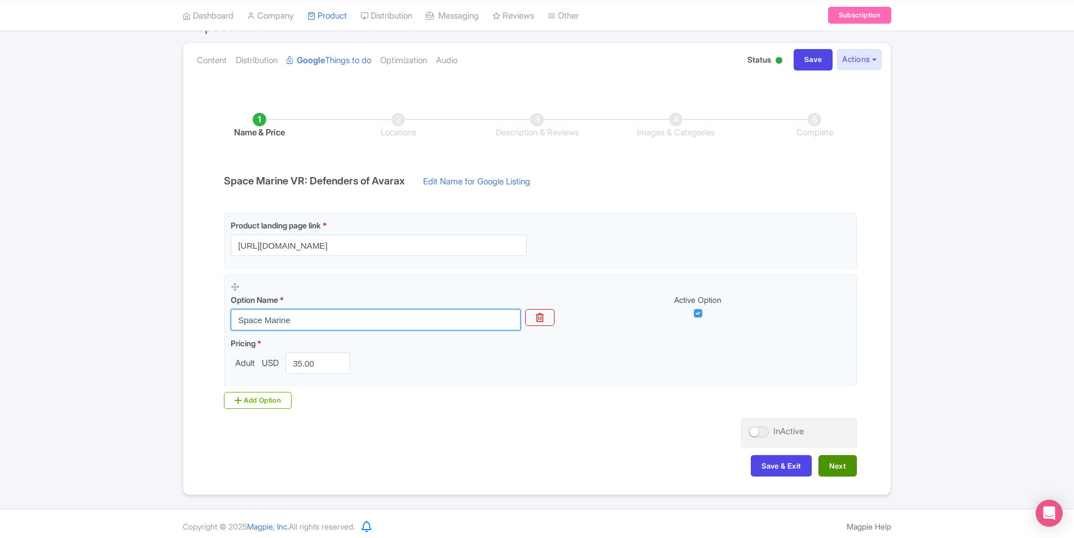
type input "Space Marine"
click at [845, 464] on button "Next" at bounding box center [838, 465] width 38 height 21
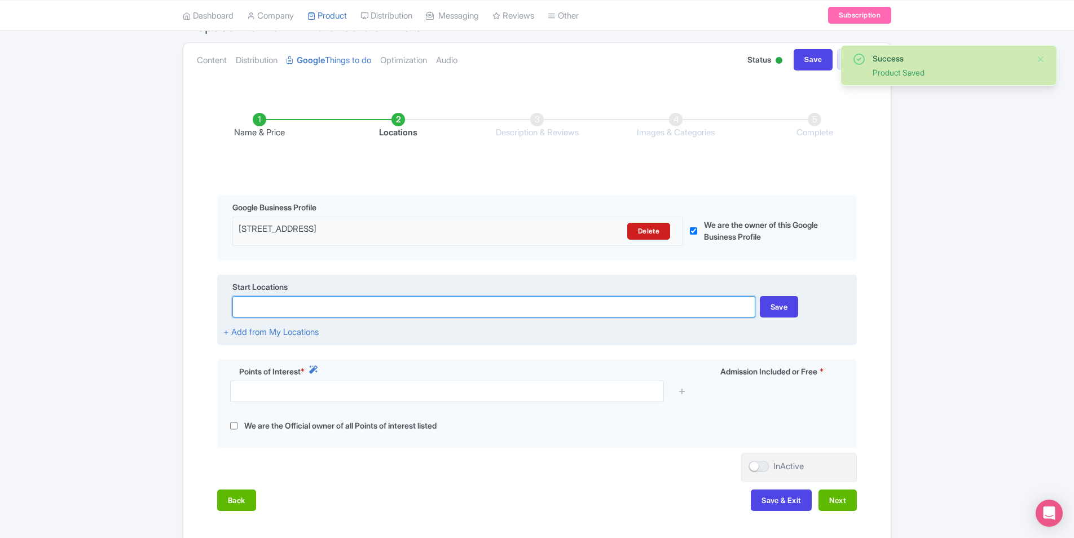
click at [384, 308] on input at bounding box center [493, 306] width 523 height 21
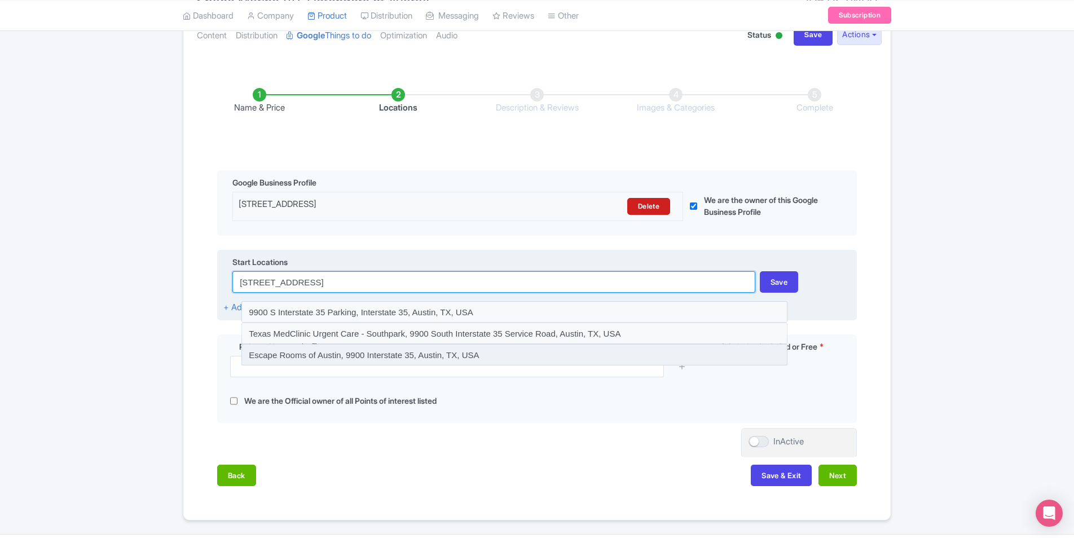
scroll to position [112, 0]
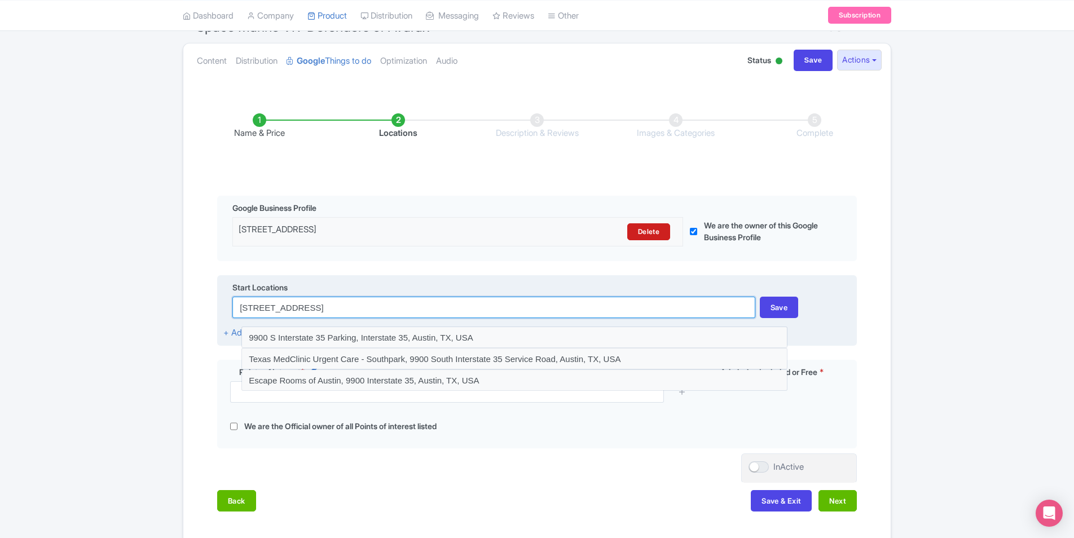
click at [392, 301] on input "[STREET_ADDRESS]" at bounding box center [493, 307] width 523 height 21
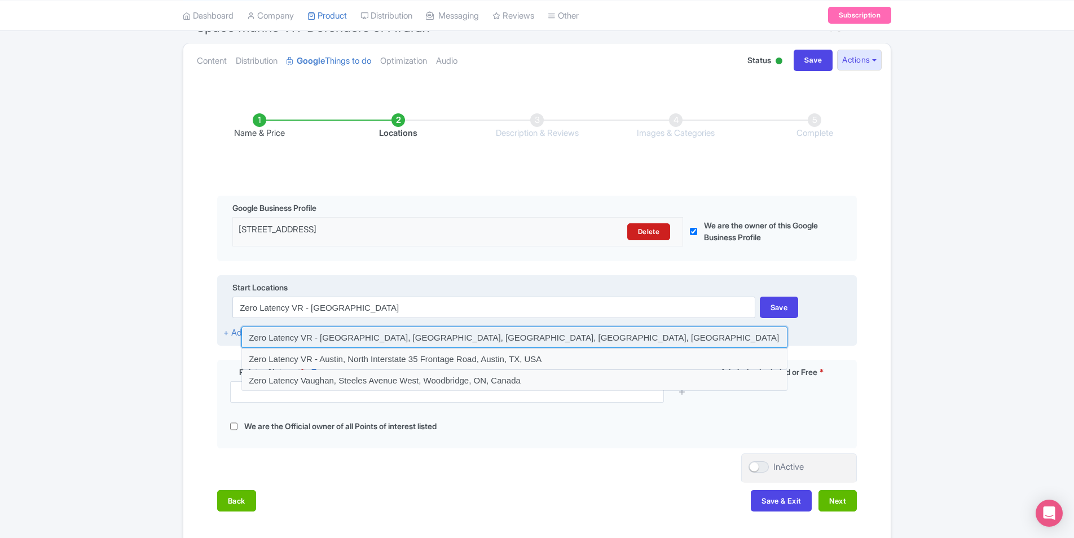
click at [374, 340] on input at bounding box center [515, 337] width 546 height 21
type input "Zero Latency VR - [GEOGRAPHIC_DATA], [GEOGRAPHIC_DATA], [GEOGRAPHIC_DATA], [GEO…"
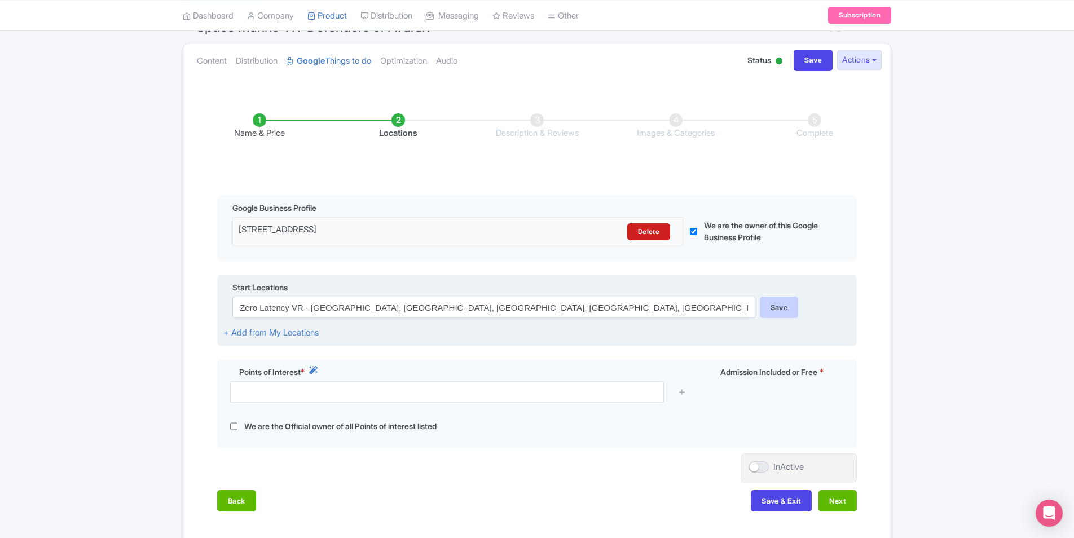
click at [785, 308] on div "Save" at bounding box center [779, 307] width 39 height 21
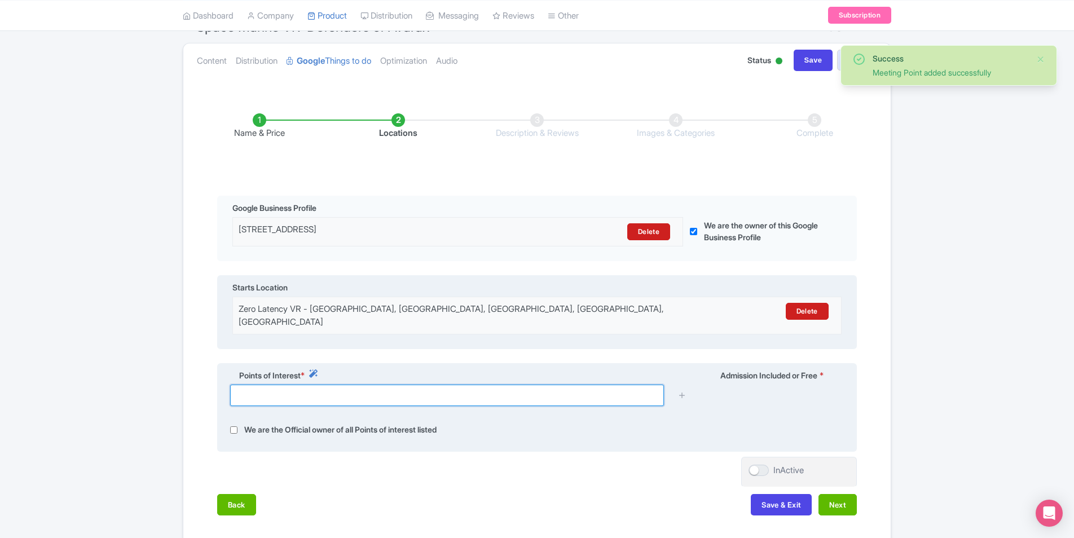
click at [350, 385] on input "text" at bounding box center [447, 395] width 434 height 21
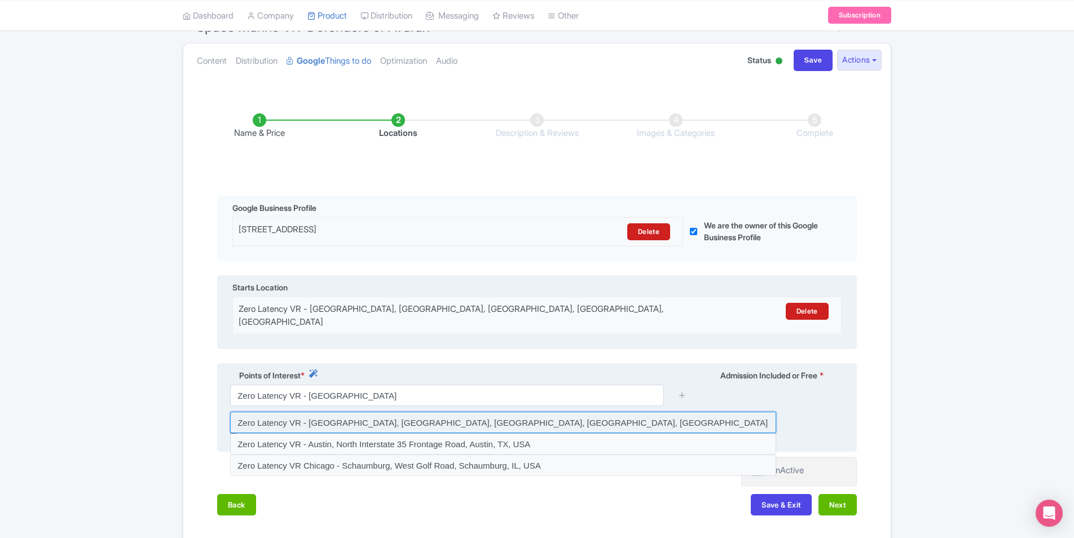
click at [369, 412] on input at bounding box center [503, 422] width 546 height 21
type input "Zero Latency VR - Austin, Interstate 35, Austin, TX, USA"
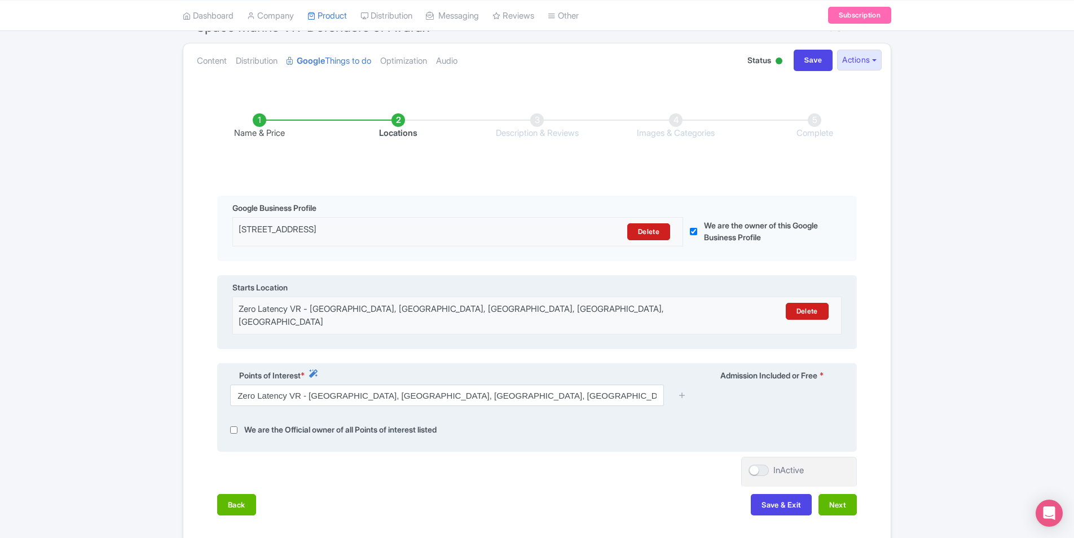
click at [234, 424] on input "checkbox" at bounding box center [233, 430] width 7 height 13
checkbox input "true"
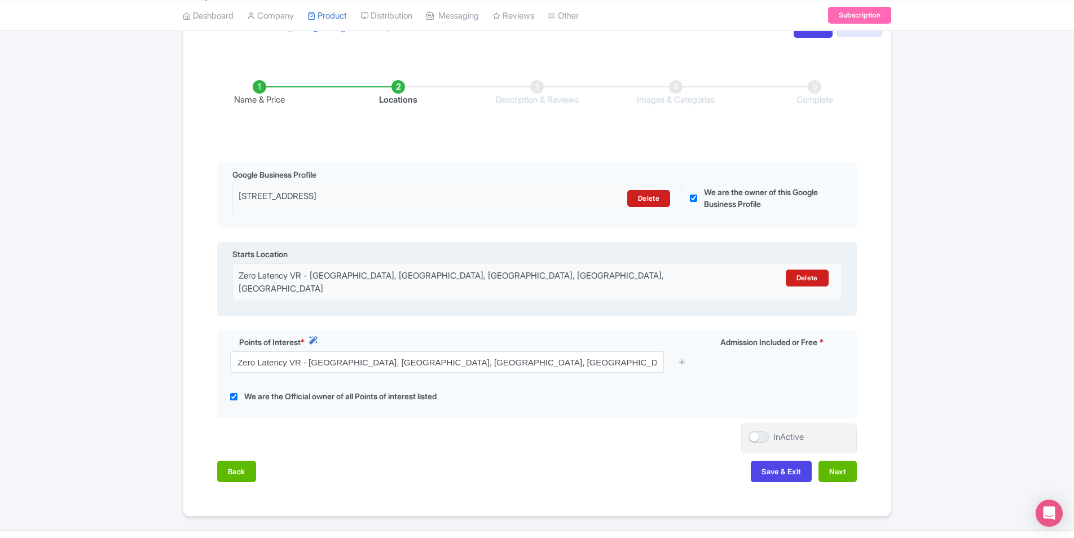
scroll to position [164, 0]
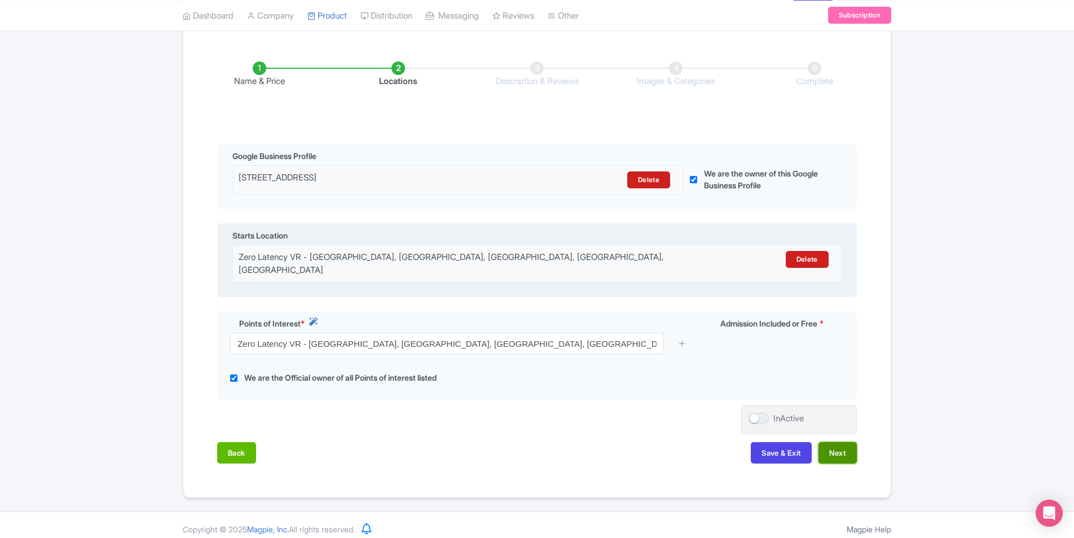
click at [838, 445] on button "Next" at bounding box center [838, 452] width 38 height 21
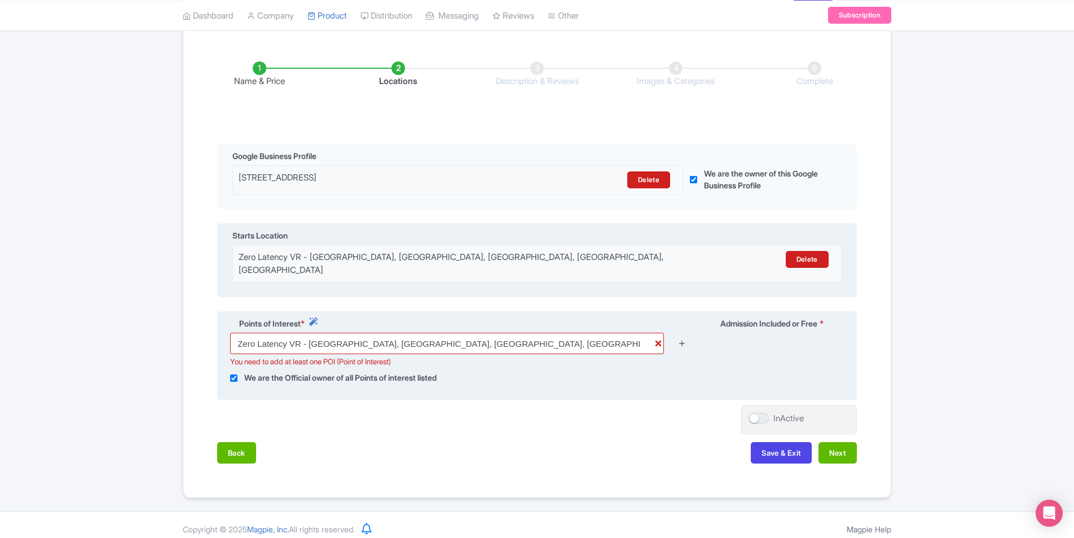
click at [681, 339] on icon at bounding box center [682, 343] width 8 height 8
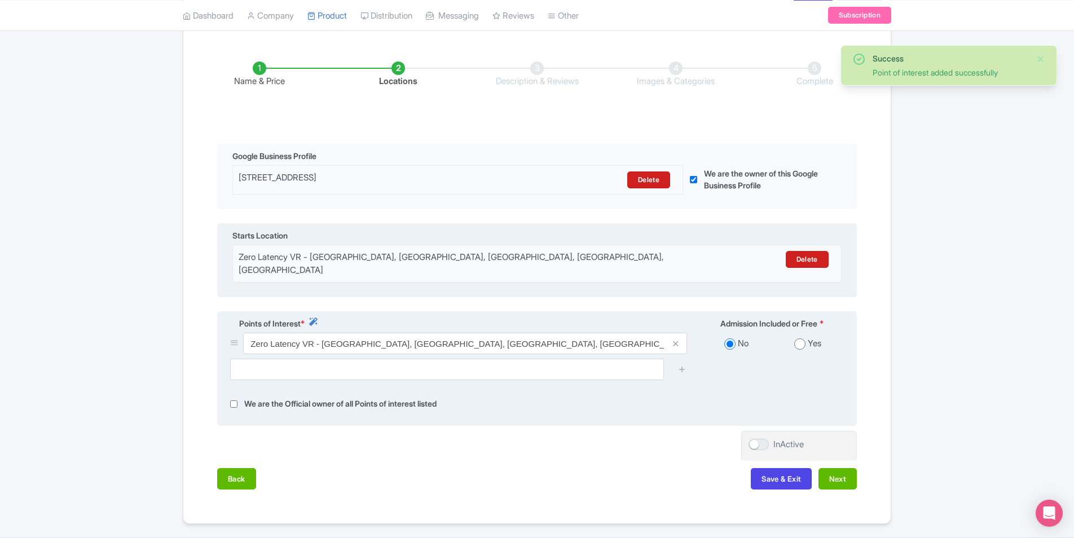
click at [232, 399] on input "checkbox" at bounding box center [233, 404] width 7 height 13
checkbox input "true"
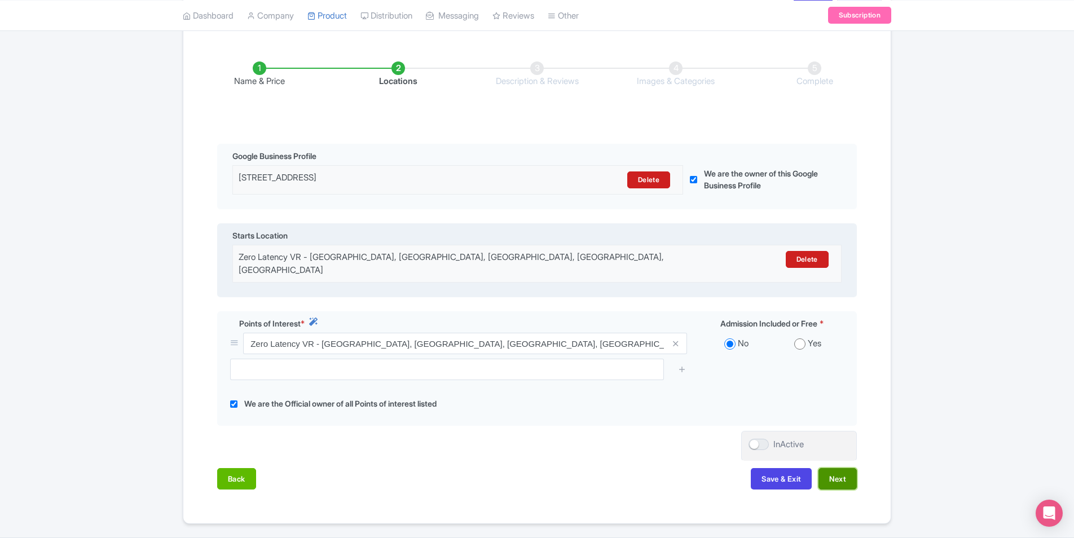
click at [827, 468] on button "Next" at bounding box center [838, 478] width 38 height 21
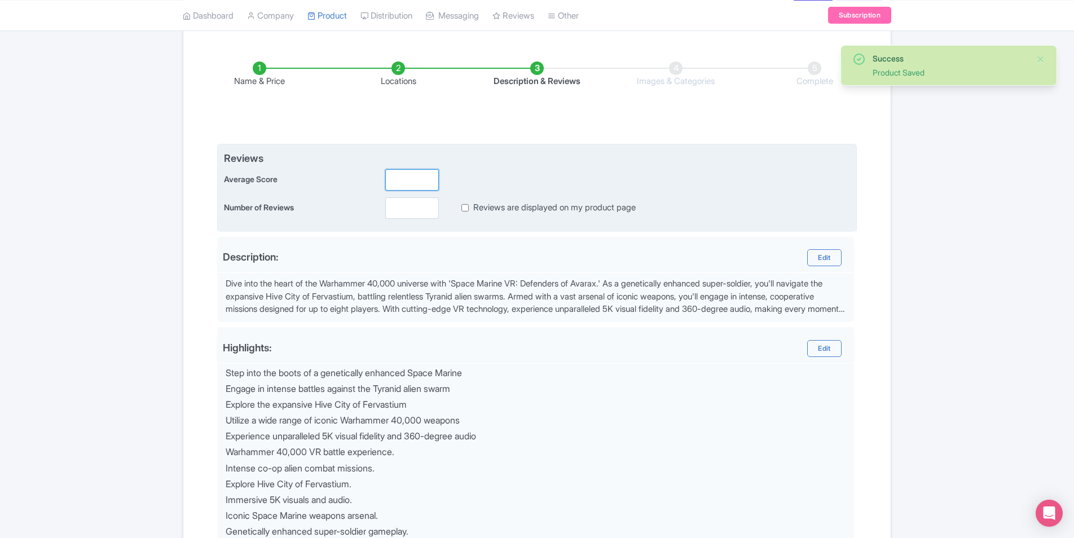
click at [409, 179] on input "number" at bounding box center [412, 179] width 54 height 21
type input "5"
click at [413, 208] on input "number" at bounding box center [412, 207] width 54 height 21
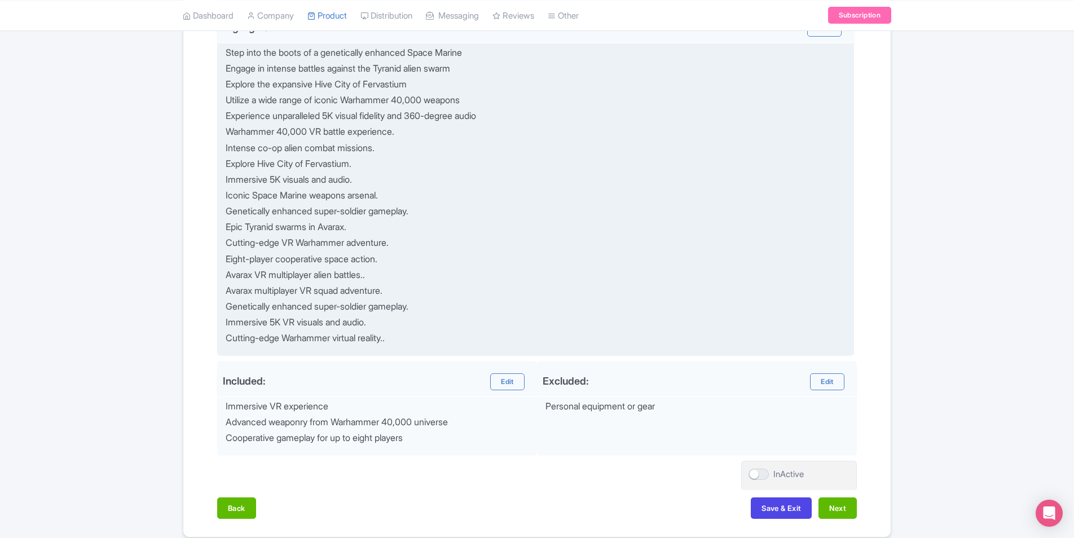
scroll to position [533, 0]
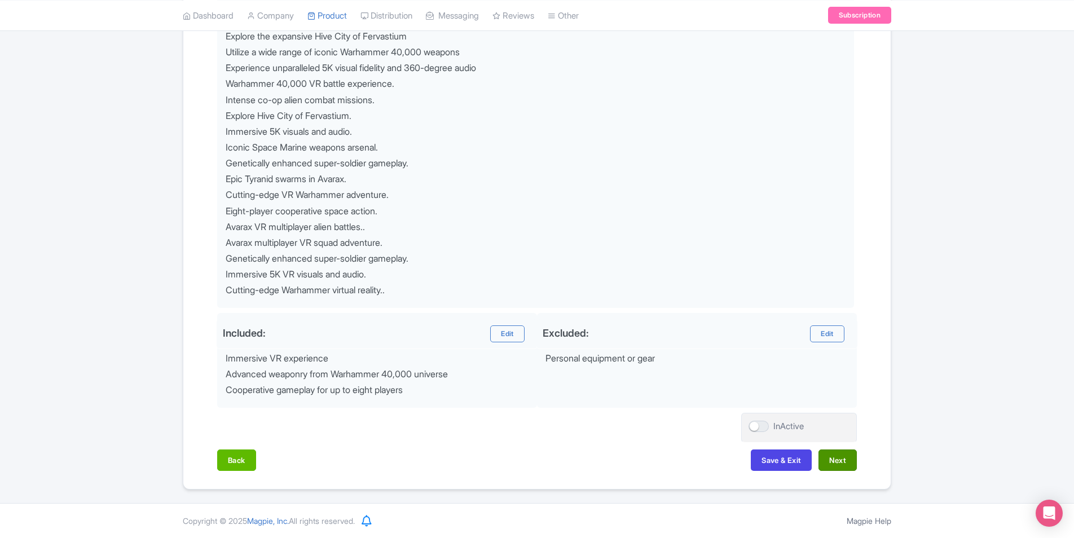
type input "1000"
click at [841, 461] on button "Next" at bounding box center [838, 460] width 38 height 21
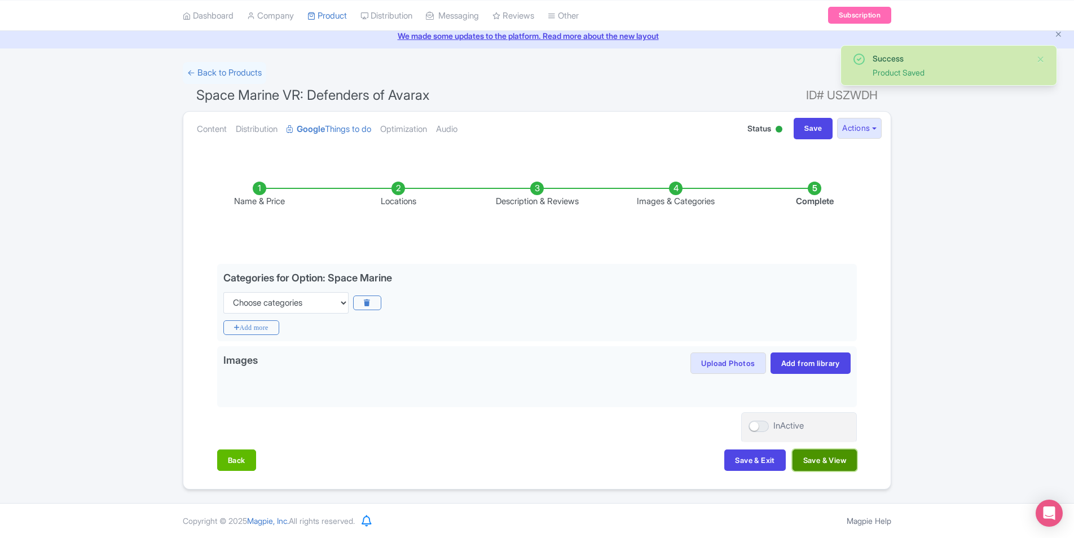
click at [816, 456] on button "Save & View" at bounding box center [825, 460] width 64 height 21
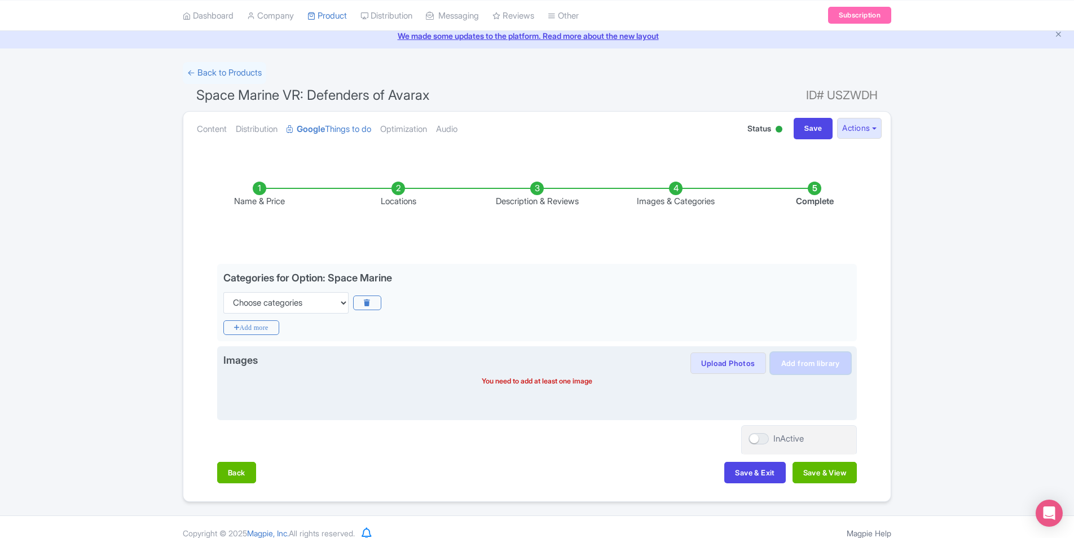
click at [802, 363] on link "Add from library" at bounding box center [811, 363] width 80 height 21
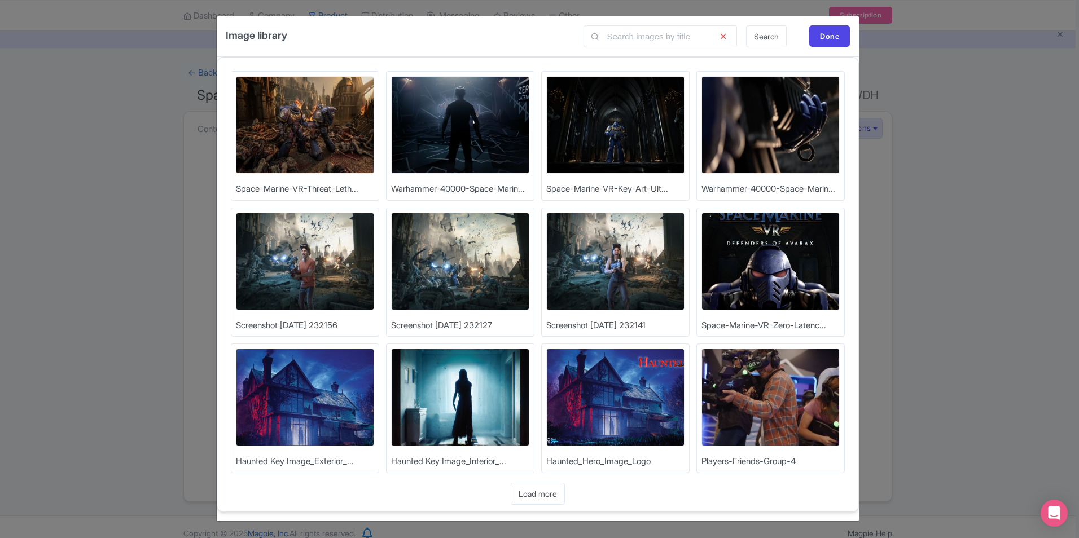
click at [749, 260] on img at bounding box center [770, 262] width 138 height 98
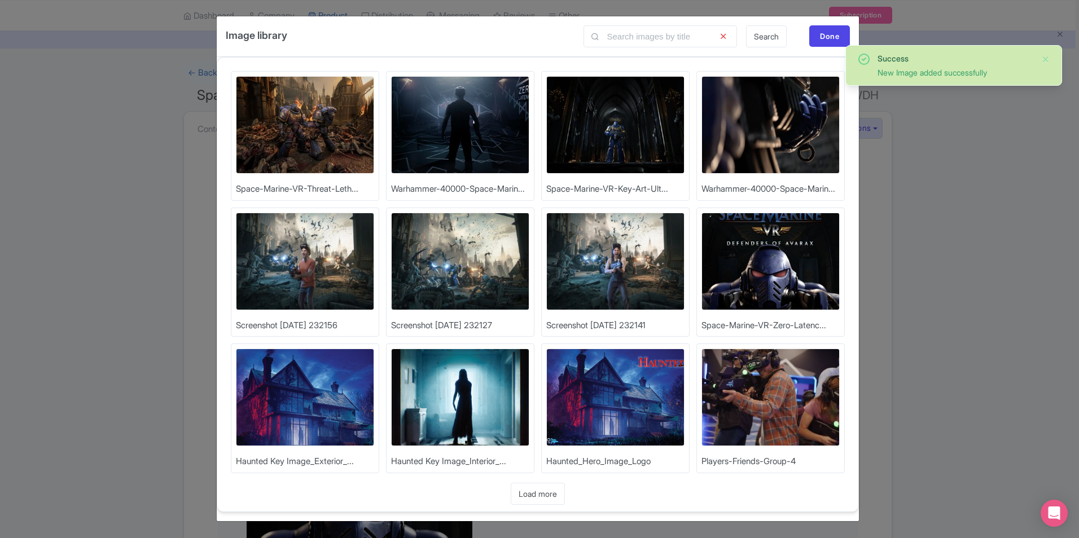
click at [320, 138] on img at bounding box center [305, 125] width 138 height 98
click at [333, 271] on img at bounding box center [305, 262] width 138 height 98
click at [642, 262] on img at bounding box center [615, 262] width 138 height 98
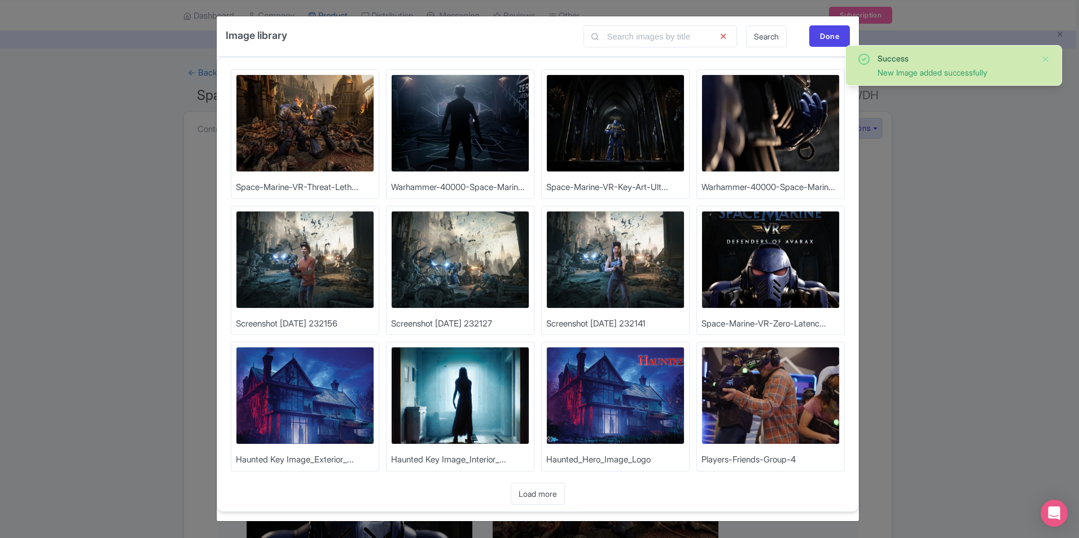
scroll to position [0, 0]
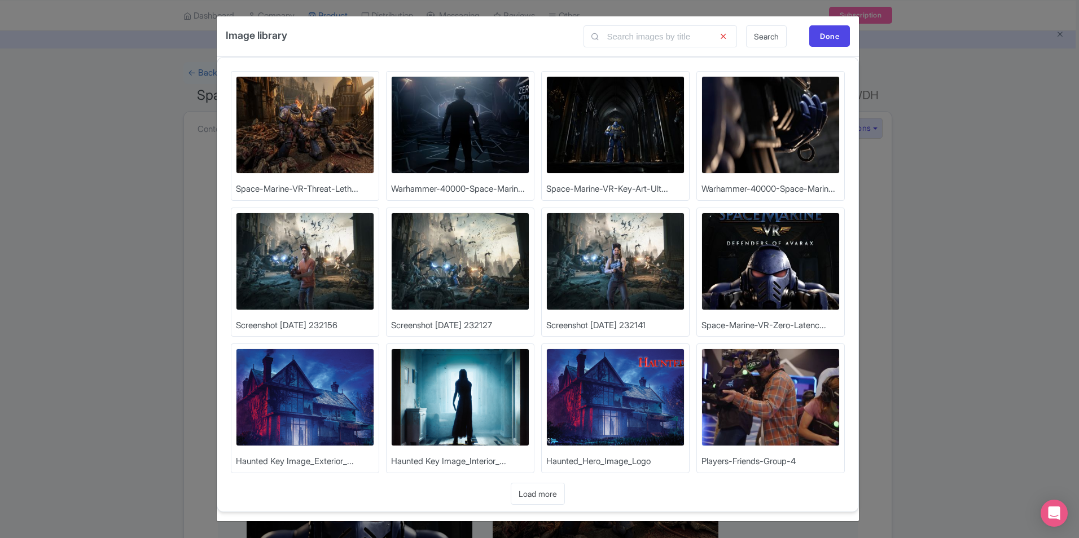
click at [491, 123] on img at bounding box center [460, 125] width 138 height 98
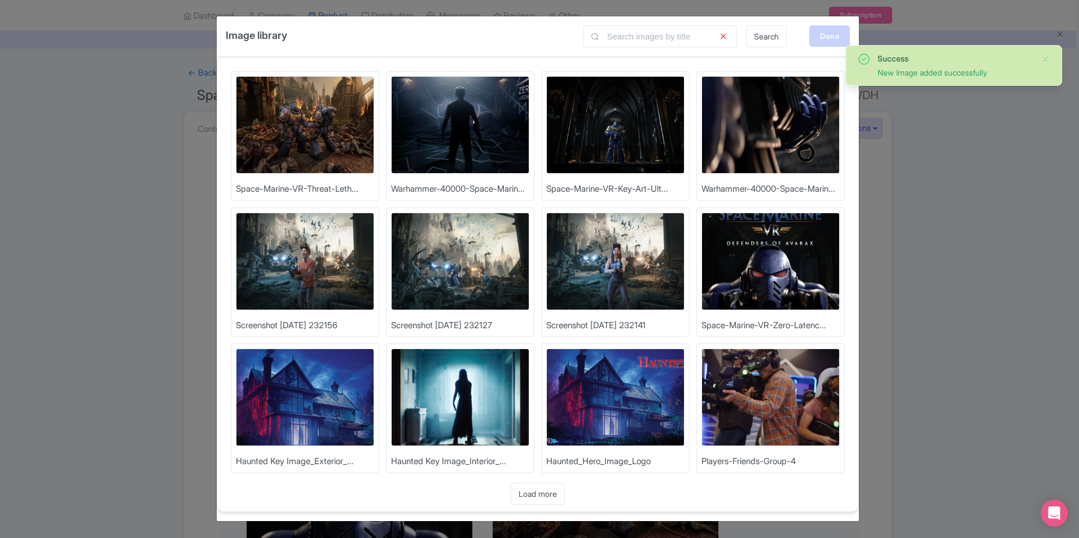
click at [831, 45] on div "Done" at bounding box center [829, 35] width 41 height 21
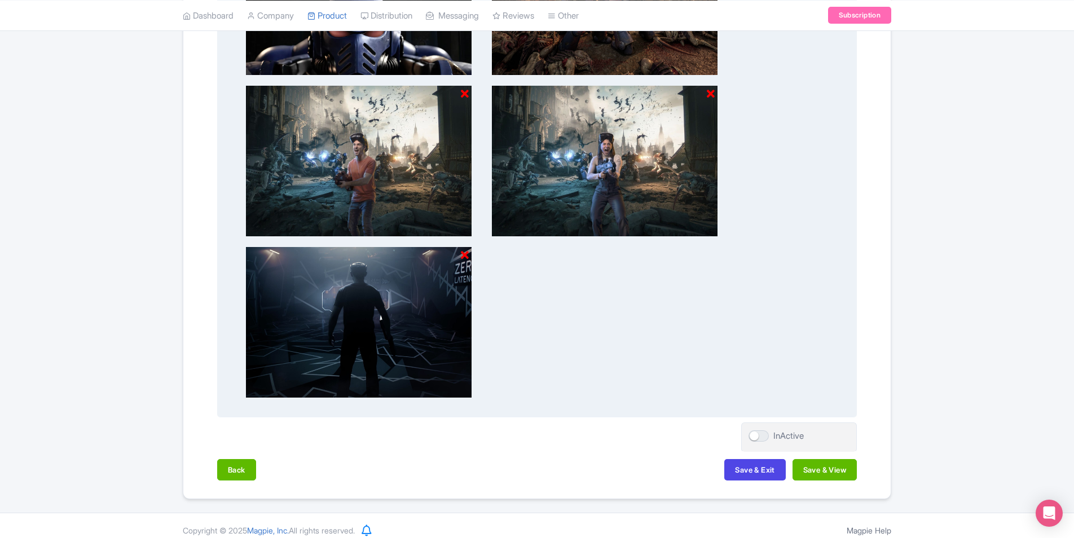
scroll to position [538, 0]
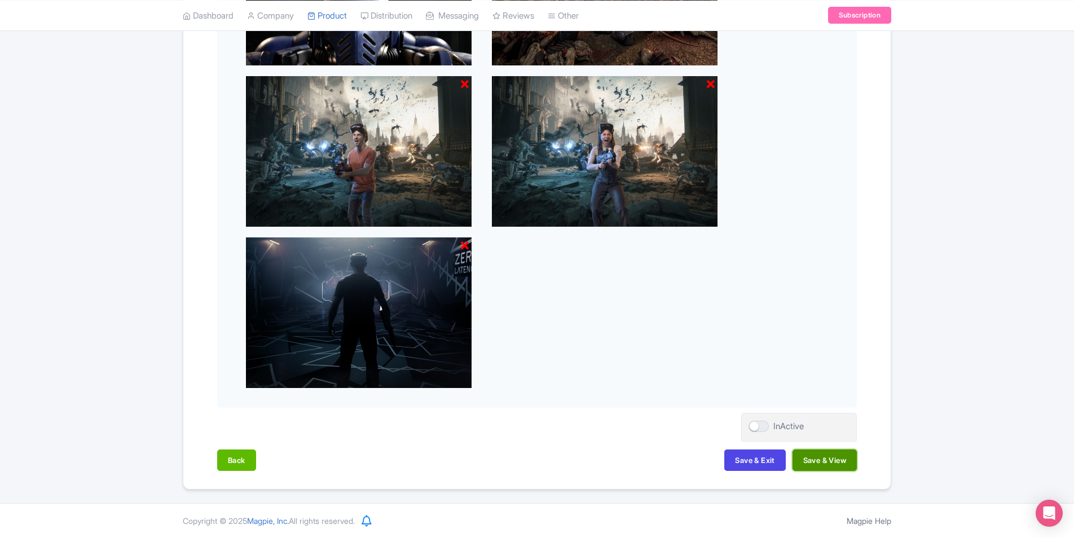
click at [822, 462] on button "Save & View" at bounding box center [825, 460] width 64 height 21
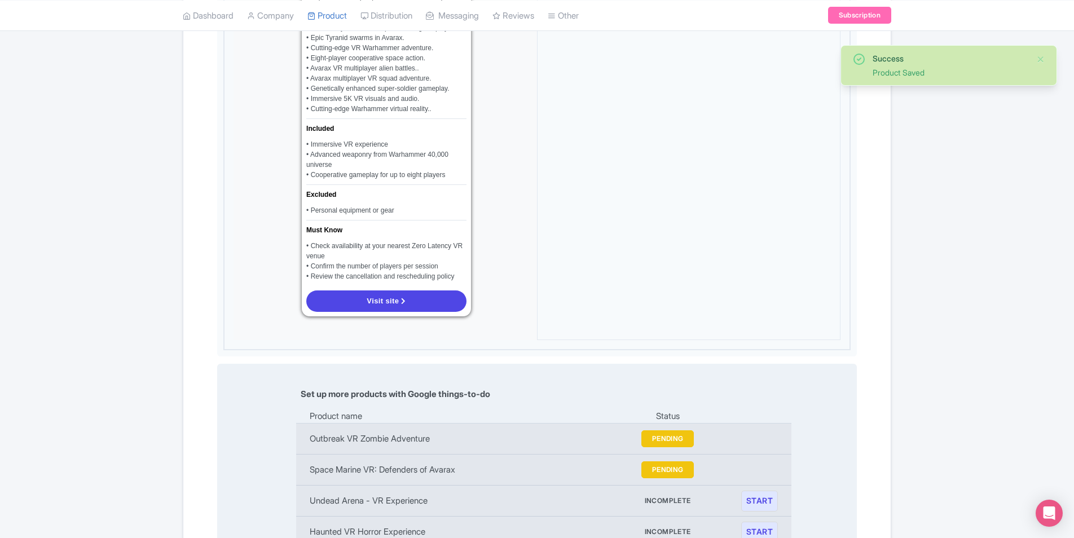
scroll to position [1159, 0]
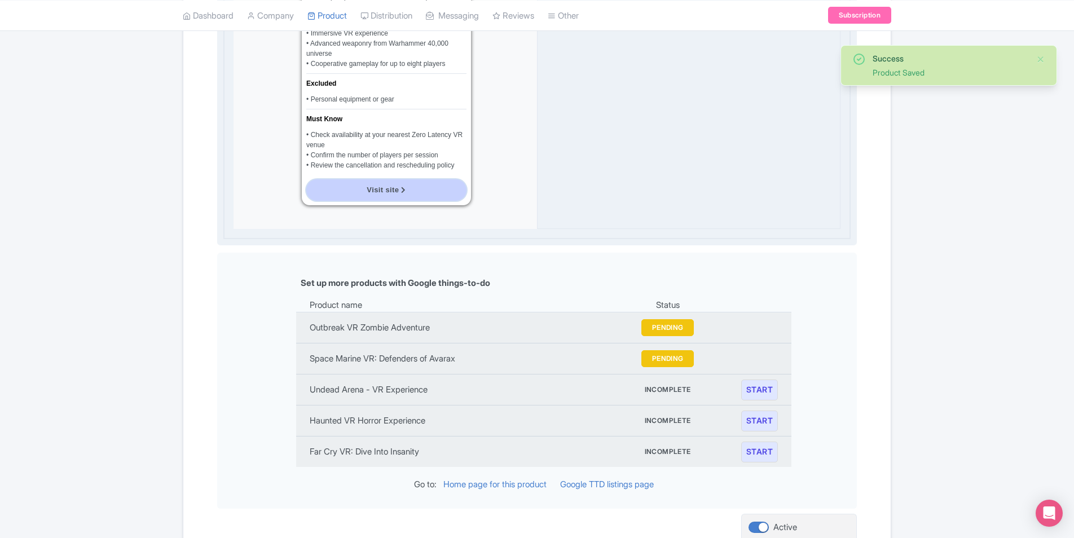
click at [408, 185] on link "Visit site" at bounding box center [386, 189] width 160 height 21
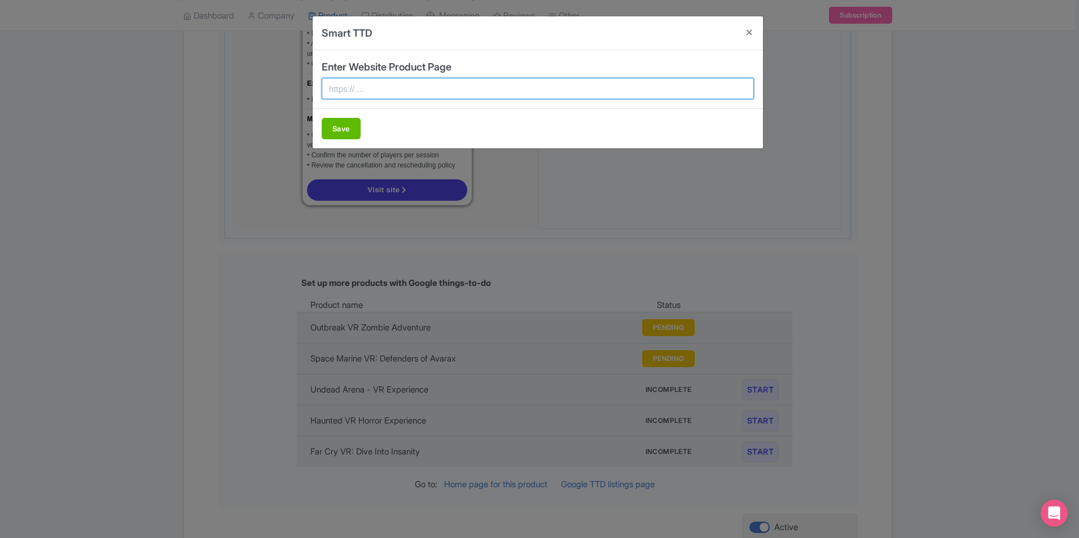
click at [405, 85] on input "text" at bounding box center [538, 88] width 432 height 21
paste input "https://zerolatencysouthaustin.com/"
type input "https://zerolatencysouthaustin.com/"
click at [338, 129] on button "Save" at bounding box center [341, 128] width 39 height 21
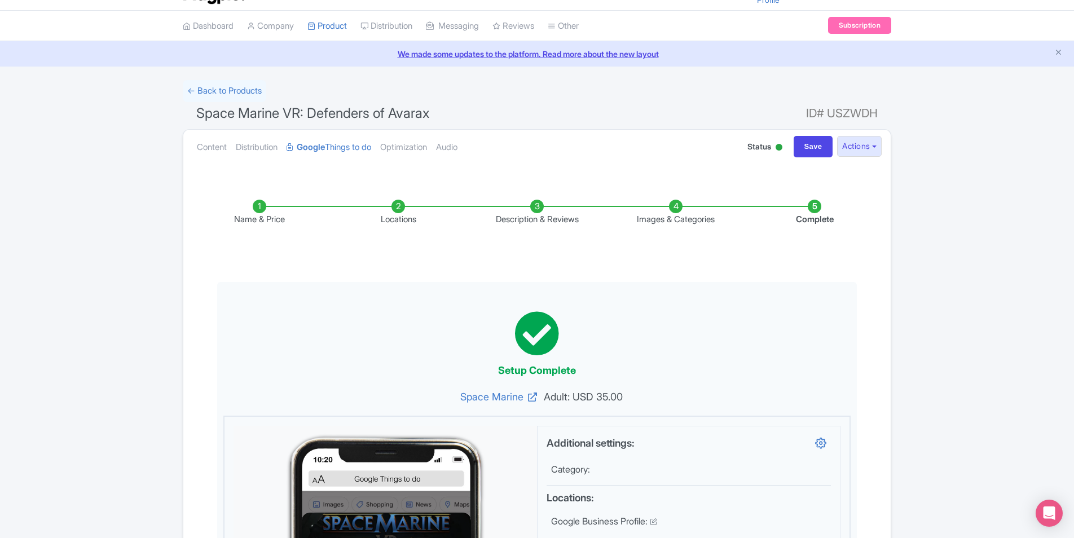
scroll to position [0, 0]
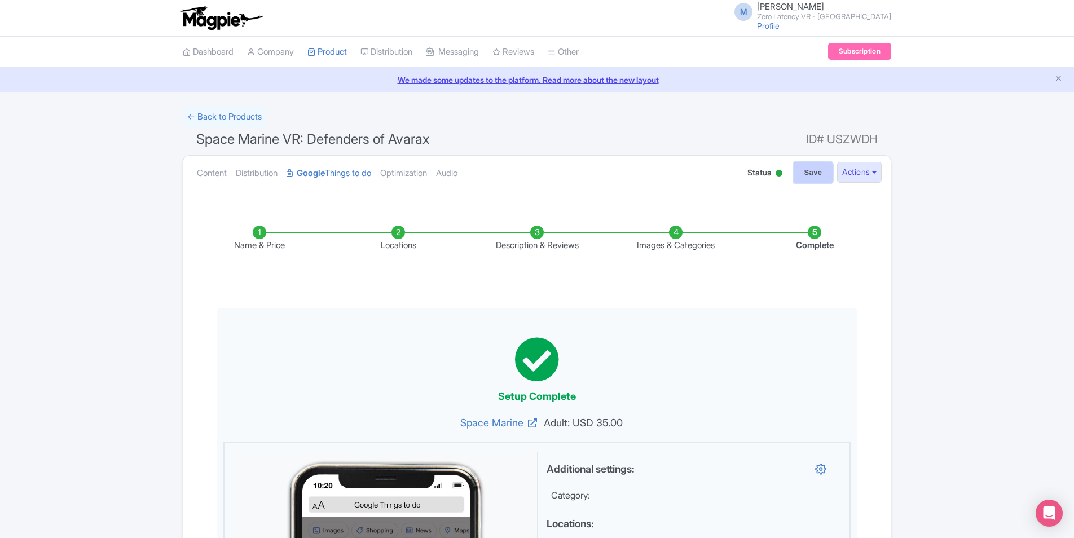
click at [803, 169] on input "Save" at bounding box center [813, 172] width 39 height 21
type input "Saving..."
